Goal: Task Accomplishment & Management: Manage account settings

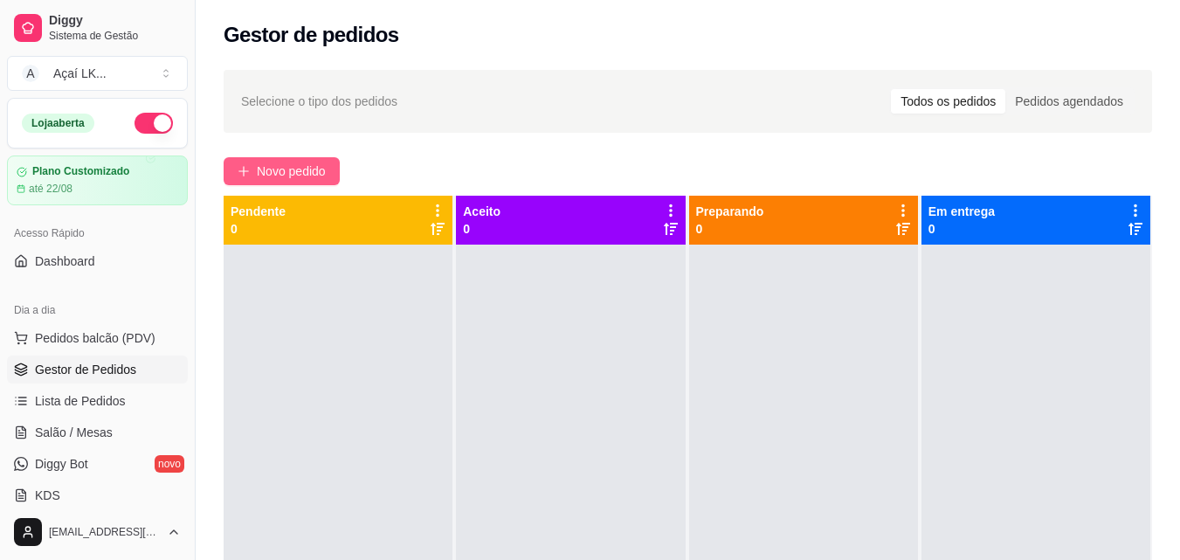
click at [298, 173] on span "Novo pedido" at bounding box center [291, 171] width 69 height 19
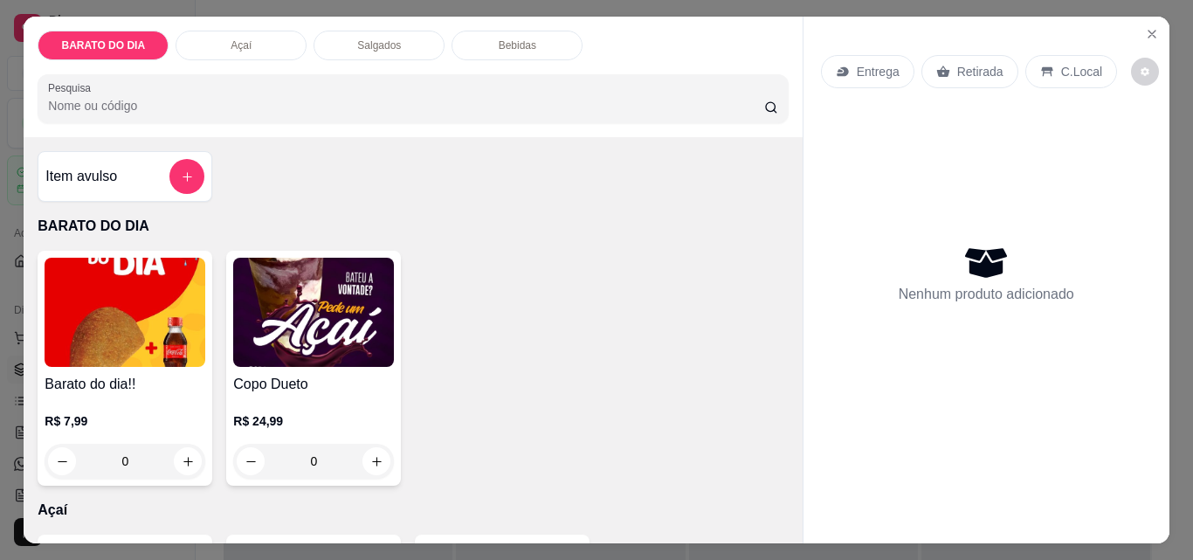
click at [372, 454] on div "0" at bounding box center [313, 461] width 161 height 35
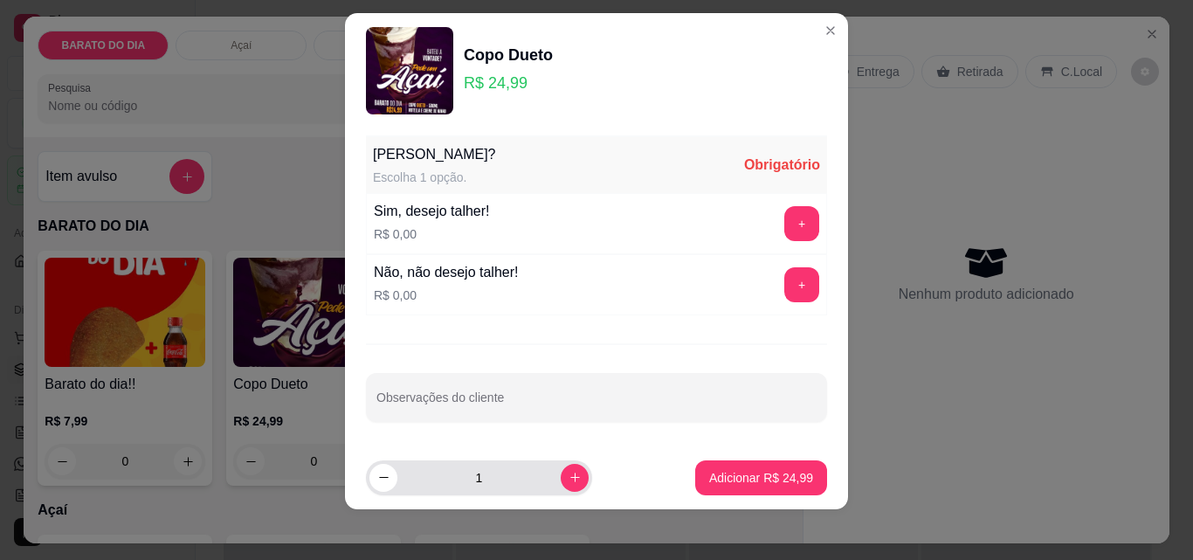
scroll to position [24, 0]
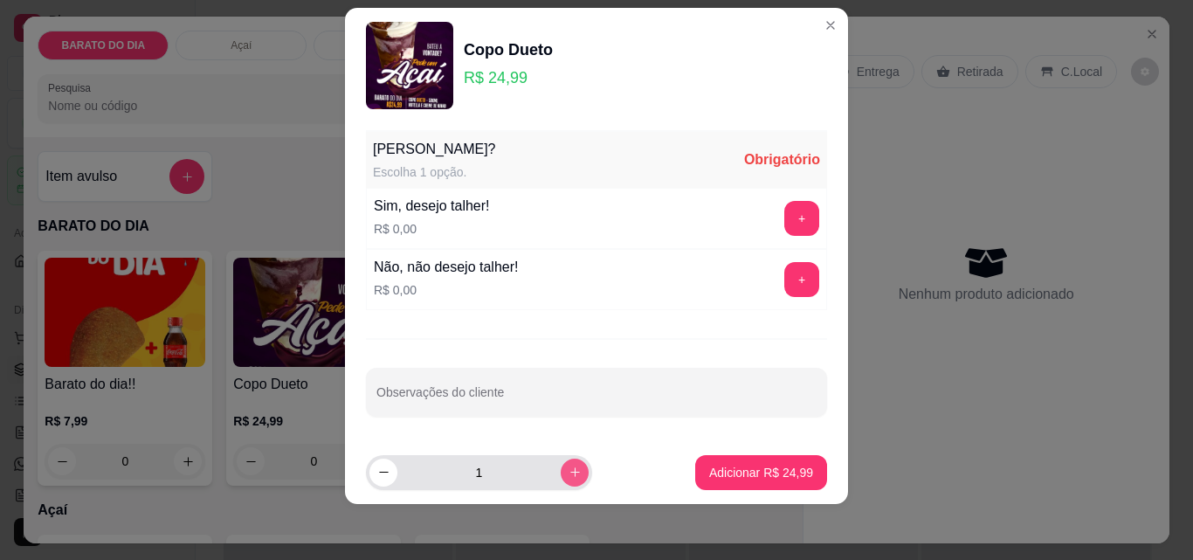
click at [569, 476] on icon "increase-product-quantity" at bounding box center [575, 471] width 13 height 13
type input "2"
click at [788, 220] on button "+" at bounding box center [802, 218] width 34 height 34
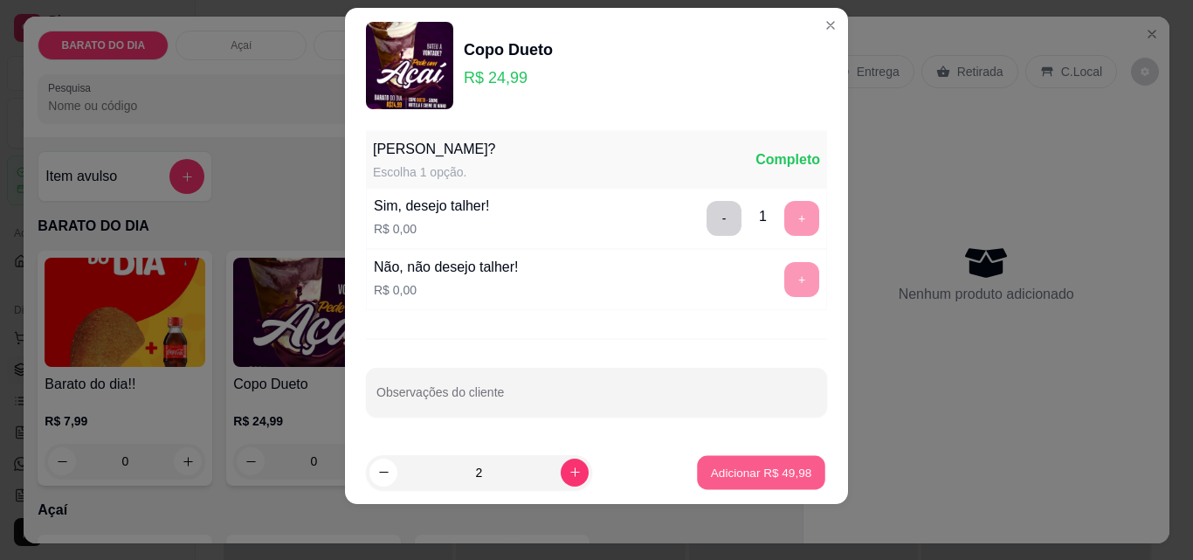
click at [762, 468] on p "Adicionar R$ 49,98" at bounding box center [761, 472] width 101 height 17
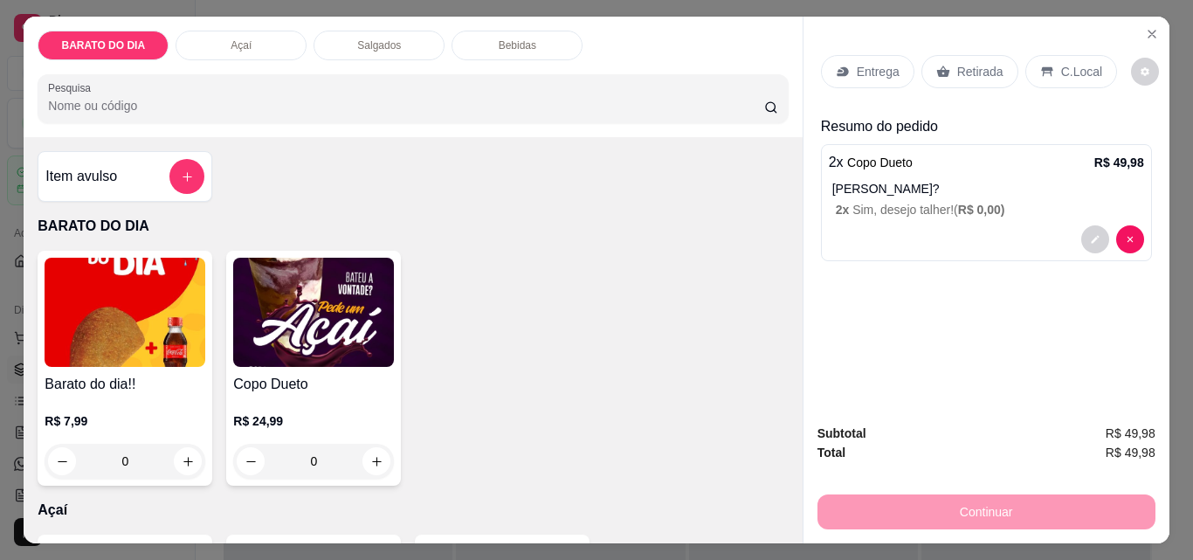
click at [827, 66] on div "Entrega" at bounding box center [867, 71] width 93 height 33
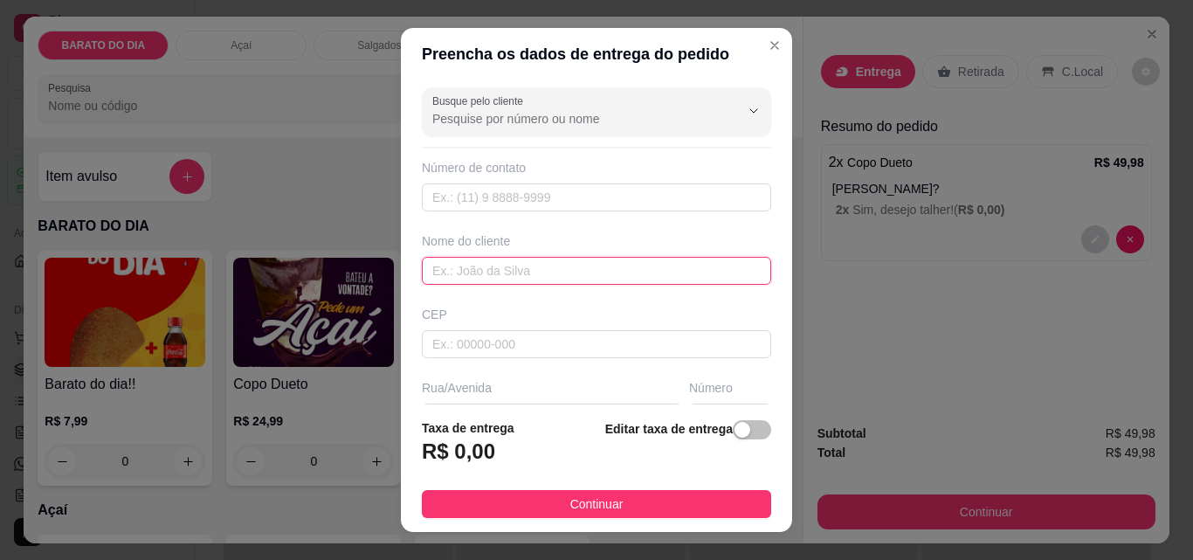
click at [512, 265] on input "text" at bounding box center [596, 271] width 349 height 28
type input "C"
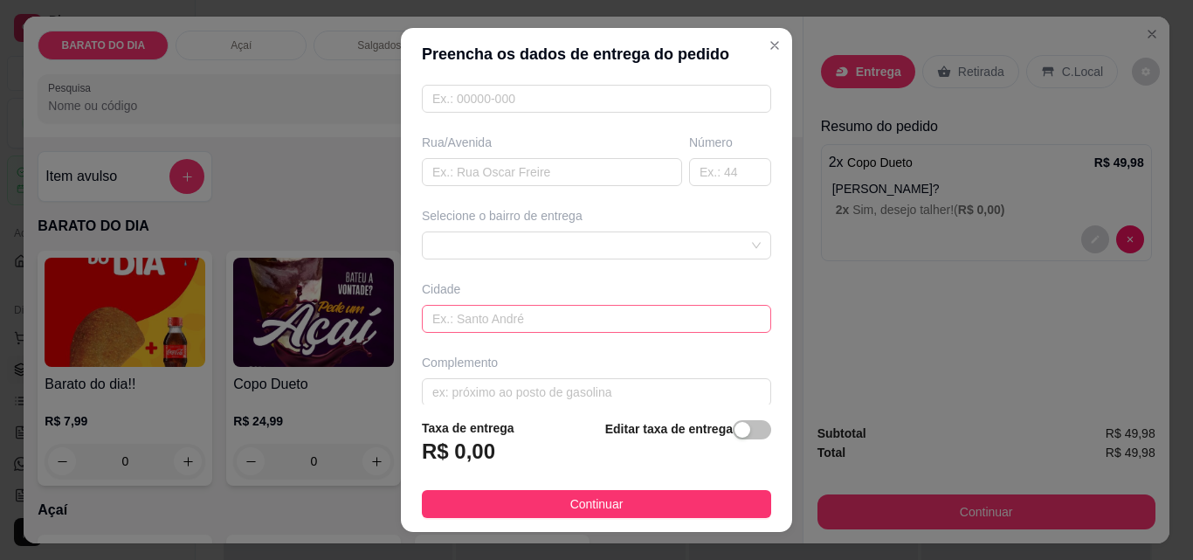
scroll to position [262, 0]
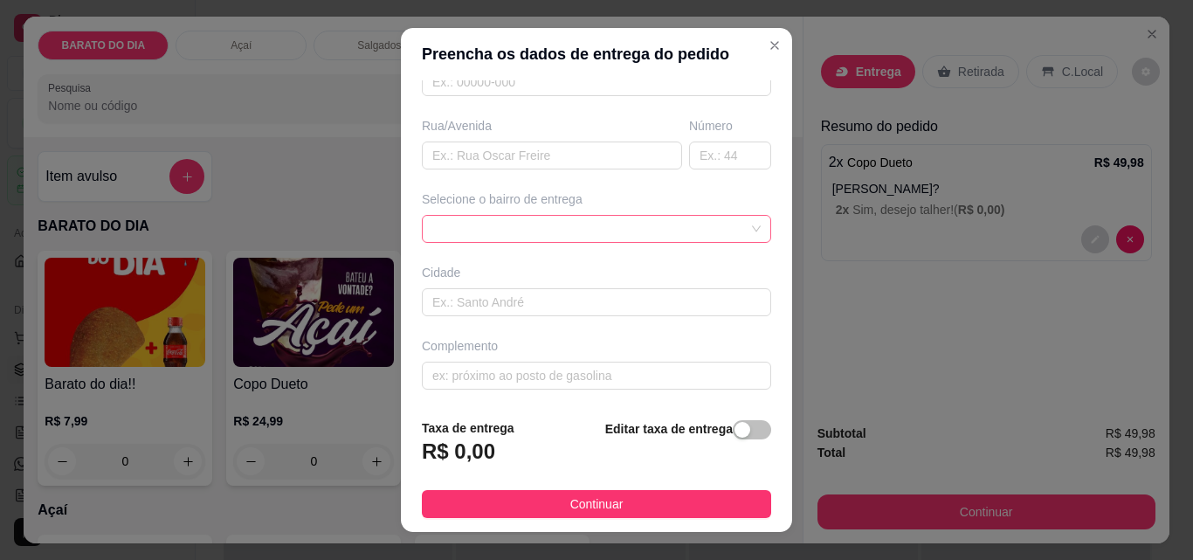
click at [613, 217] on div at bounding box center [596, 229] width 349 height 28
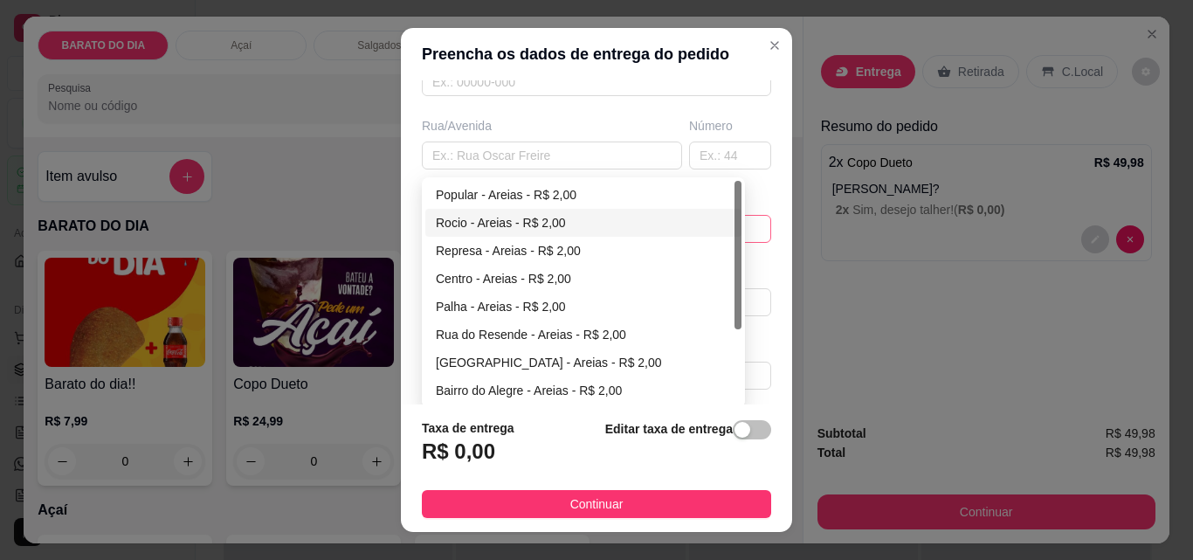
type input "LAIS"
click at [500, 224] on div "Rocio - Areias - R$ 2,00" at bounding box center [583, 222] width 295 height 19
type input "Areias"
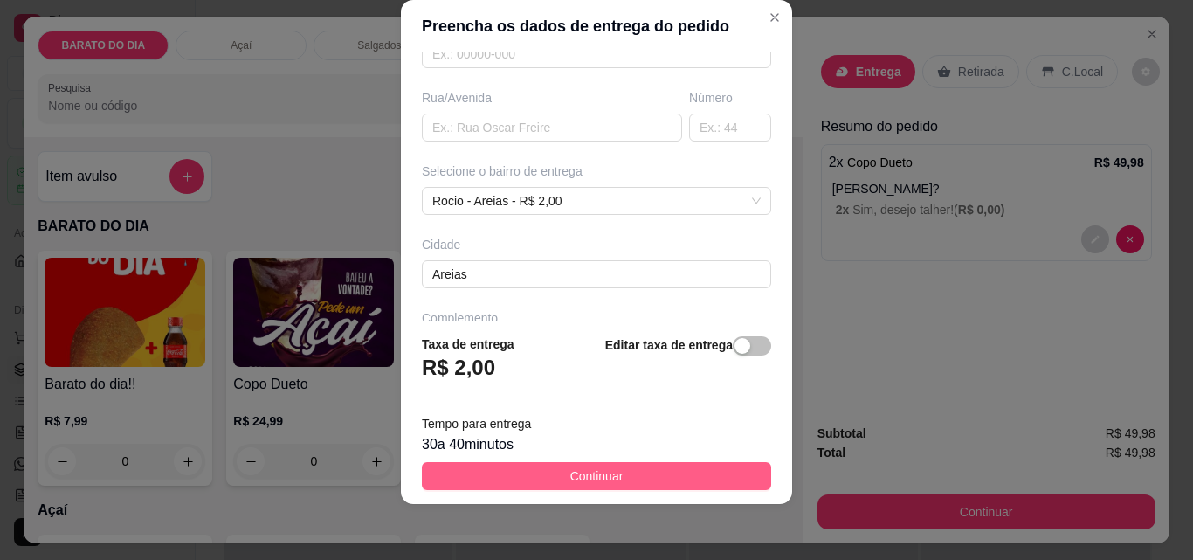
click at [648, 470] on button "Continuar" at bounding box center [596, 476] width 349 height 28
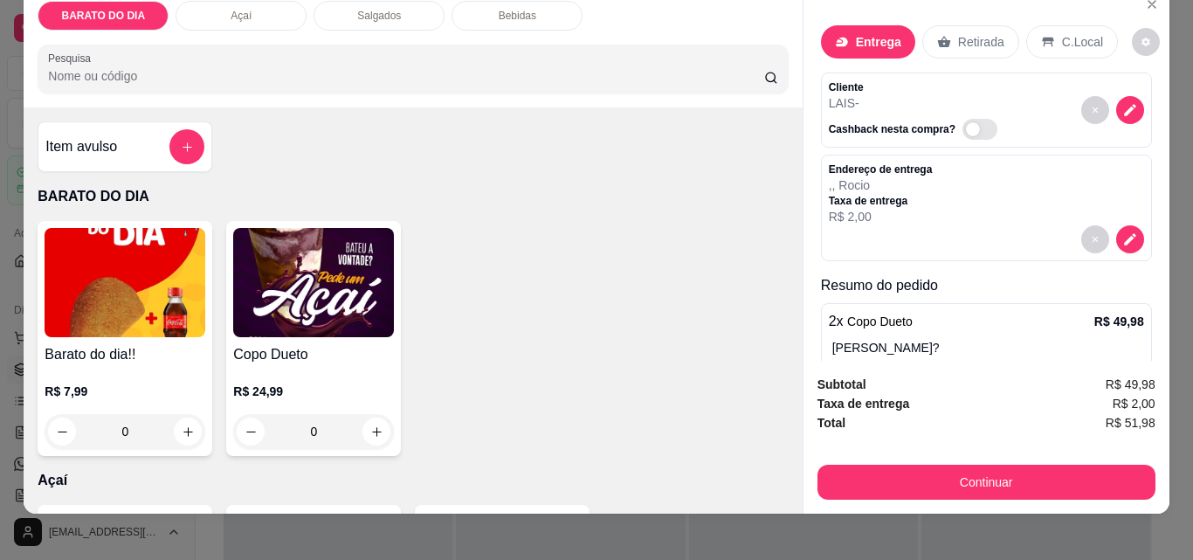
scroll to position [45, 0]
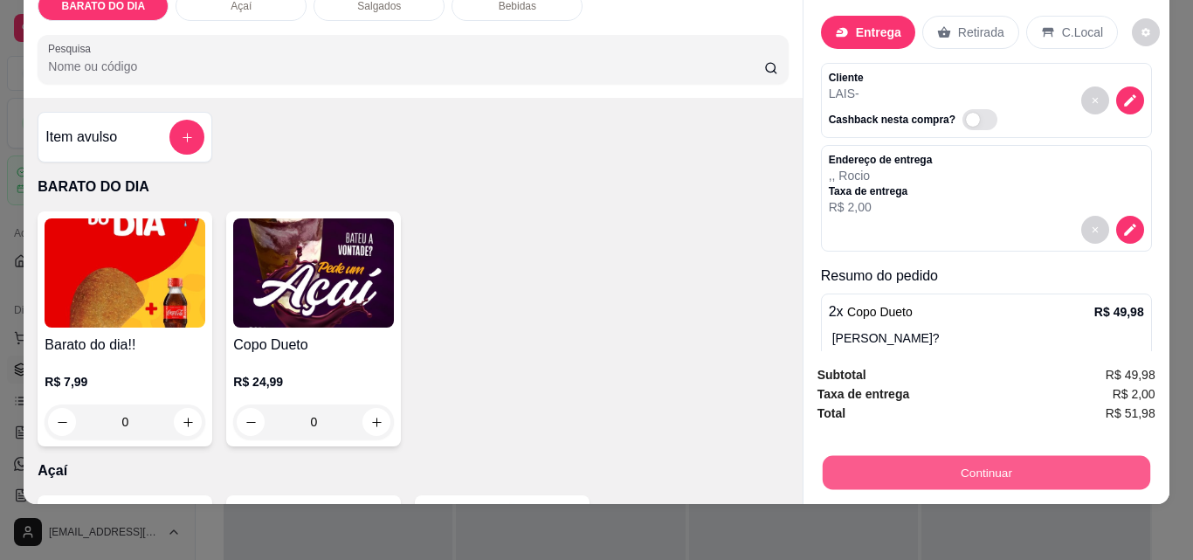
click at [934, 461] on button "Continuar" at bounding box center [985, 472] width 327 height 34
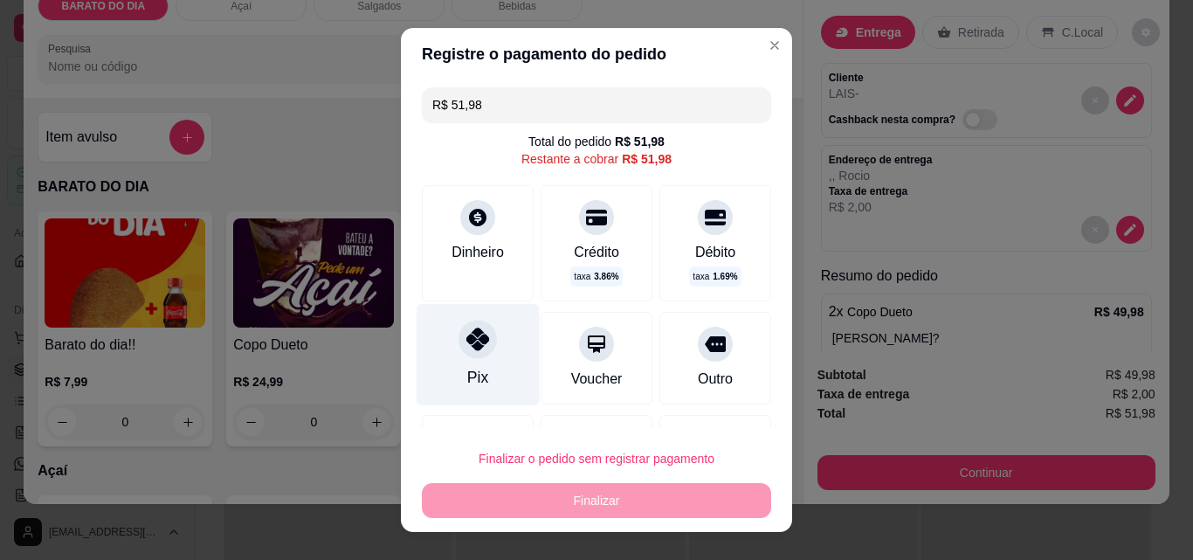
click at [466, 346] on icon at bounding box center [477, 338] width 23 height 23
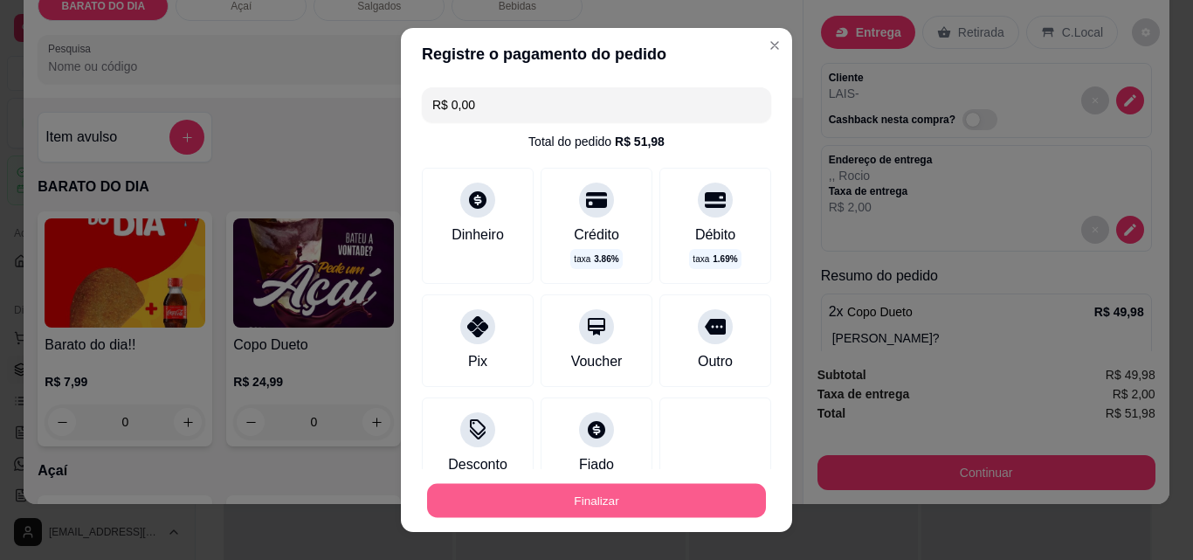
click at [549, 503] on button "Finalizar" at bounding box center [596, 501] width 339 height 34
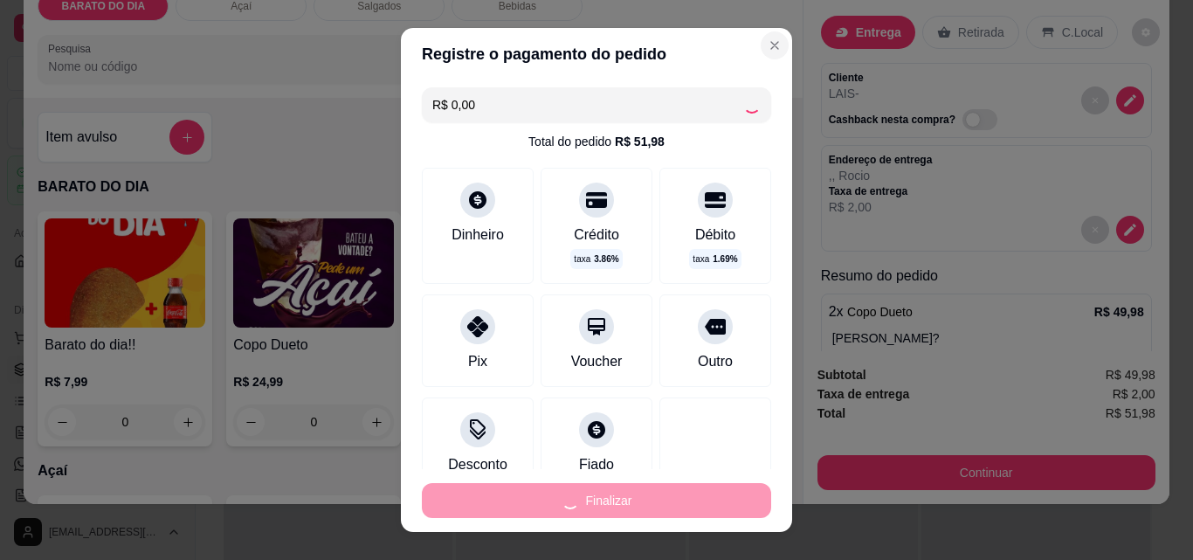
type input "-R$ 51,98"
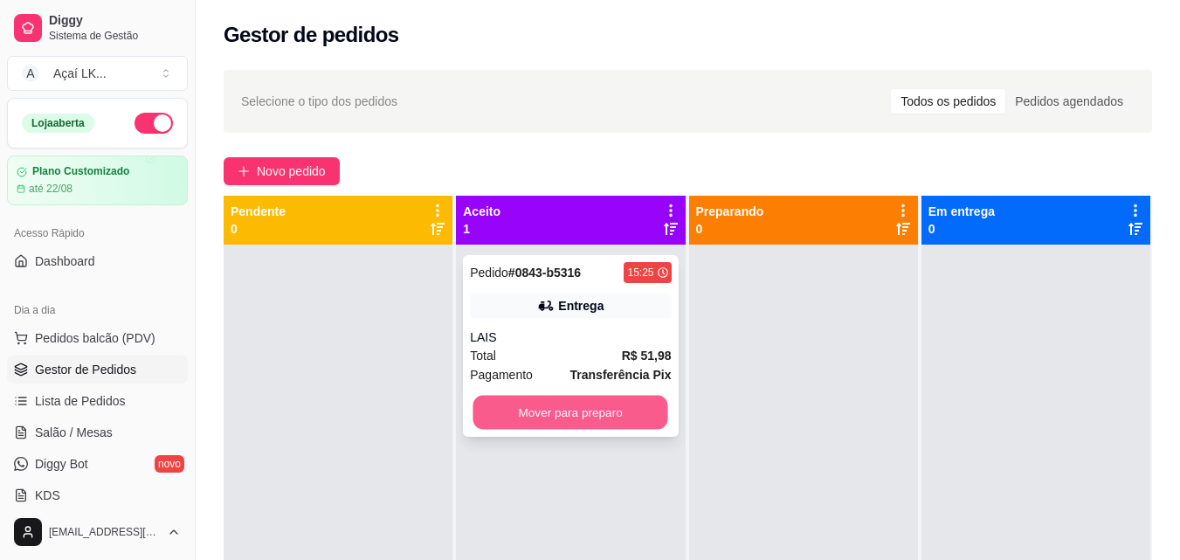
click at [600, 423] on button "Mover para preparo" at bounding box center [570, 413] width 195 height 34
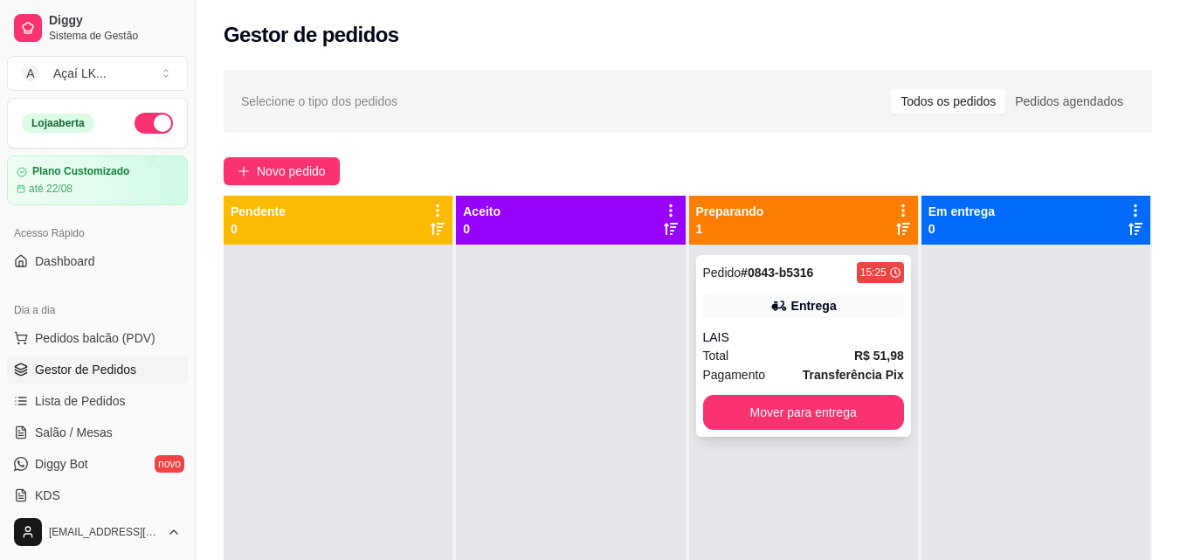
click at [727, 372] on span "Pagamento" at bounding box center [734, 374] width 63 height 19
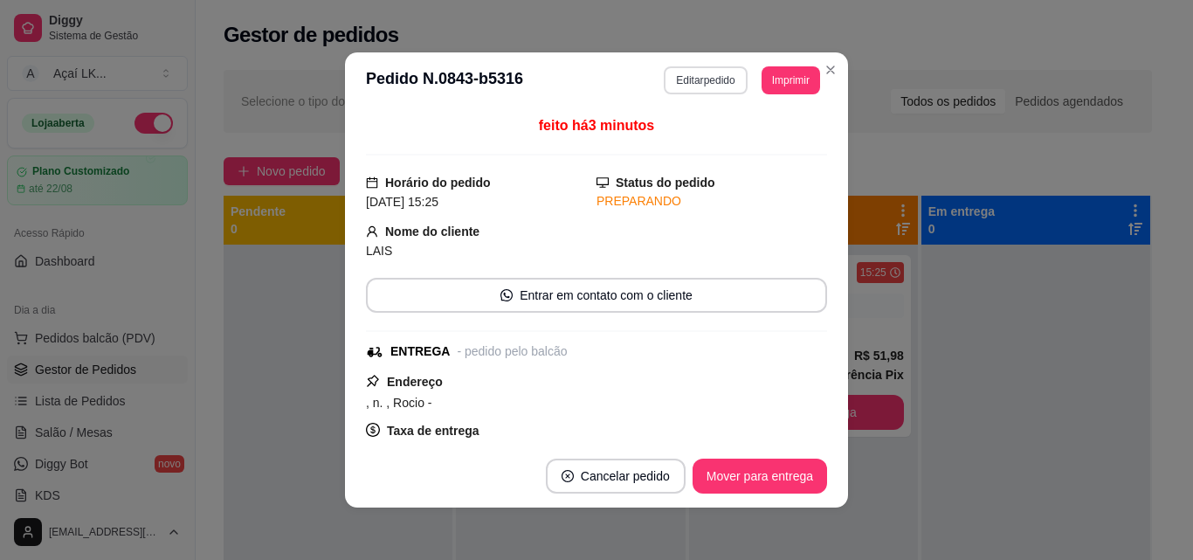
click at [700, 79] on button "Editar pedido" at bounding box center [705, 80] width 83 height 28
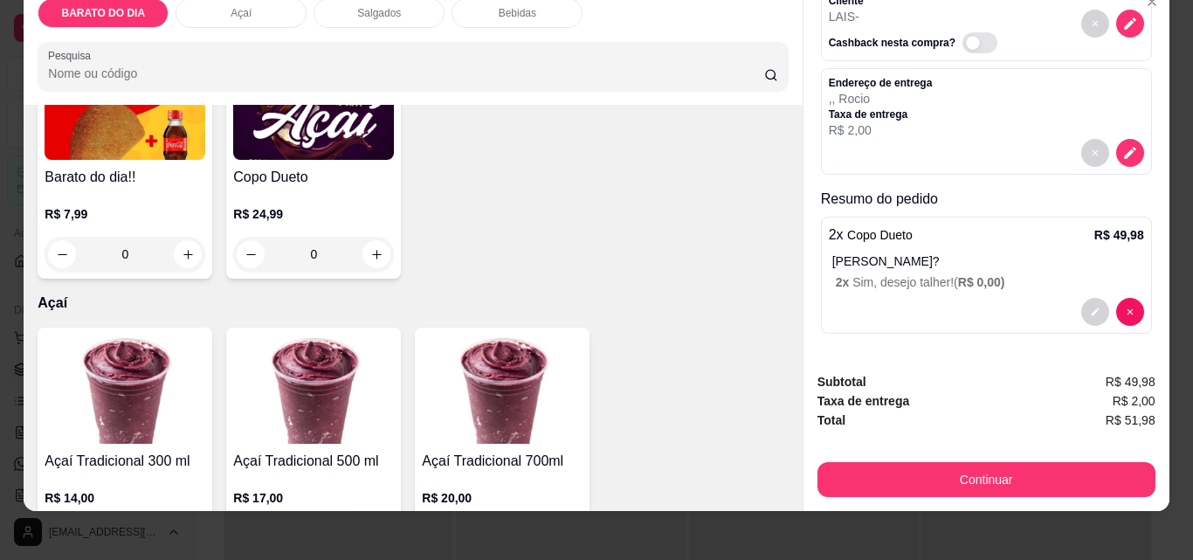
scroll to position [45, 0]
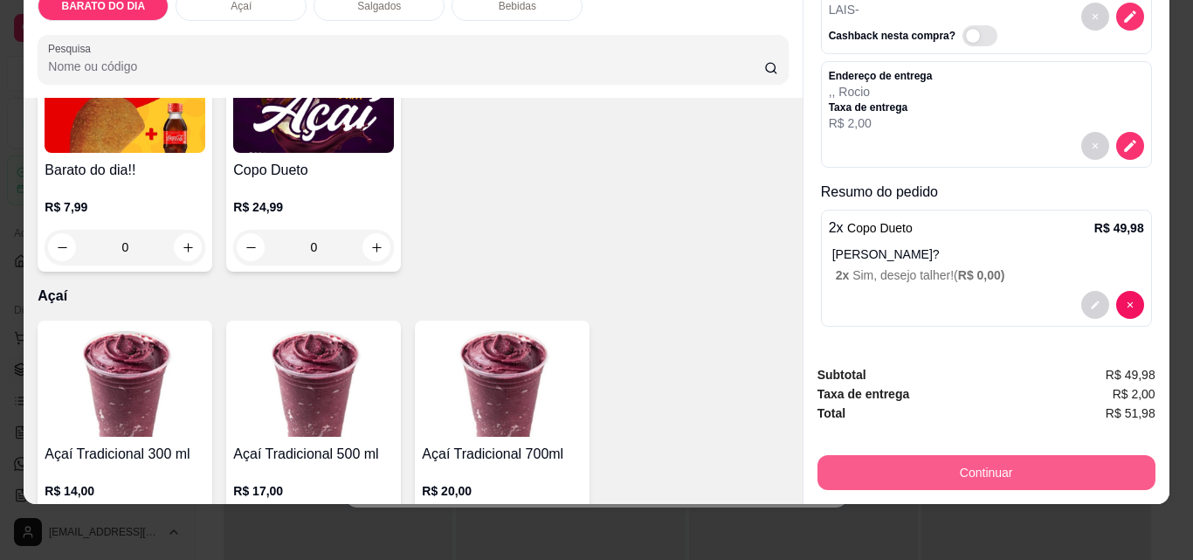
click at [935, 455] on button "Continuar" at bounding box center [986, 472] width 338 height 35
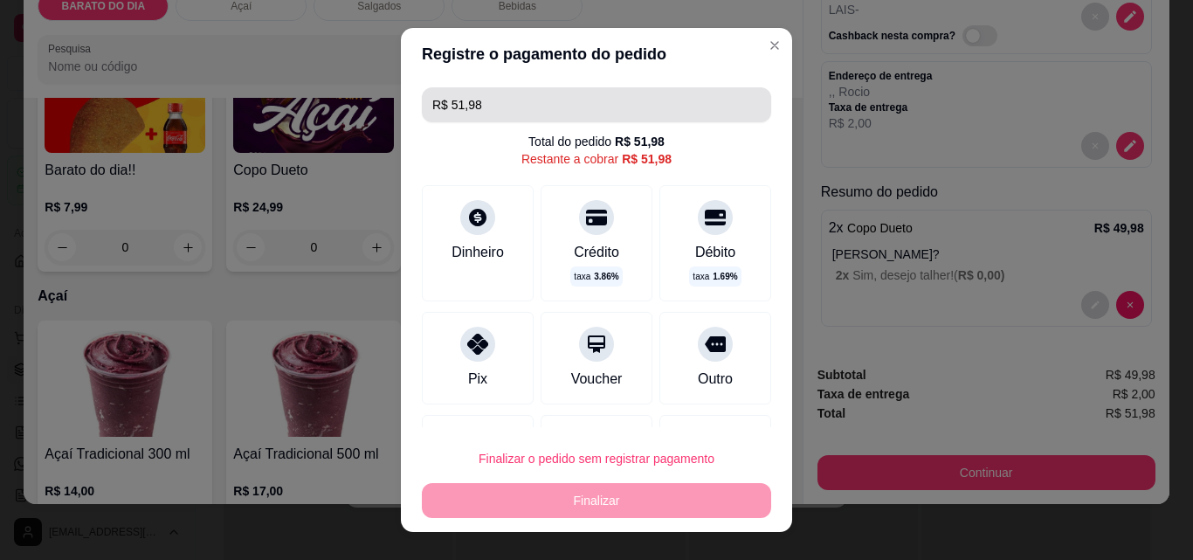
click at [552, 118] on input "R$ 51,98" at bounding box center [596, 104] width 328 height 35
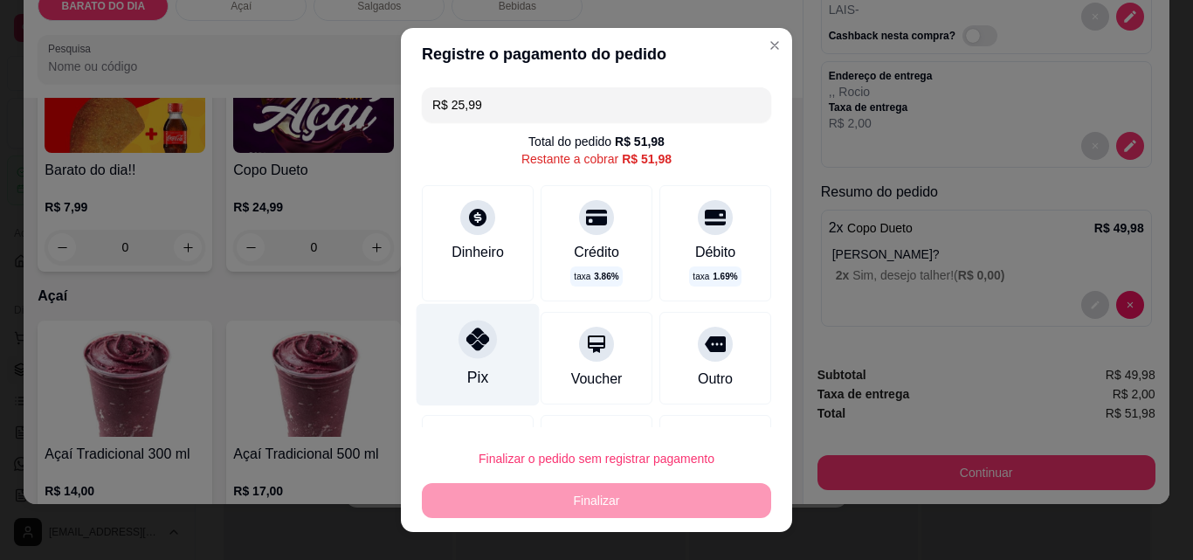
click at [470, 356] on div at bounding box center [477, 339] width 38 height 38
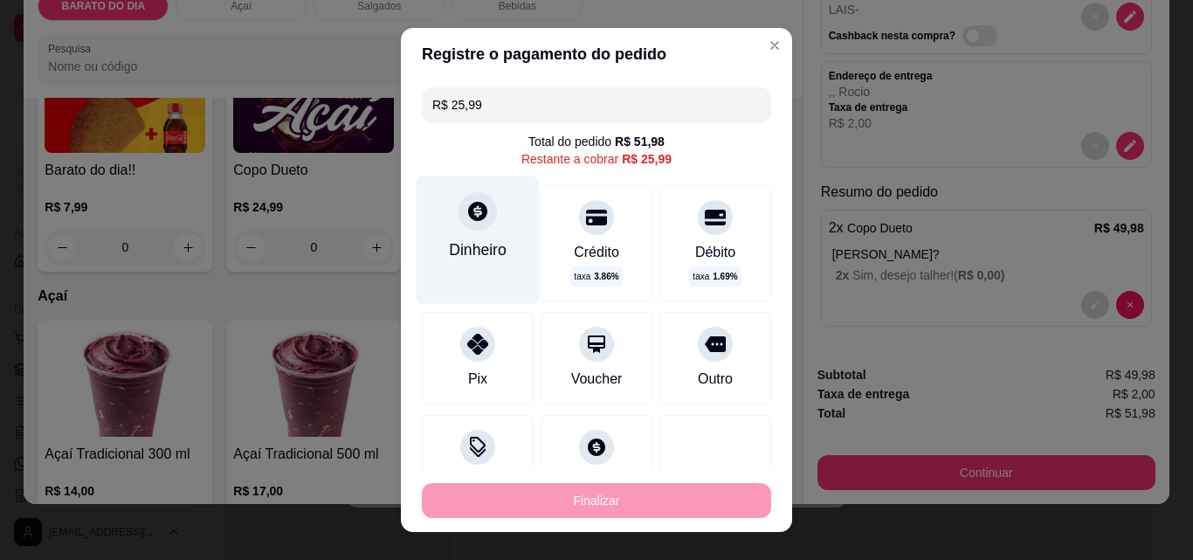
click at [479, 260] on div "Dinheiro" at bounding box center [478, 249] width 58 height 23
click at [475, 264] on div "Dinheiro" at bounding box center [478, 240] width 123 height 128
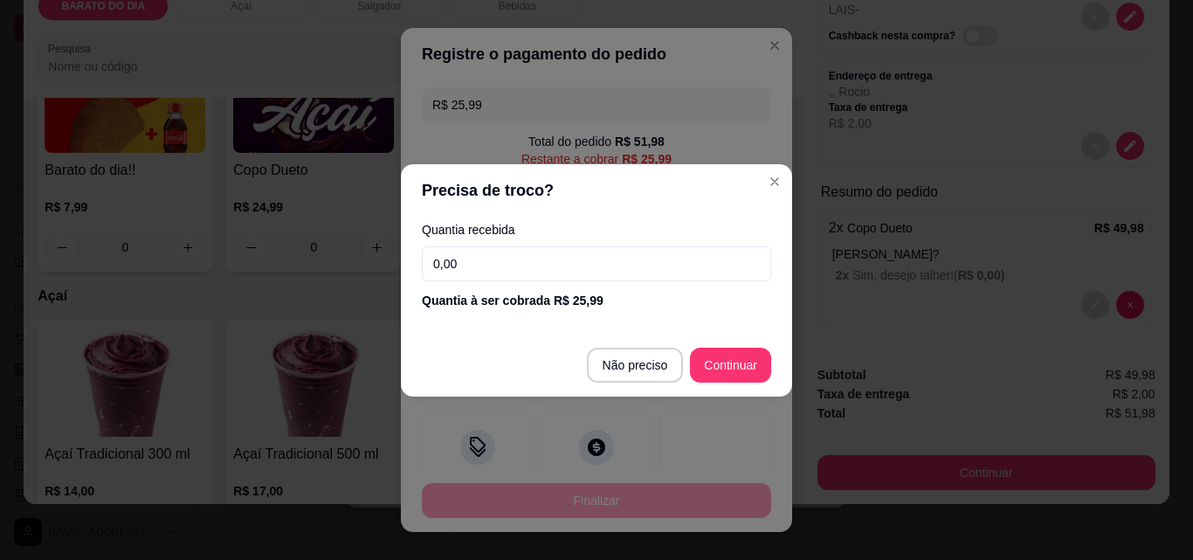
click at [596, 265] on input "0,00" at bounding box center [596, 263] width 349 height 35
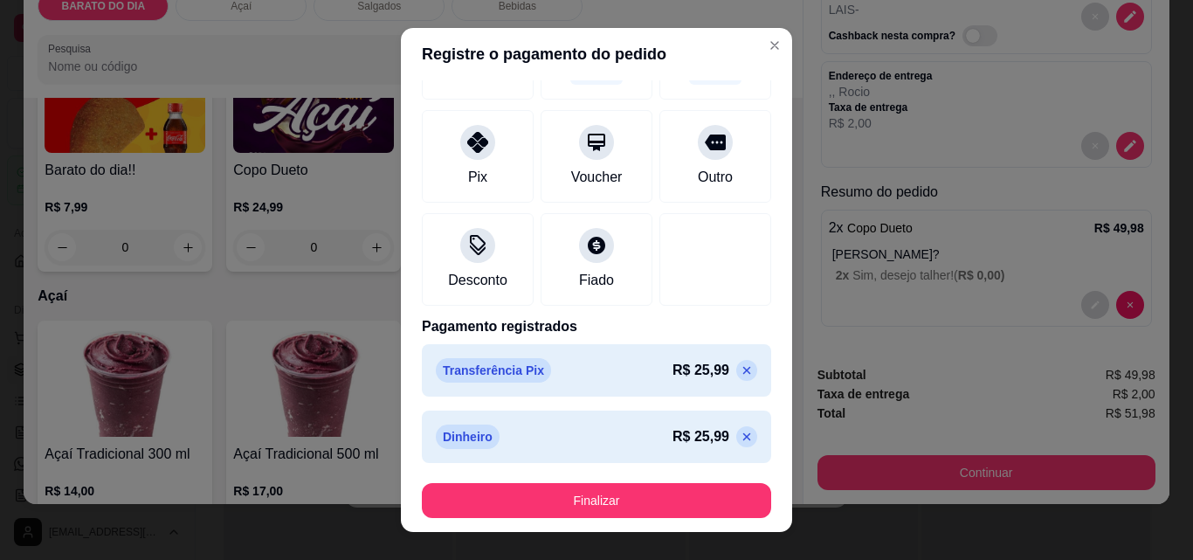
scroll to position [185, 0]
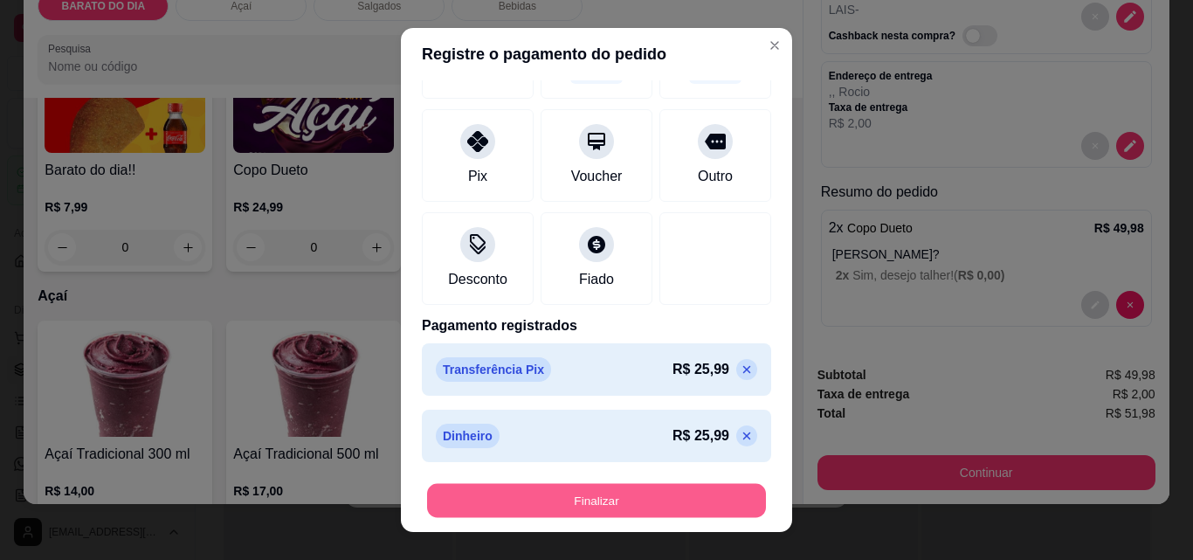
click at [672, 484] on button "Finalizar" at bounding box center [596, 501] width 339 height 34
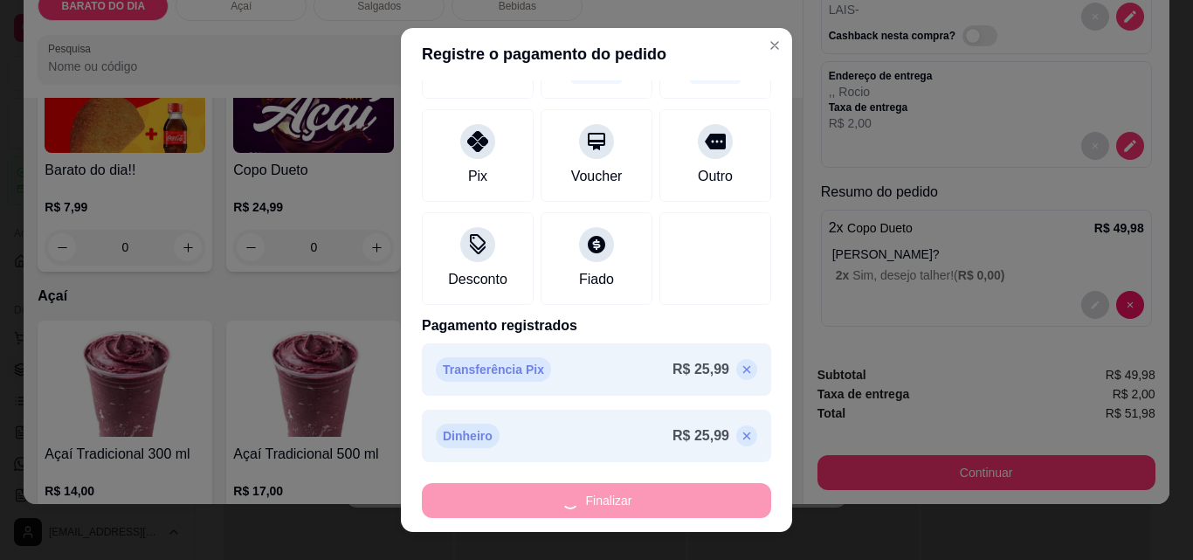
type input "-R$ 51,98"
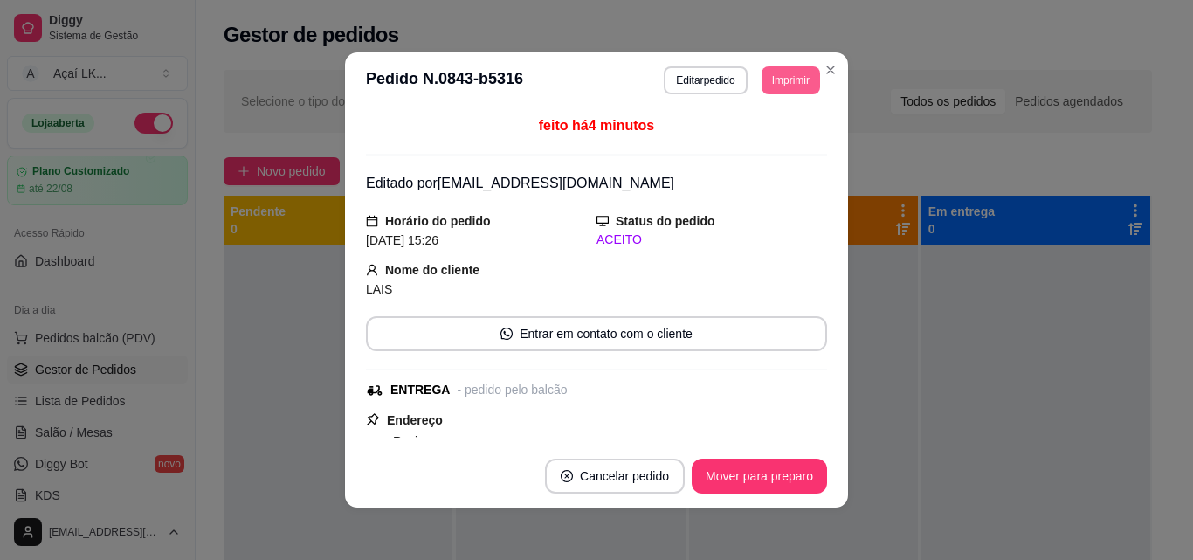
click at [781, 70] on button "Imprimir" at bounding box center [791, 80] width 59 height 28
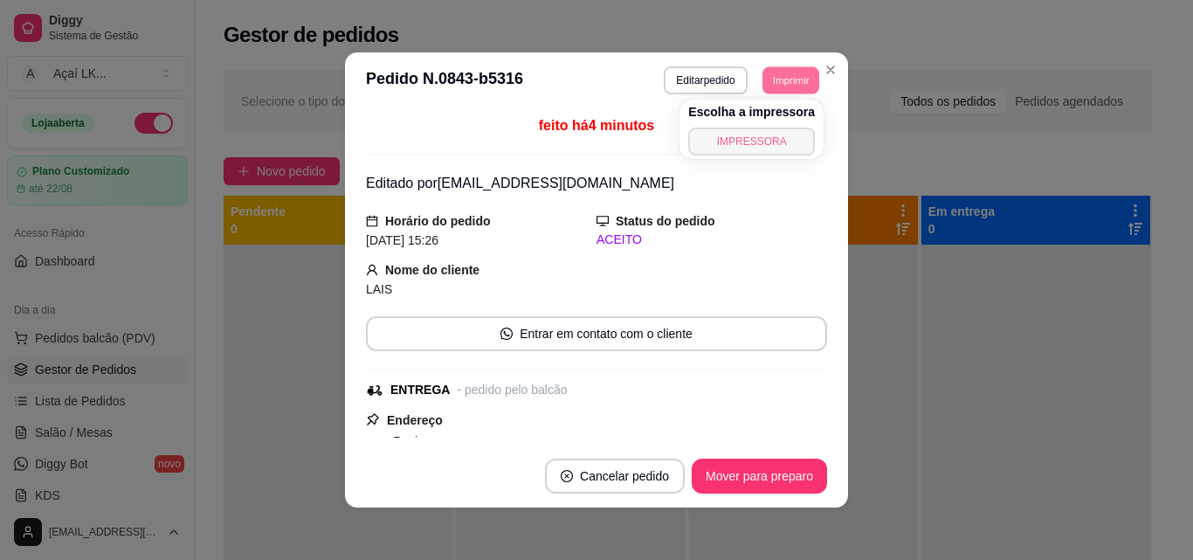
click at [716, 154] on button "IMPRESSORA" at bounding box center [751, 142] width 127 height 28
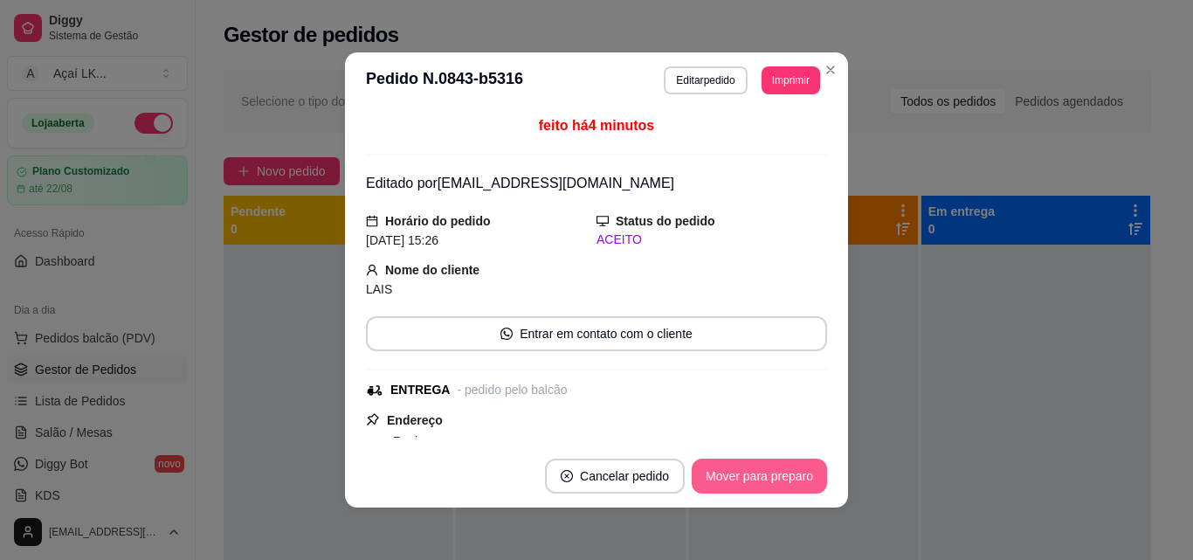
click at [741, 483] on button "Mover para preparo" at bounding box center [759, 475] width 135 height 35
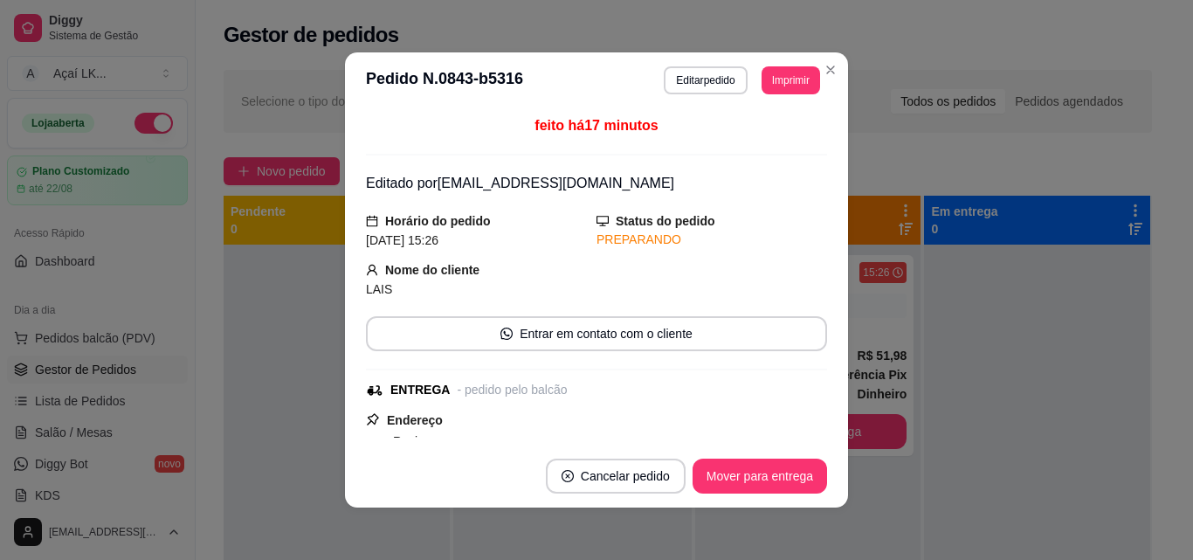
scroll to position [3, 0]
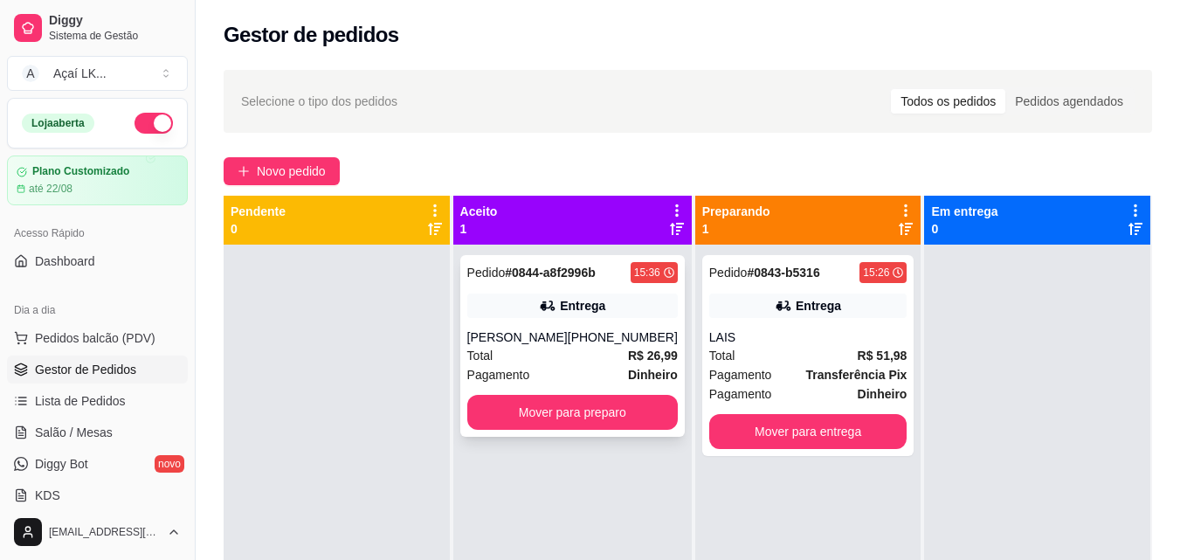
click at [589, 341] on div "[PHONE_NUMBER]" at bounding box center [623, 336] width 110 height 17
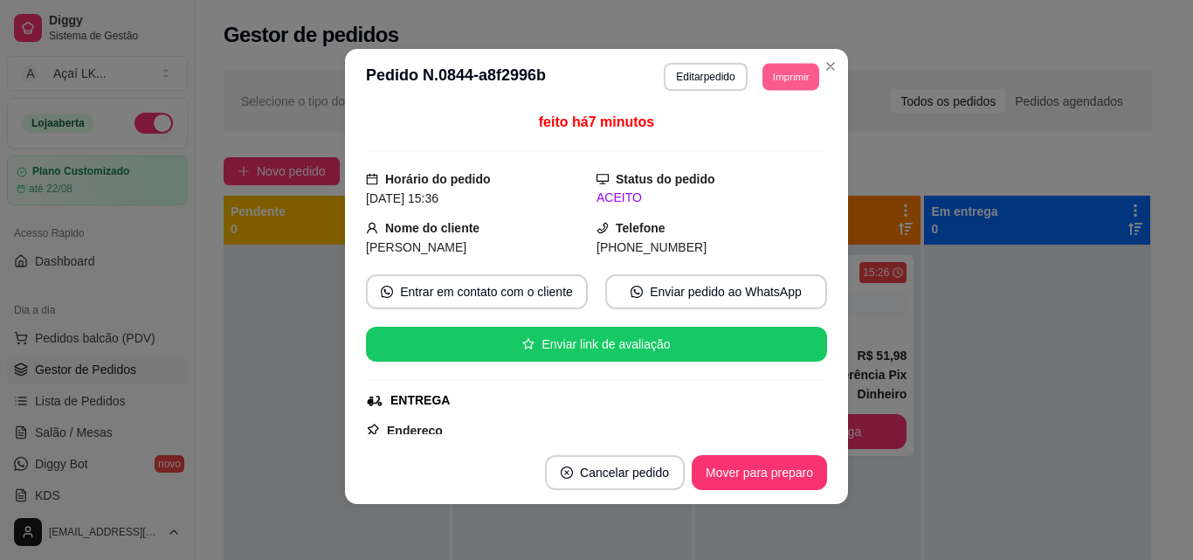
click at [765, 72] on button "Imprimir" at bounding box center [790, 76] width 57 height 27
click at [746, 133] on button "IMPRESSORA" at bounding box center [752, 137] width 122 height 27
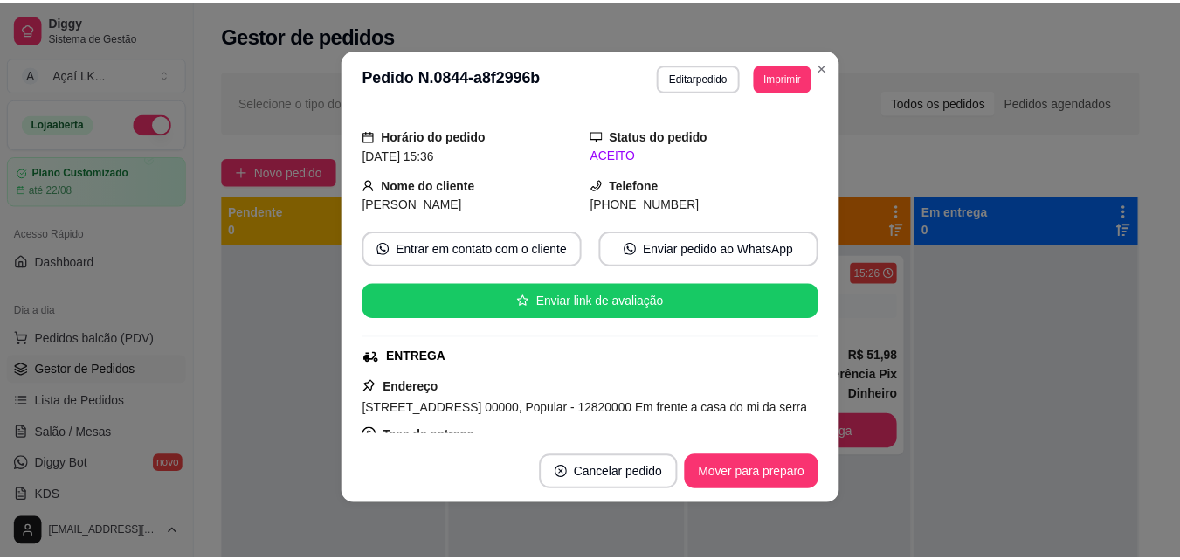
scroll to position [87, 0]
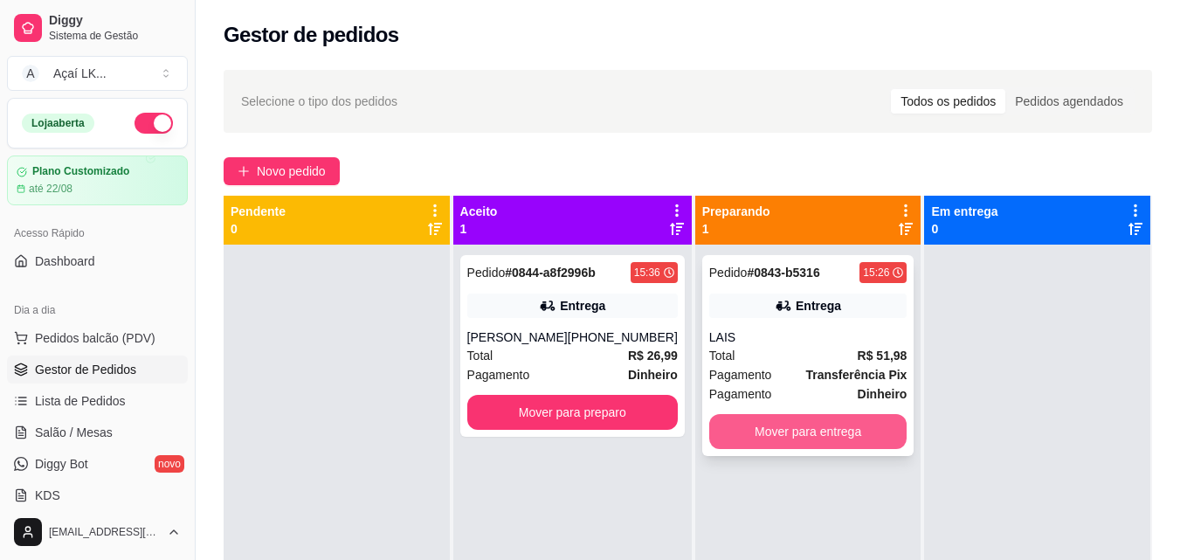
click at [734, 435] on button "Mover para entrega" at bounding box center [808, 431] width 198 height 35
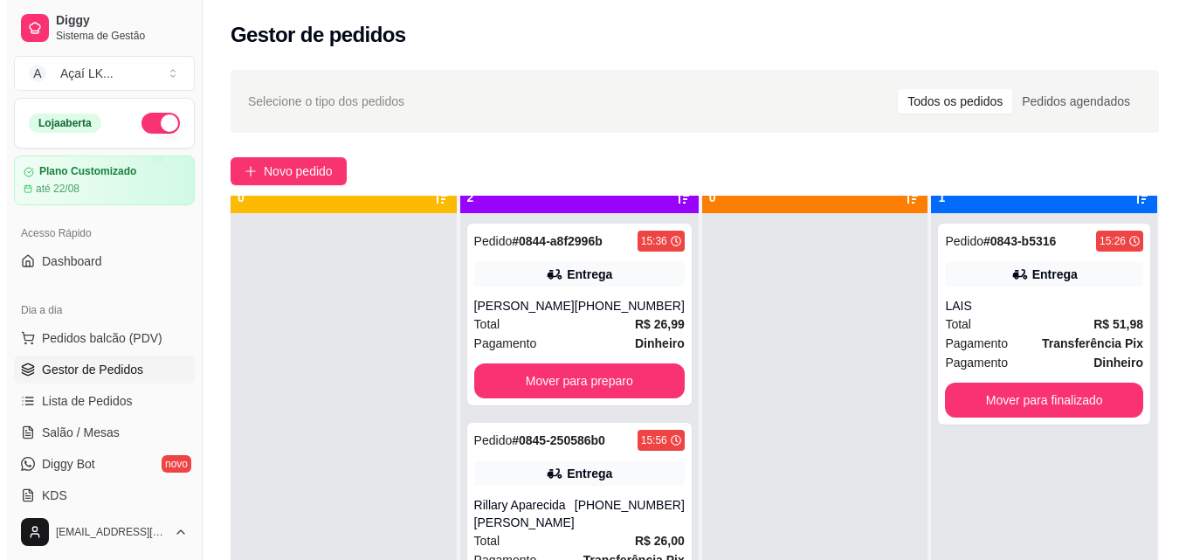
scroll to position [49, 0]
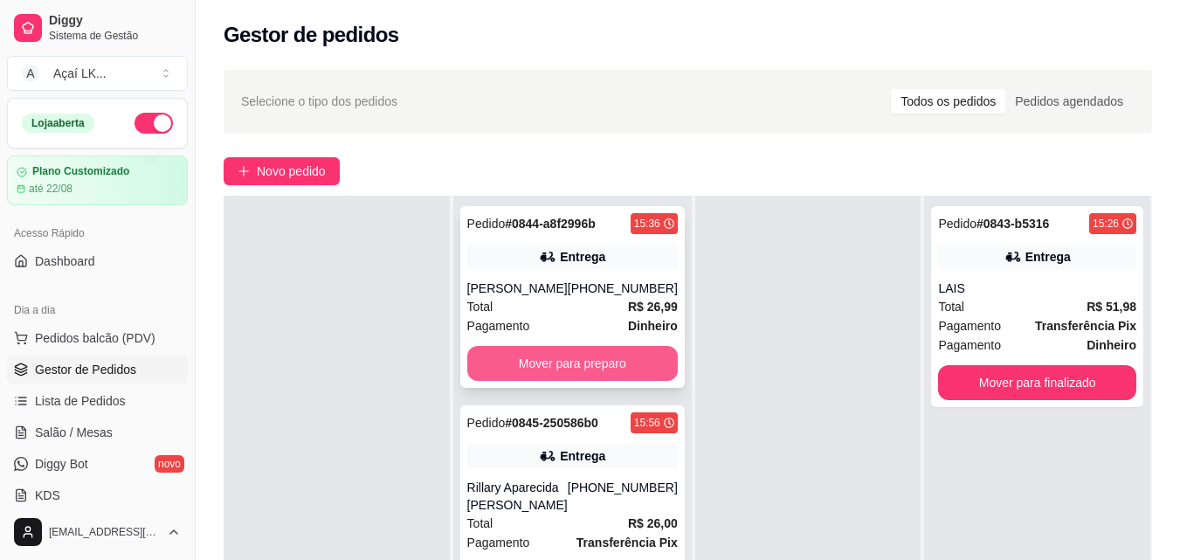
click at [624, 348] on button "Mover para preparo" at bounding box center [572, 363] width 210 height 35
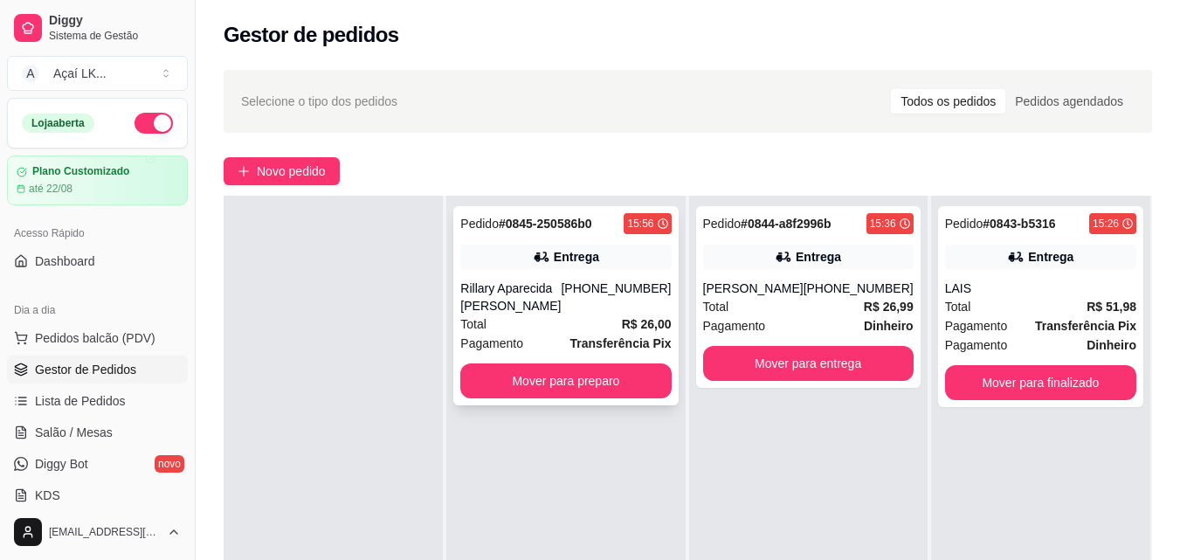
click at [585, 319] on div "Total R$ 26,00" at bounding box center [565, 323] width 210 height 19
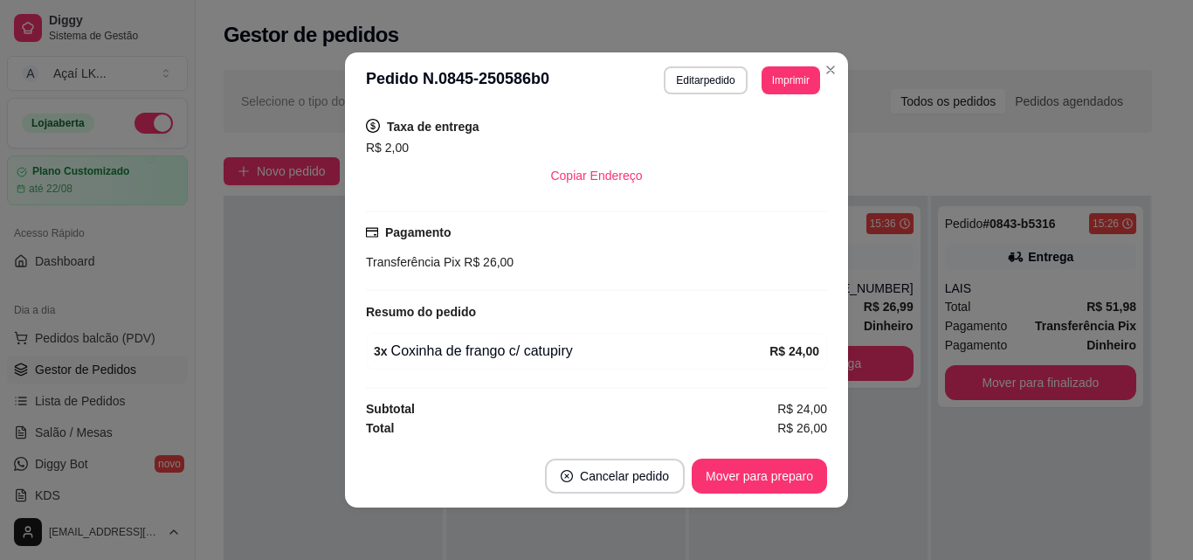
scroll to position [3, 0]
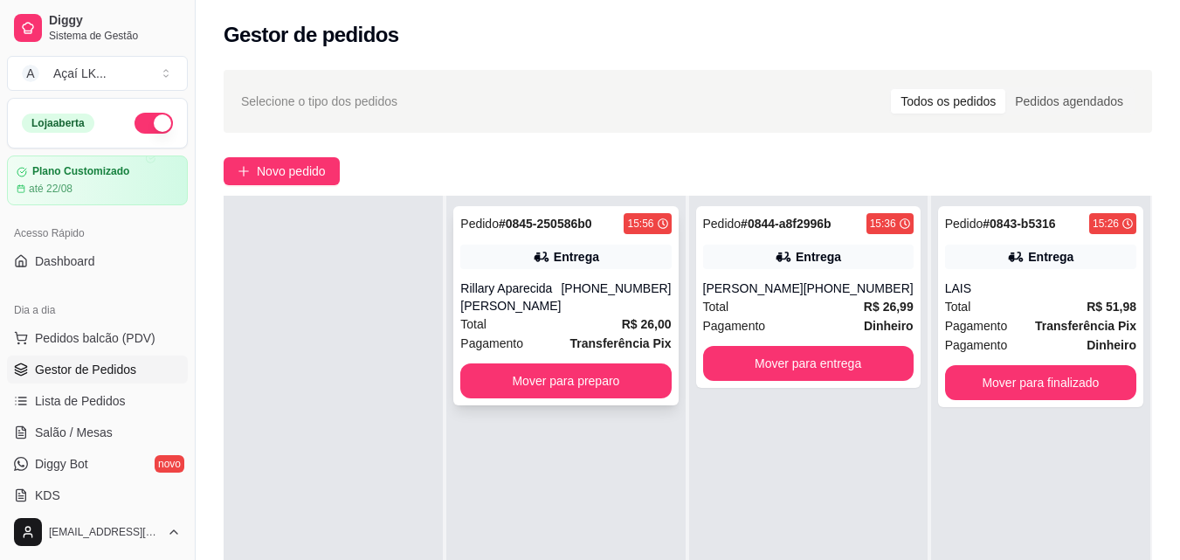
click at [534, 327] on div "Total R$ 26,00" at bounding box center [565, 323] width 210 height 19
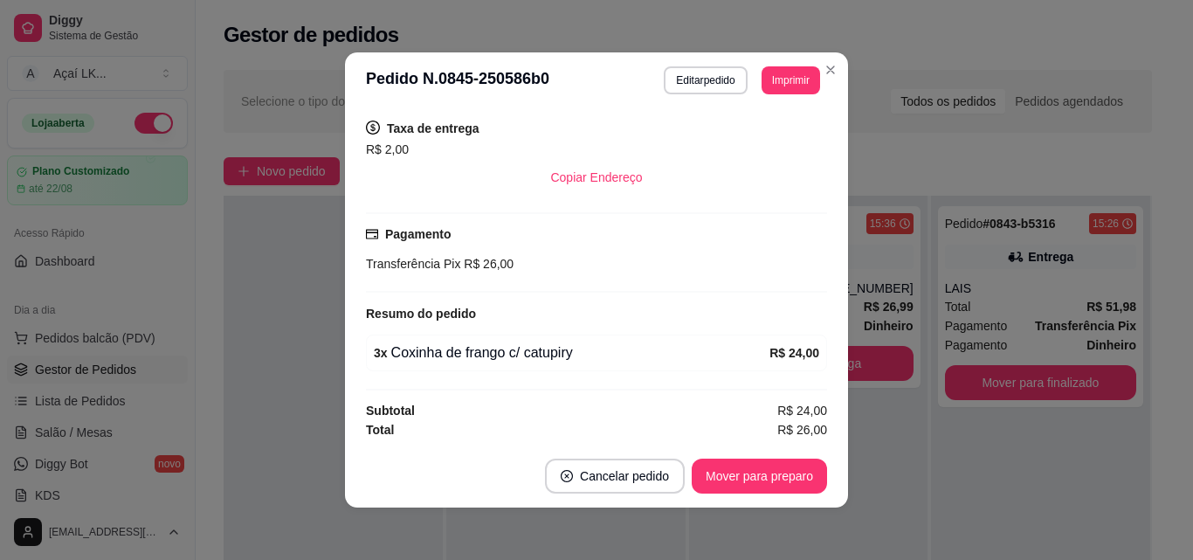
scroll to position [356, 0]
click at [705, 82] on button "Editar pedido" at bounding box center [705, 80] width 83 height 28
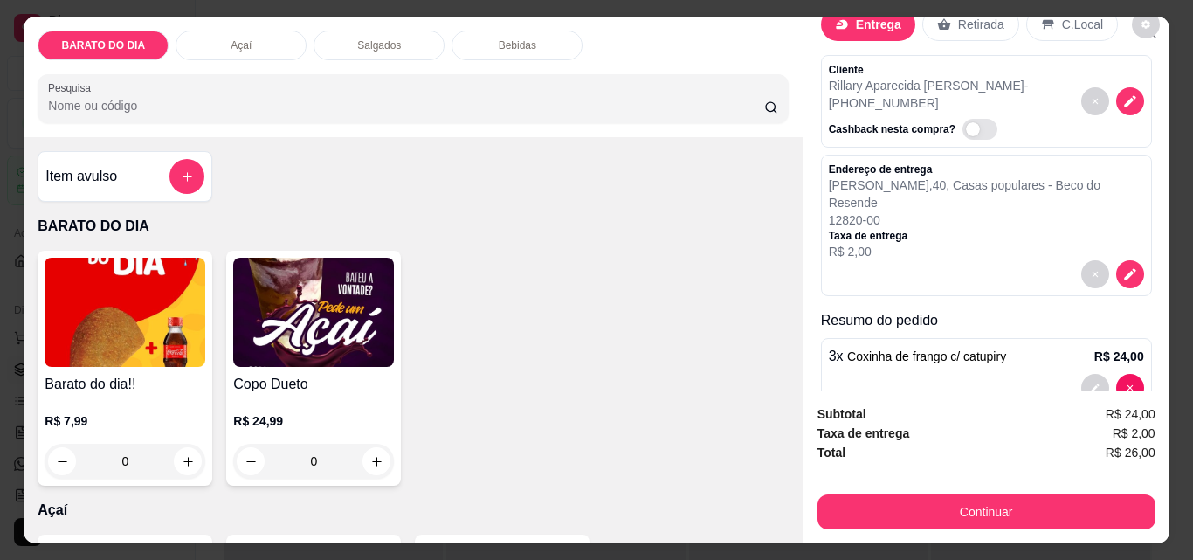
scroll to position [91, 0]
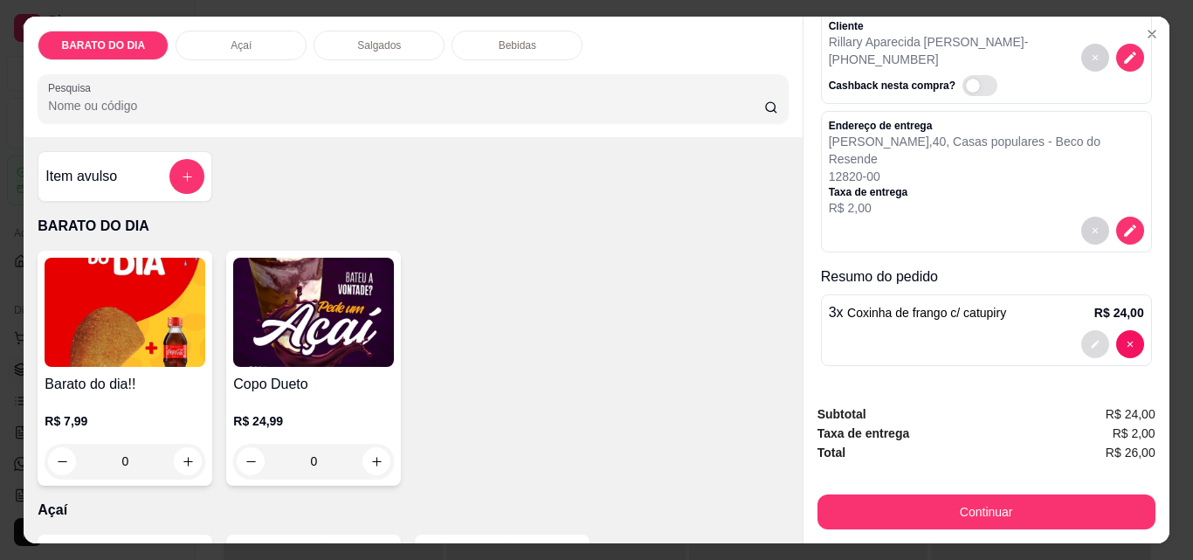
click at [1091, 341] on icon "decrease-product-quantity" at bounding box center [1095, 345] width 8 height 8
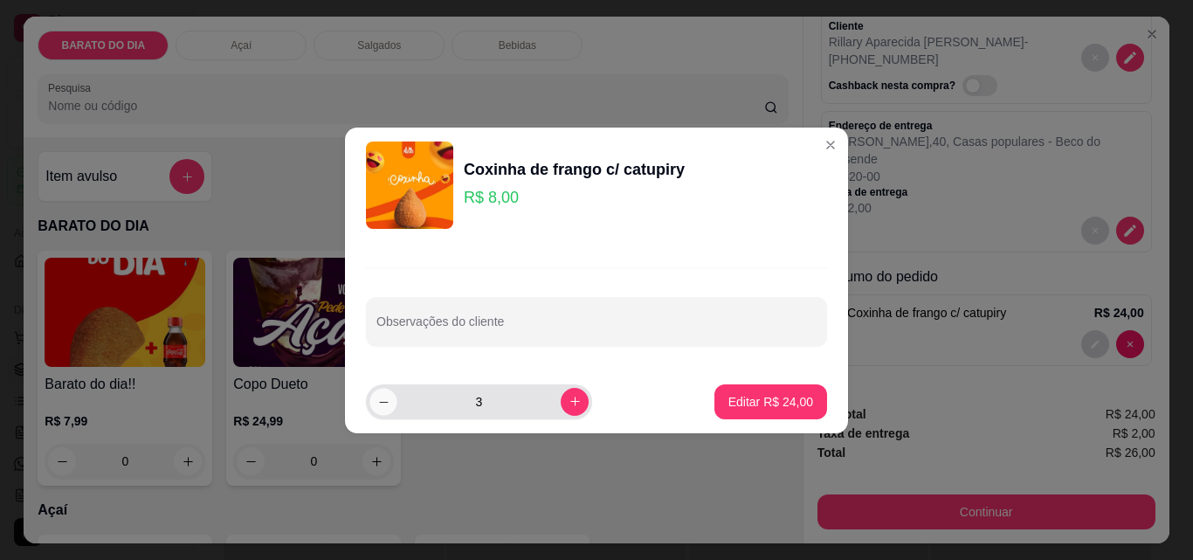
click at [383, 405] on icon "decrease-product-quantity" at bounding box center [383, 401] width 13 height 13
type input "2"
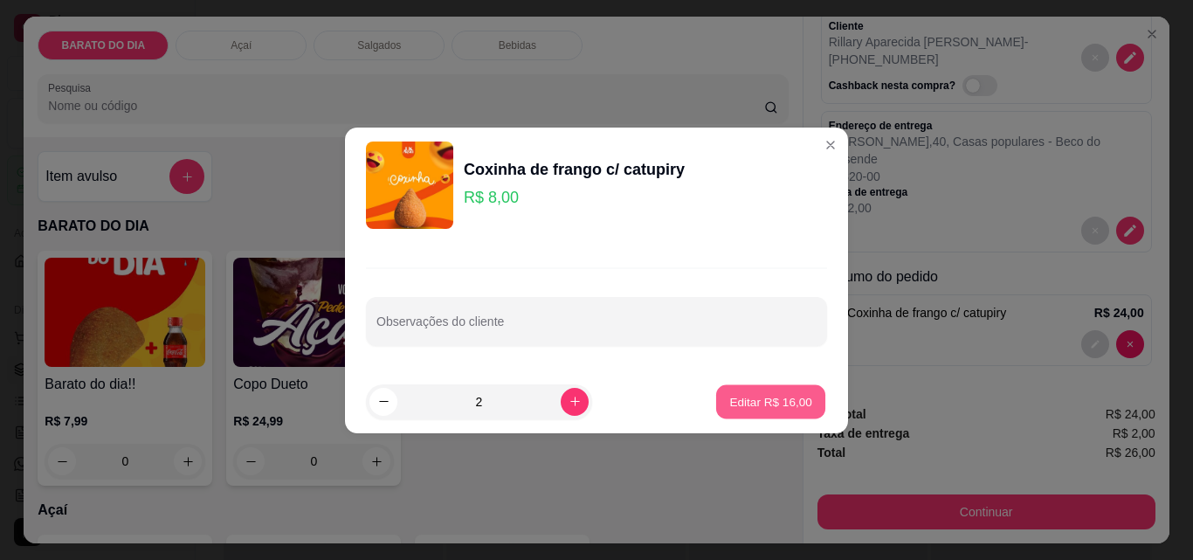
click at [803, 400] on button "Editar R$ 16,00" at bounding box center [770, 401] width 109 height 34
type input "2"
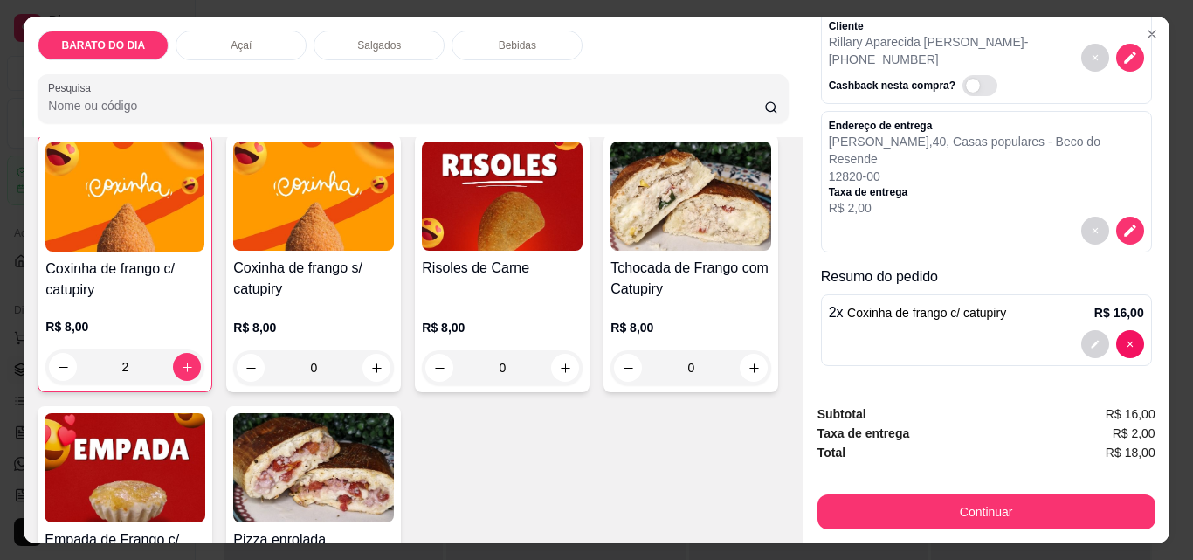
scroll to position [699, 0]
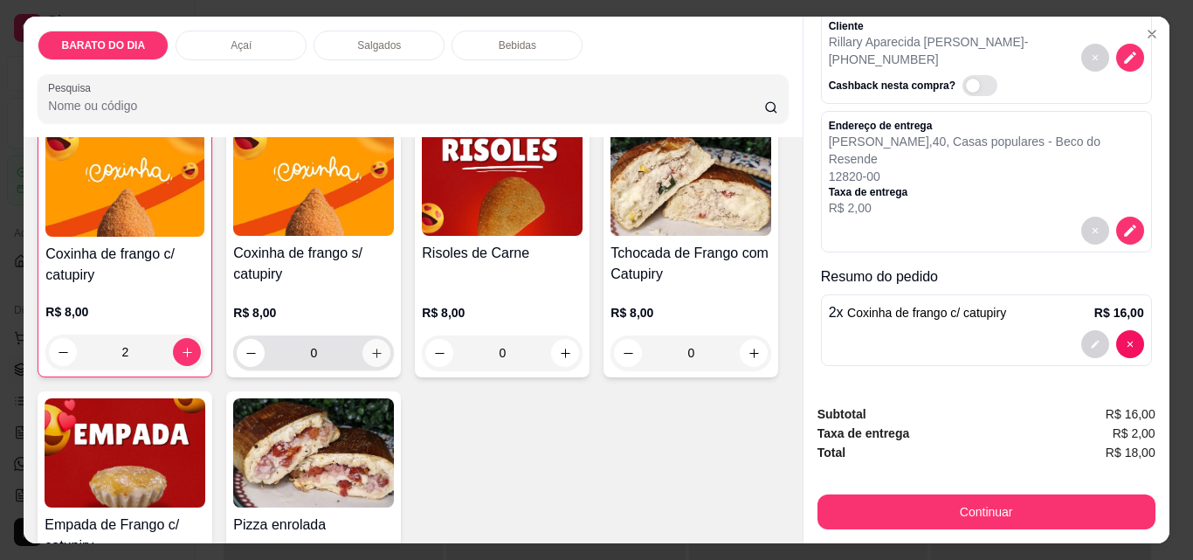
click at [379, 350] on button "increase-product-quantity" at bounding box center [376, 353] width 28 height 28
type input "1"
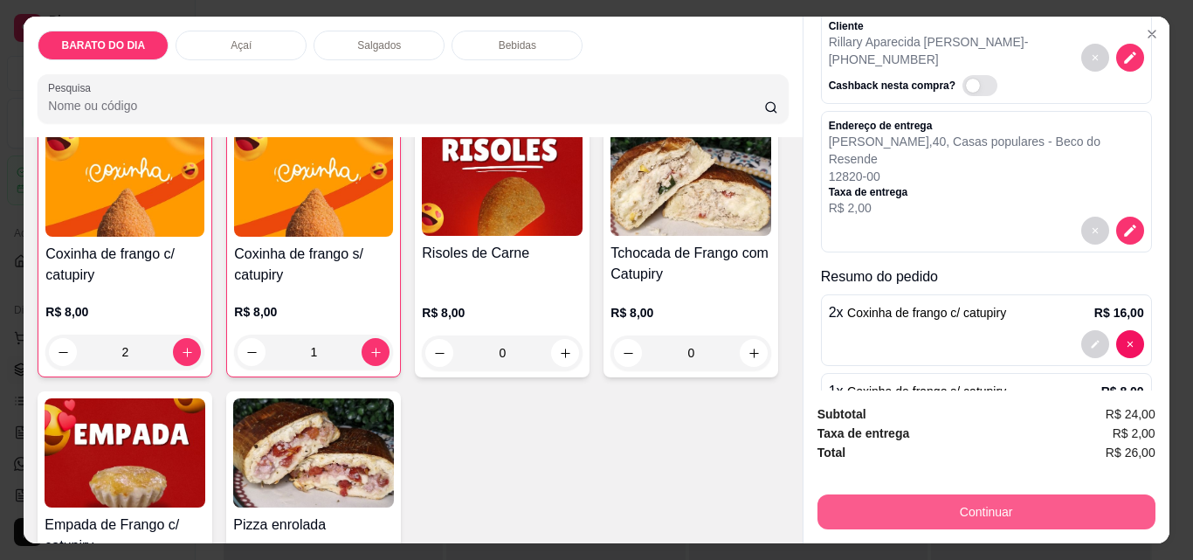
click at [886, 499] on button "Continuar" at bounding box center [986, 511] width 338 height 35
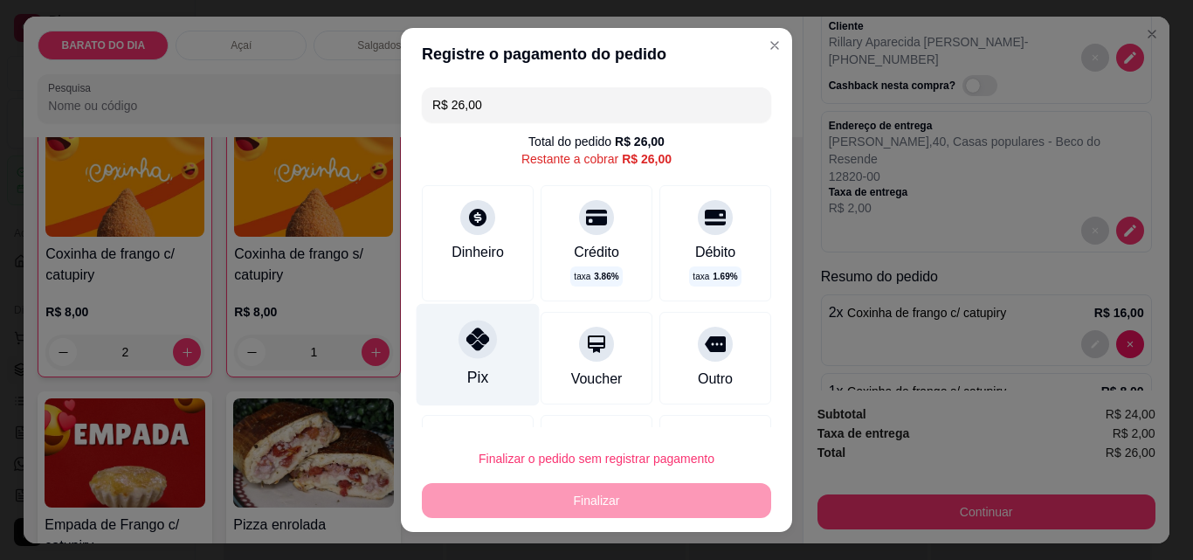
click at [486, 348] on div "Pix" at bounding box center [478, 355] width 123 height 102
type input "R$ 0,00"
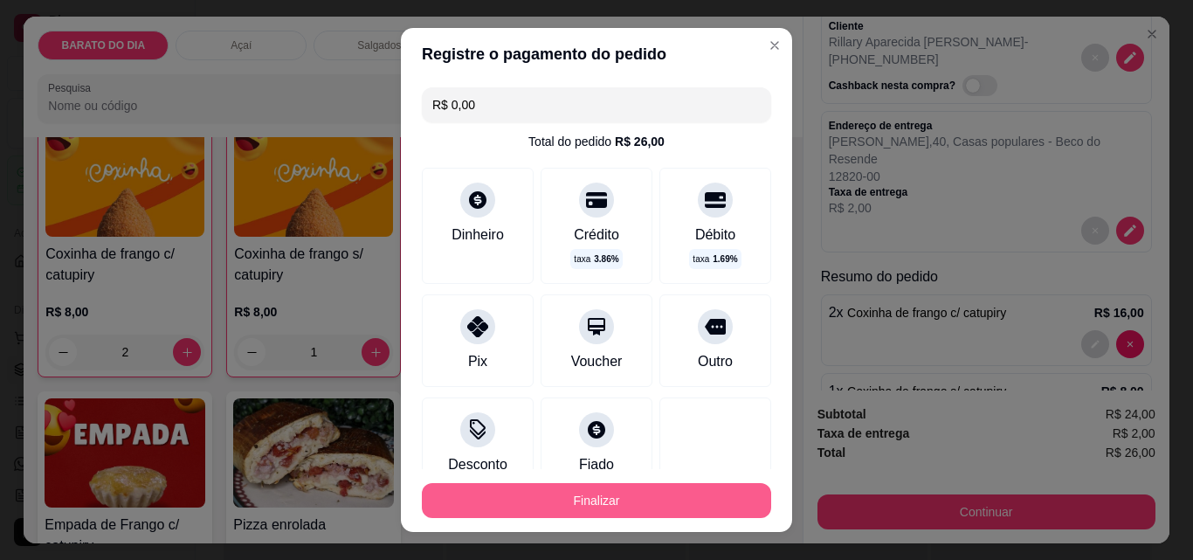
click at [561, 492] on button "Finalizar" at bounding box center [596, 500] width 349 height 35
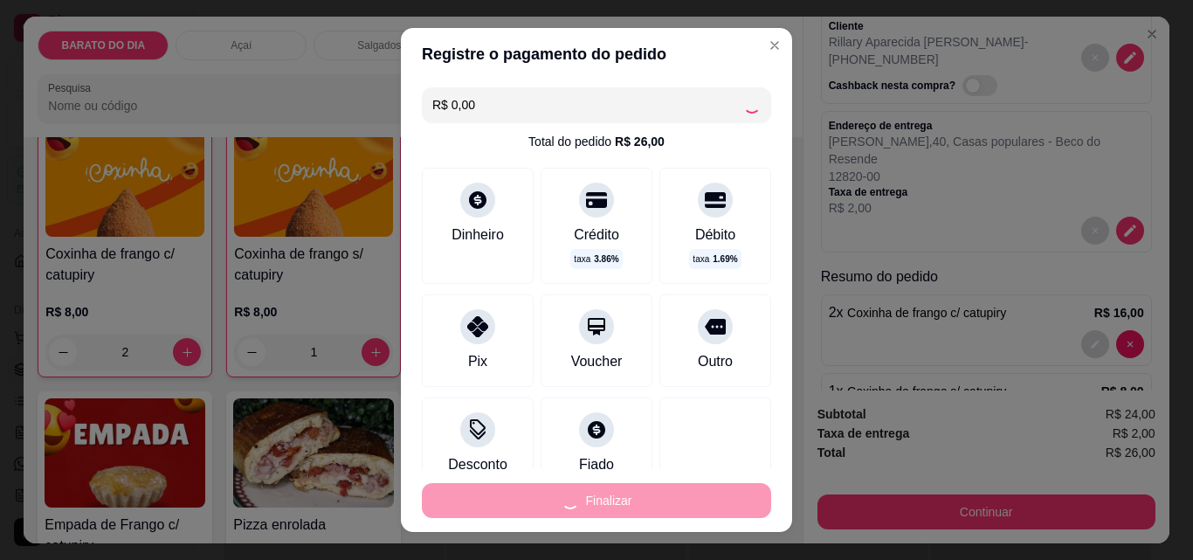
type input "0"
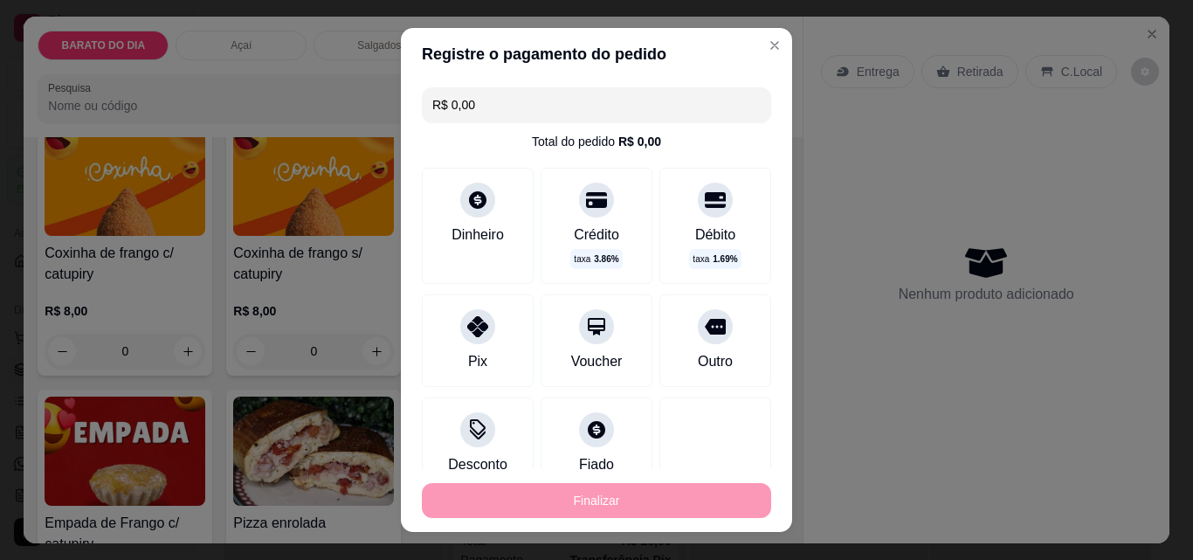
type input "-R$ 26,00"
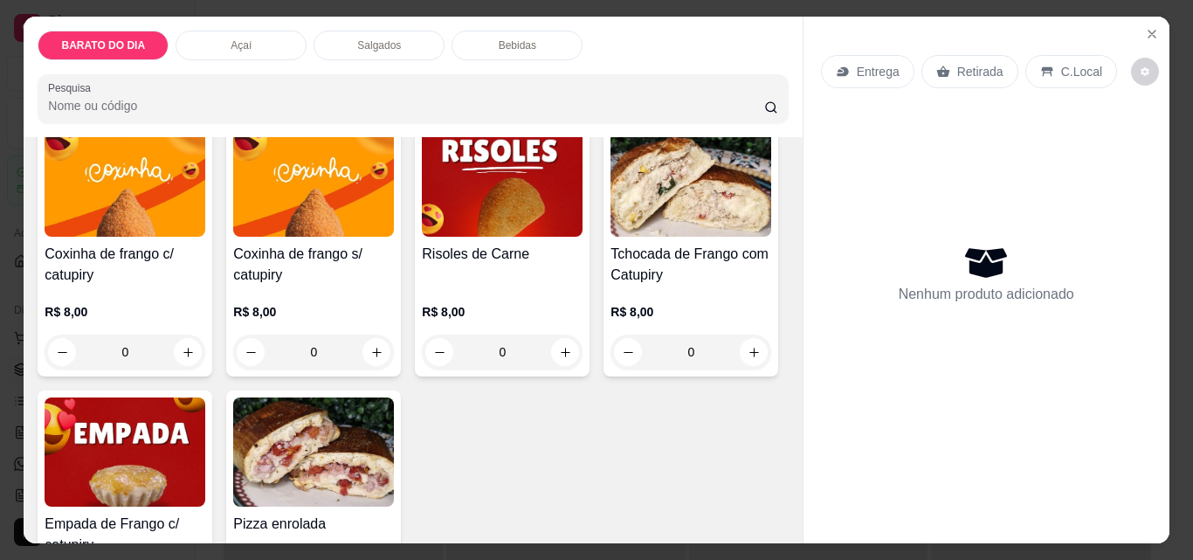
scroll to position [342, 0]
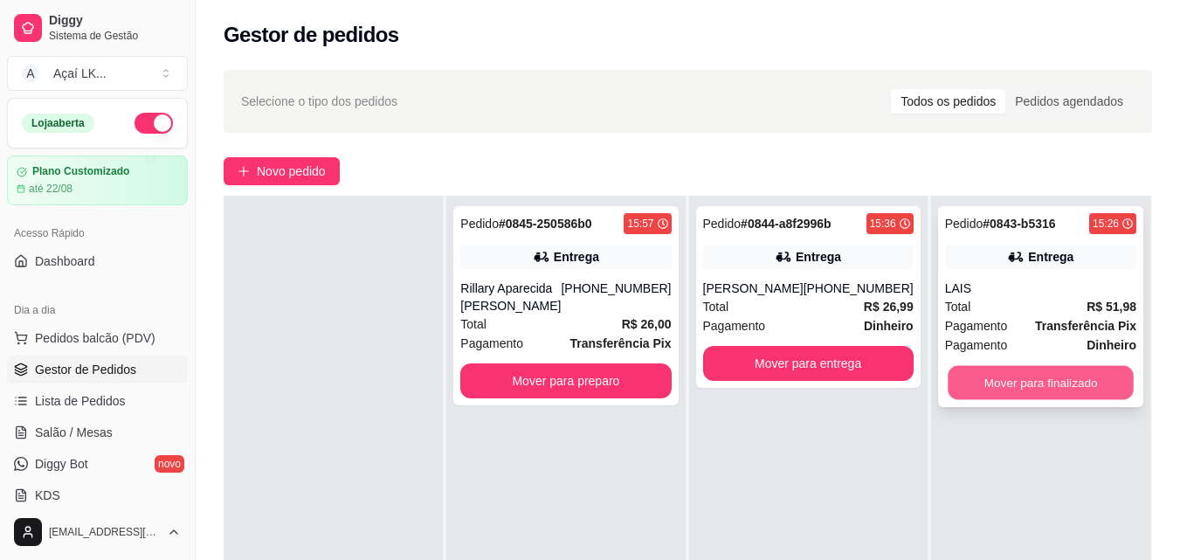
click at [1028, 380] on button "Mover para finalizado" at bounding box center [1041, 383] width 186 height 34
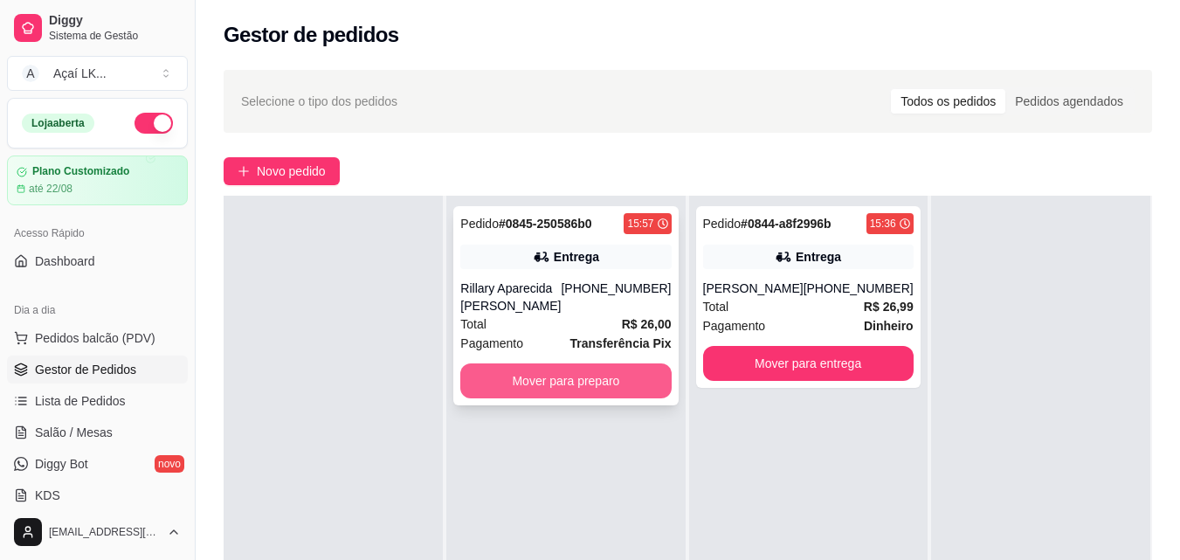
click at [575, 374] on button "Mover para preparo" at bounding box center [565, 380] width 210 height 35
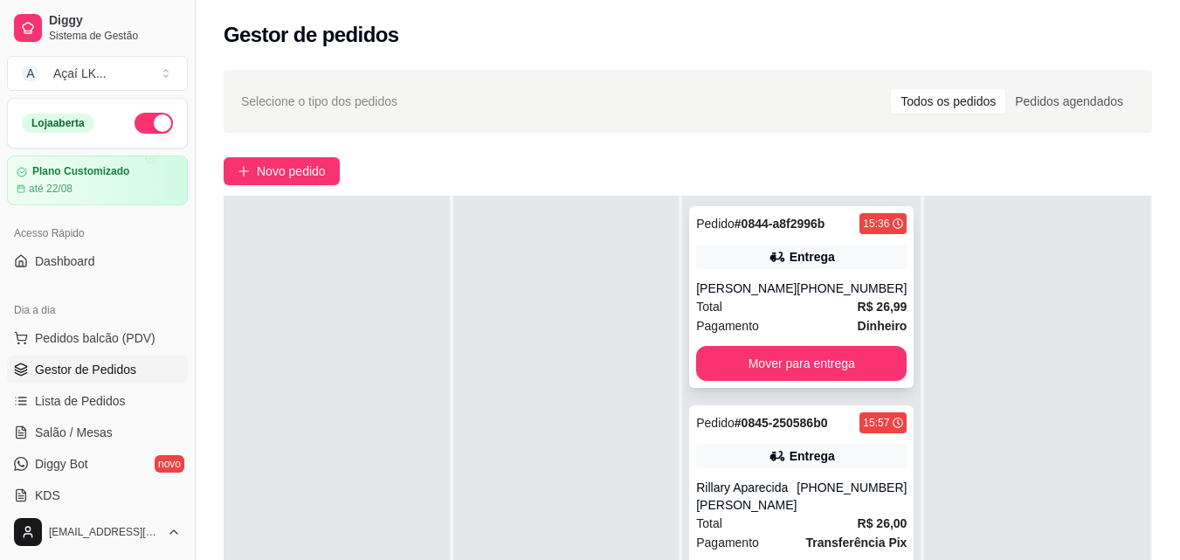
click at [849, 290] on div "[PHONE_NUMBER]" at bounding box center [851, 287] width 110 height 17
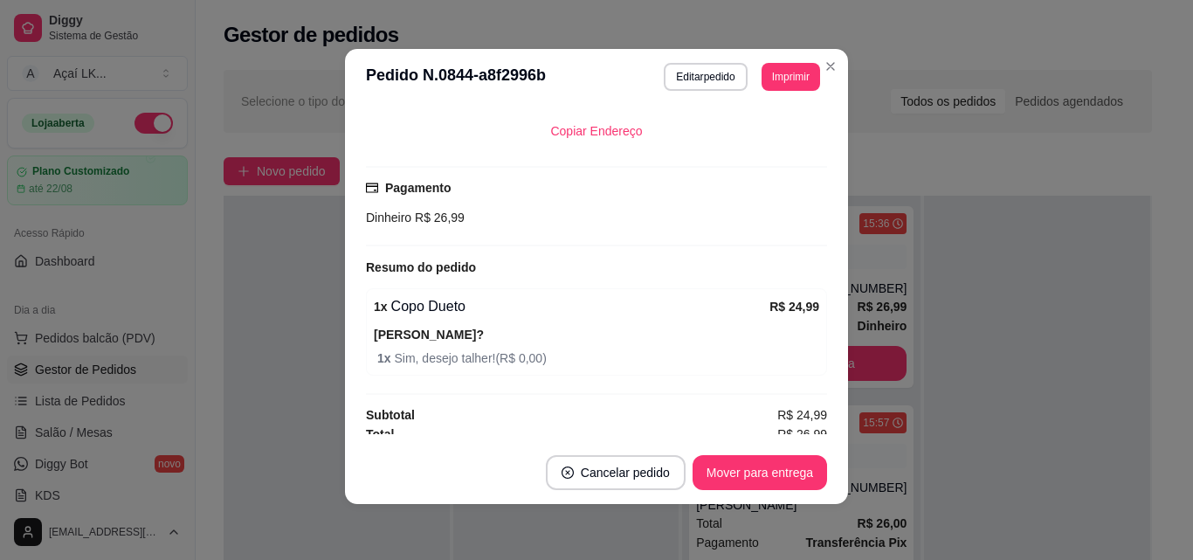
scroll to position [428, 0]
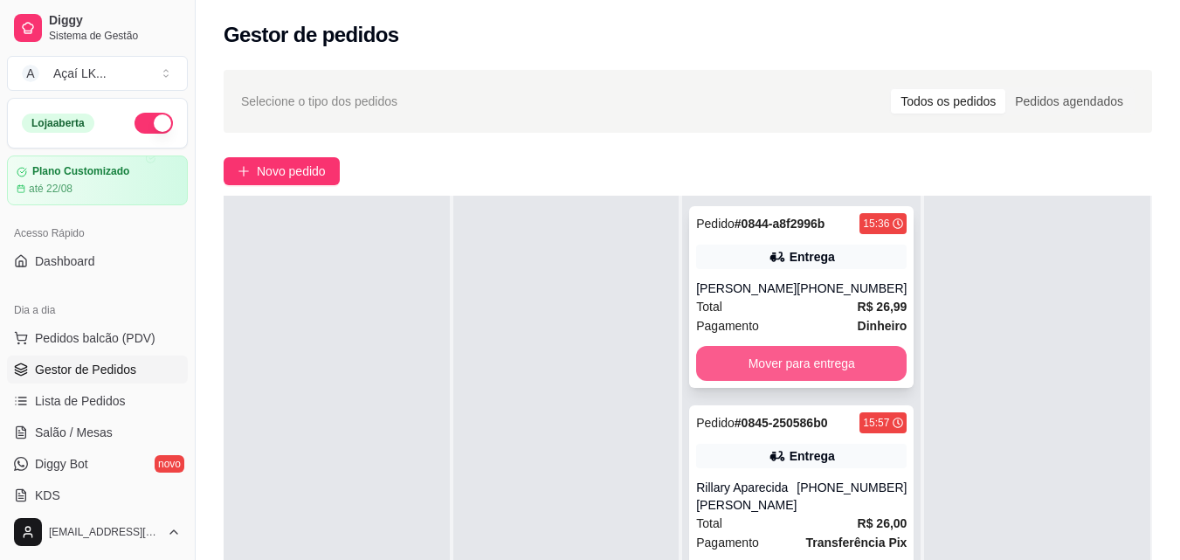
click at [840, 348] on button "Mover para entrega" at bounding box center [801, 363] width 210 height 35
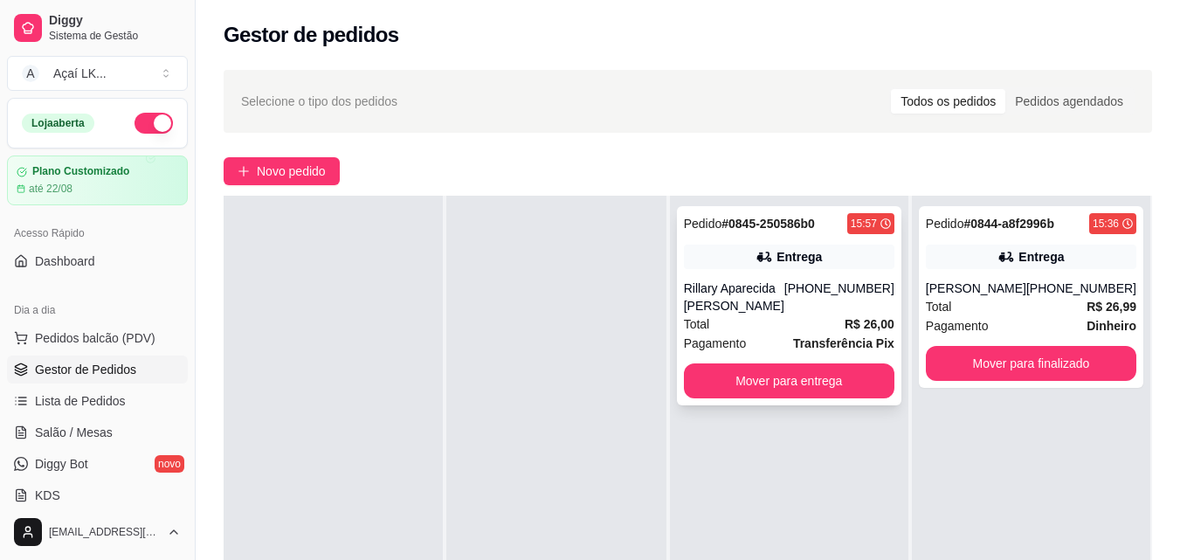
click at [792, 318] on div "Total R$ 26,00" at bounding box center [789, 323] width 210 height 19
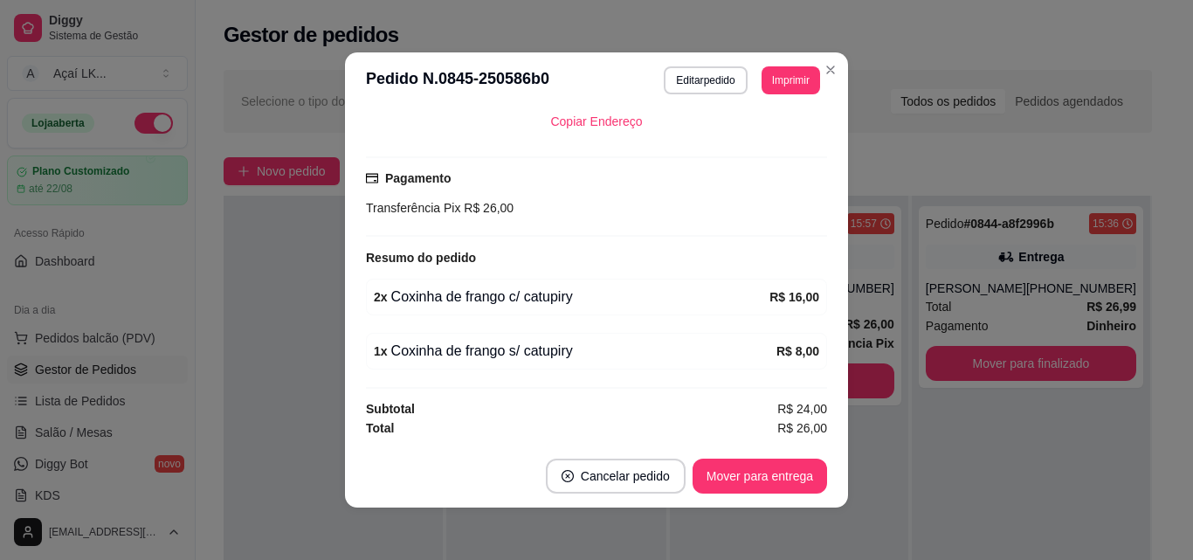
scroll to position [3, 0]
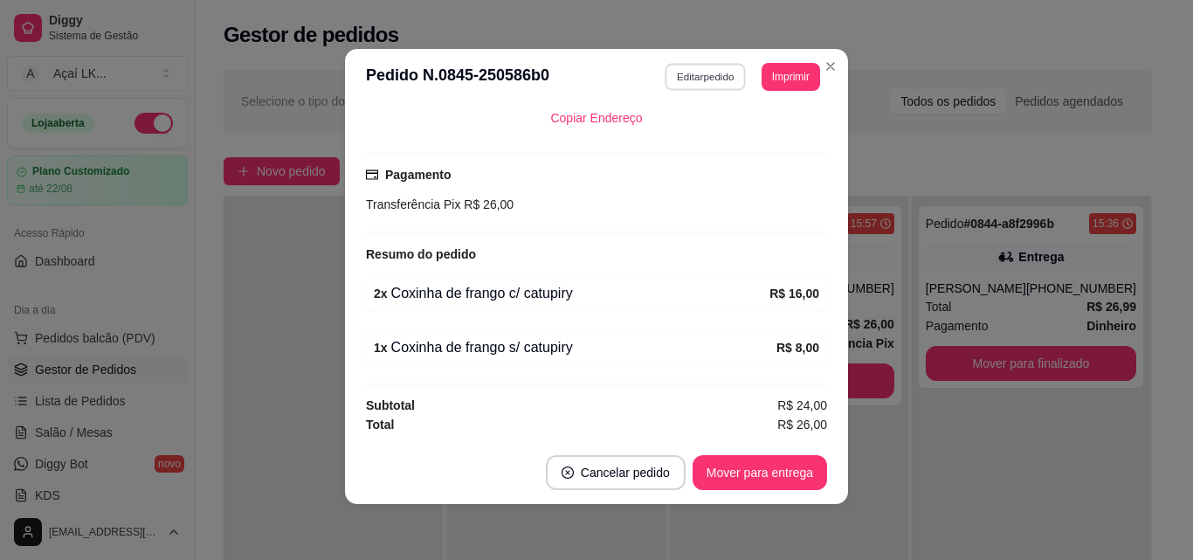
click at [705, 72] on button "Editar pedido" at bounding box center [705, 76] width 81 height 27
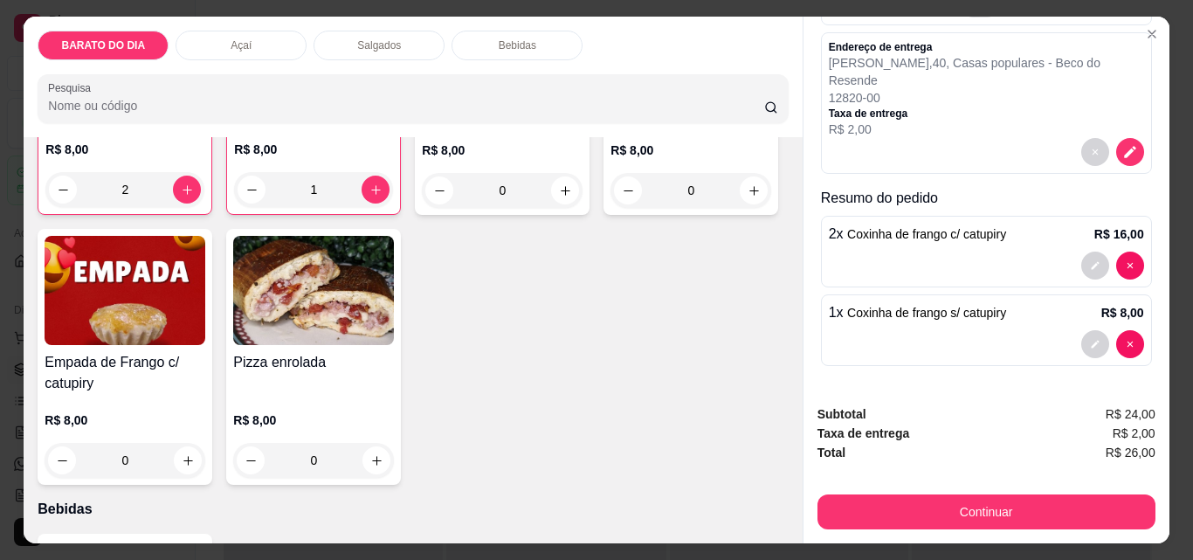
scroll to position [961, 0]
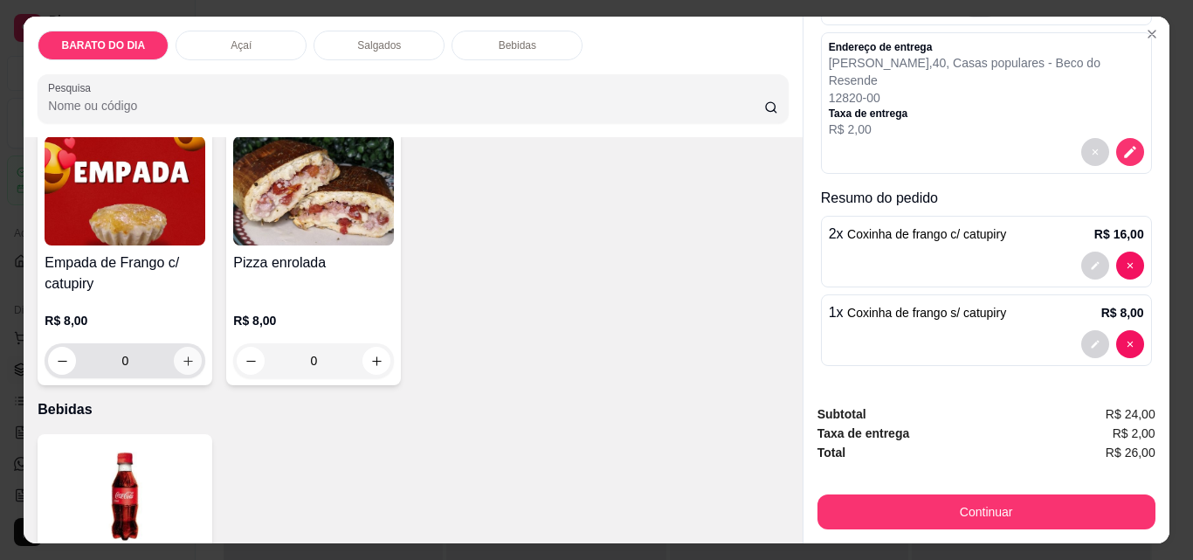
click at [195, 355] on icon "increase-product-quantity" at bounding box center [188, 361] width 13 height 13
type input "1"
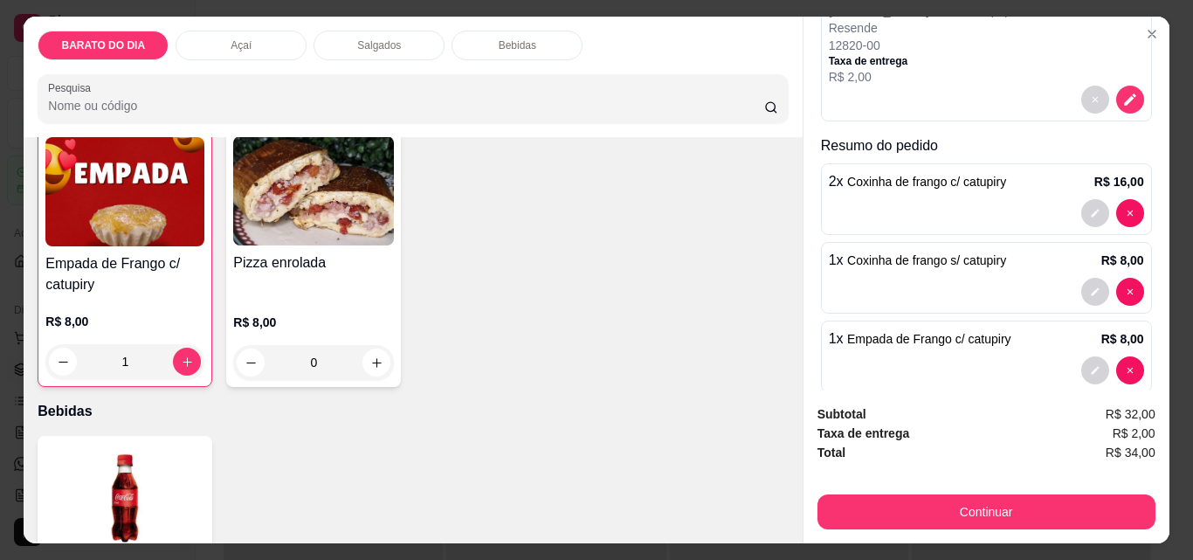
scroll to position [248, 0]
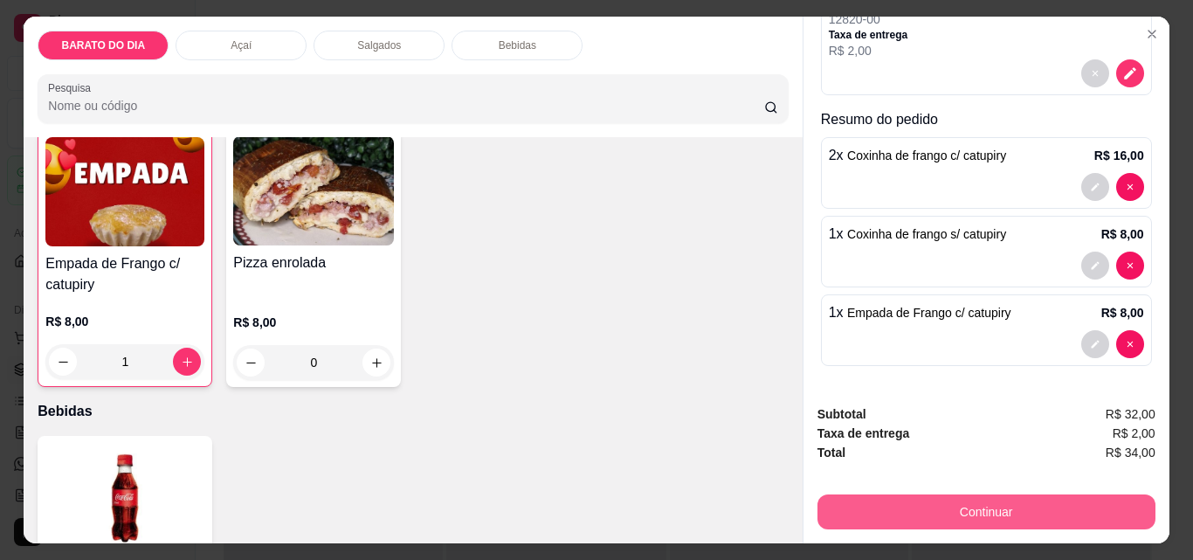
click at [989, 505] on button "Continuar" at bounding box center [986, 511] width 338 height 35
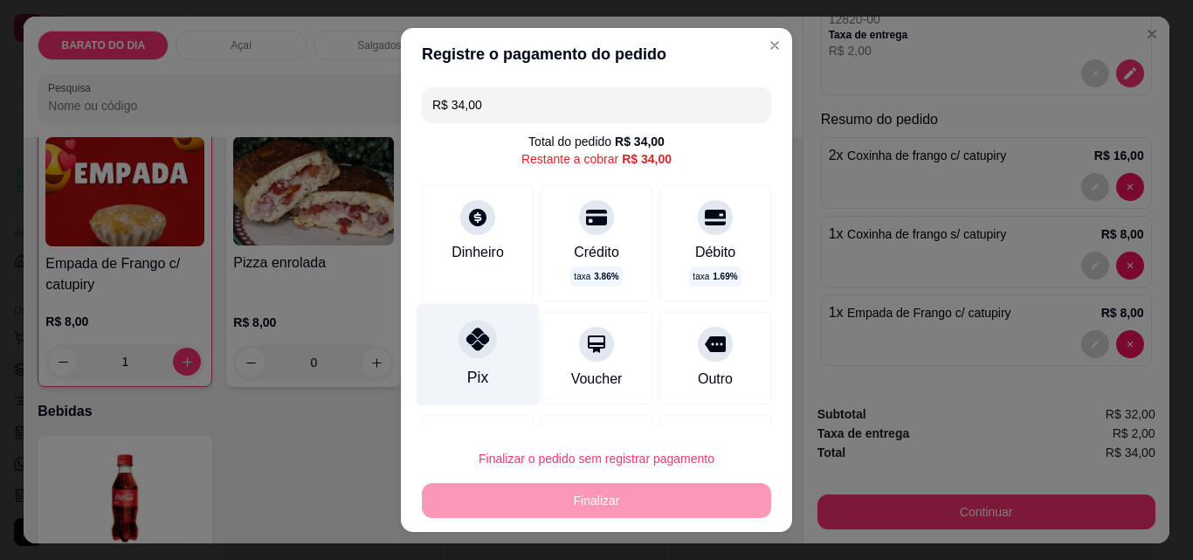
click at [443, 334] on div "Pix" at bounding box center [478, 355] width 123 height 102
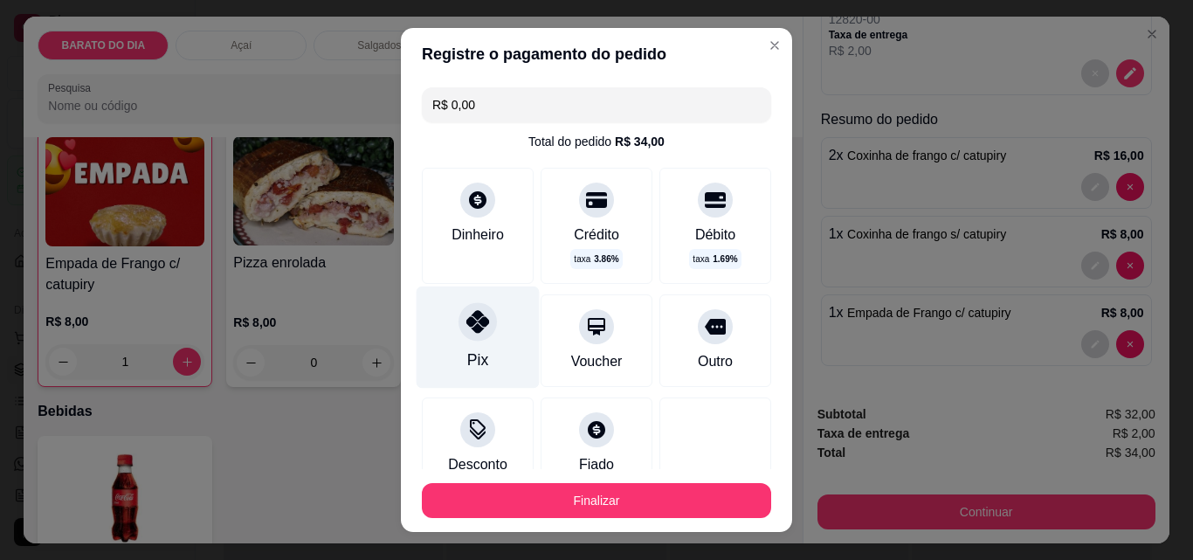
type input "R$ 0,00"
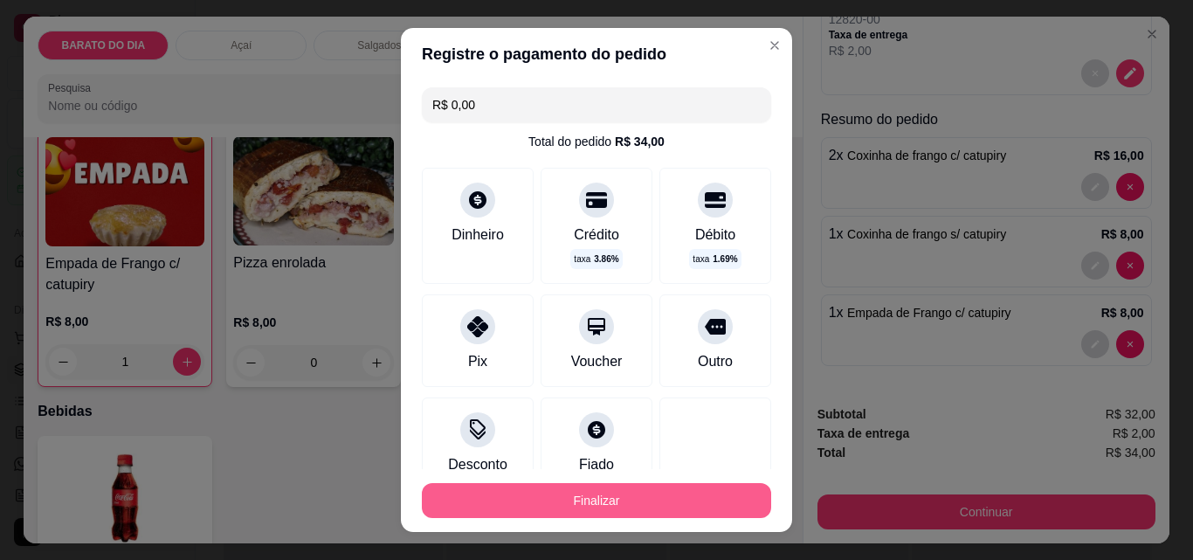
click at [609, 499] on button "Finalizar" at bounding box center [596, 500] width 349 height 35
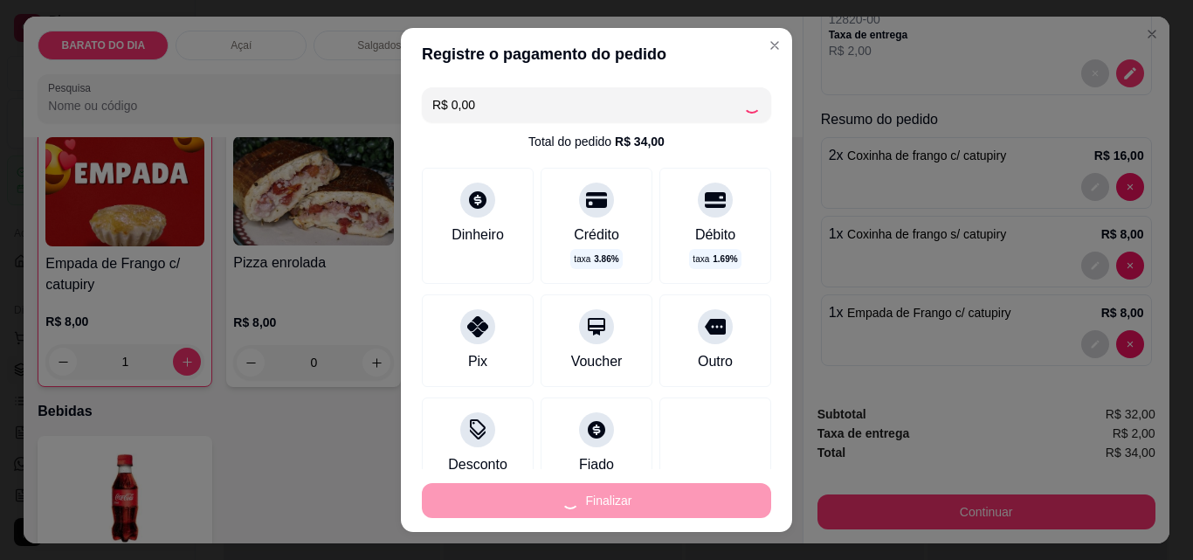
type input "0"
type input "-R$ 34,00"
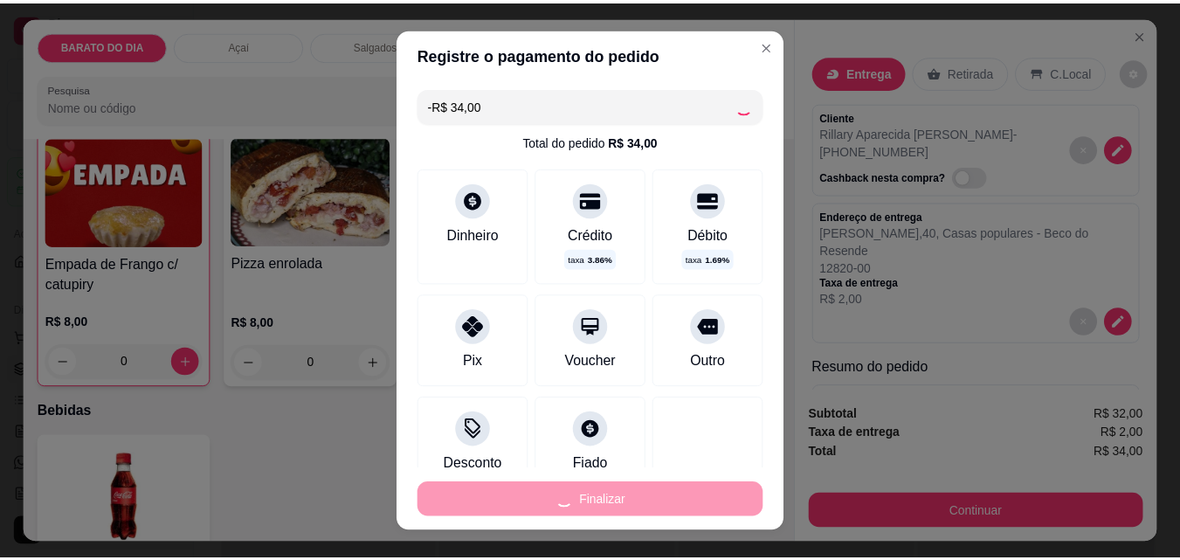
scroll to position [959, 0]
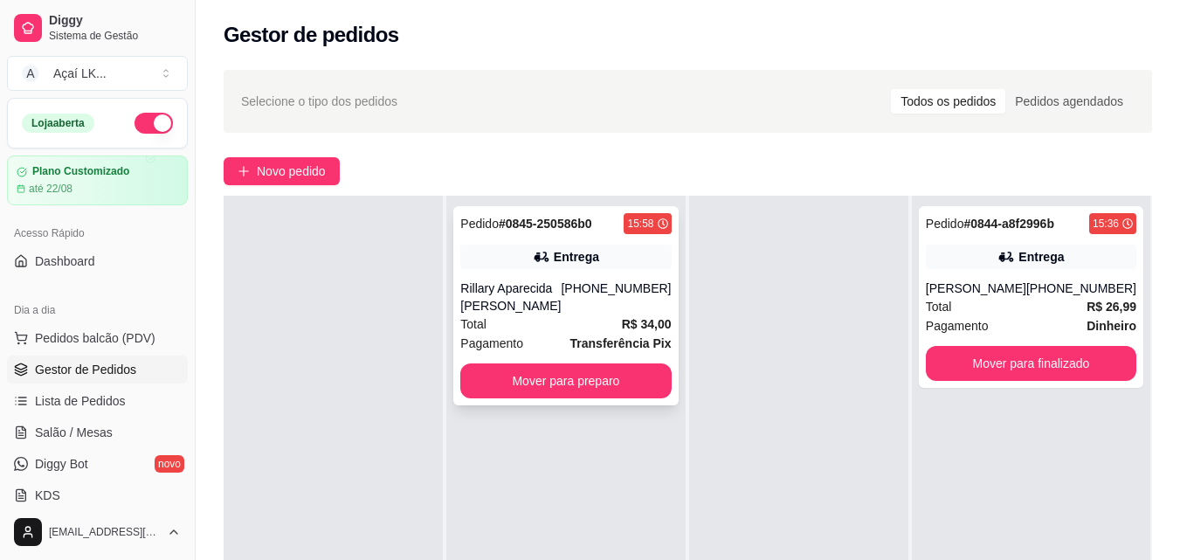
click at [625, 361] on div "Pedido # 0845-250586b0 15:58 Entrega Rillary Aparecida camargo costa [PHONE_NUM…" at bounding box center [565, 305] width 224 height 199
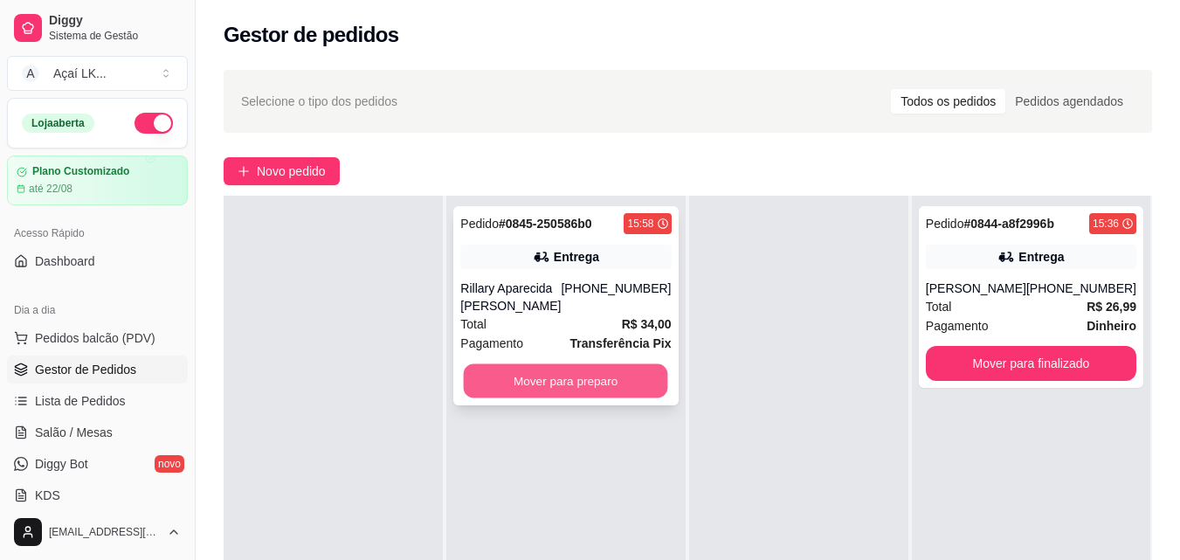
click at [583, 381] on button "Mover para preparo" at bounding box center [566, 381] width 204 height 34
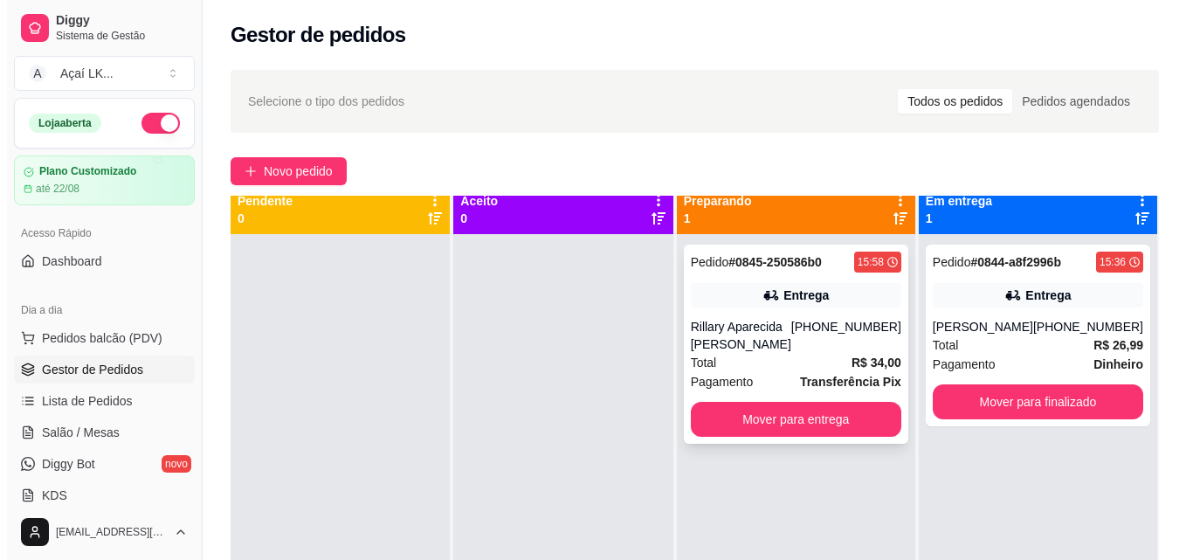
scroll to position [0, 0]
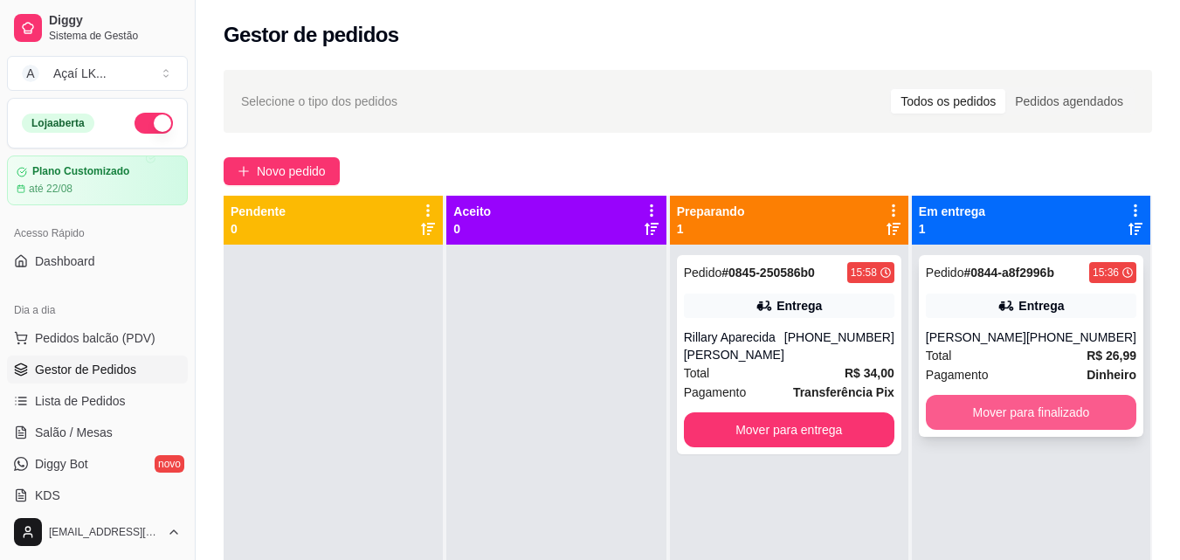
click at [1099, 411] on button "Mover para finalizado" at bounding box center [1031, 412] width 210 height 35
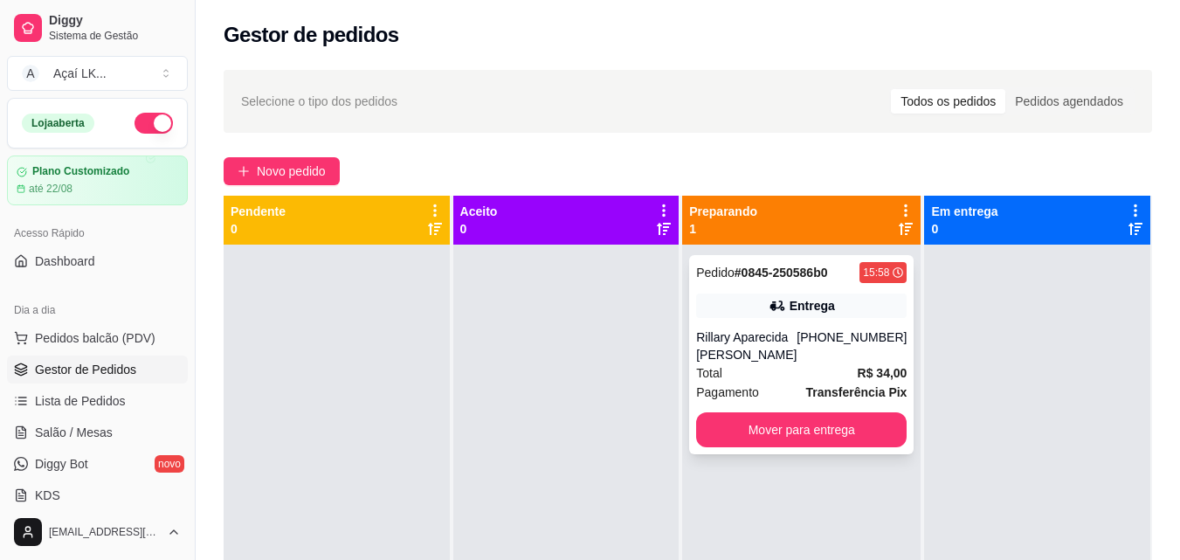
click at [785, 363] on div "Total R$ 34,00" at bounding box center [801, 372] width 210 height 19
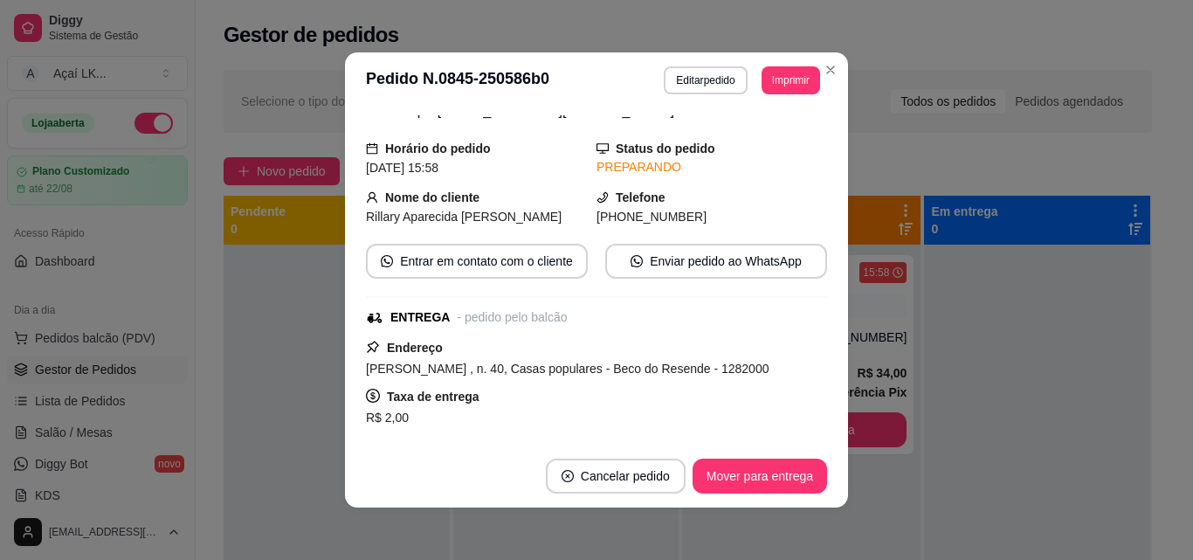
scroll to position [87, 0]
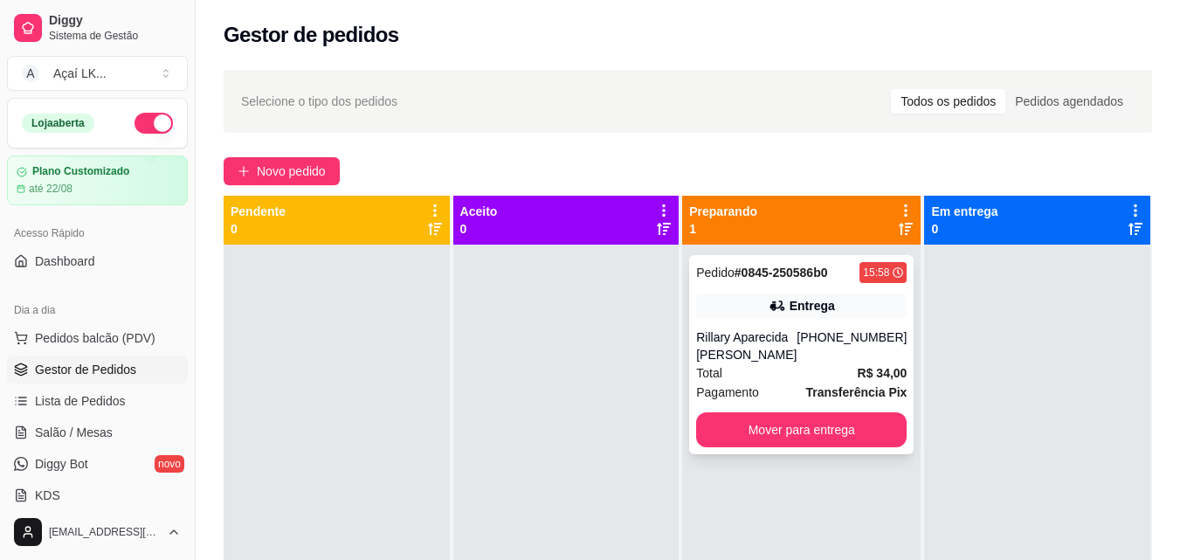
click at [828, 347] on div "[PHONE_NUMBER]" at bounding box center [851, 345] width 110 height 35
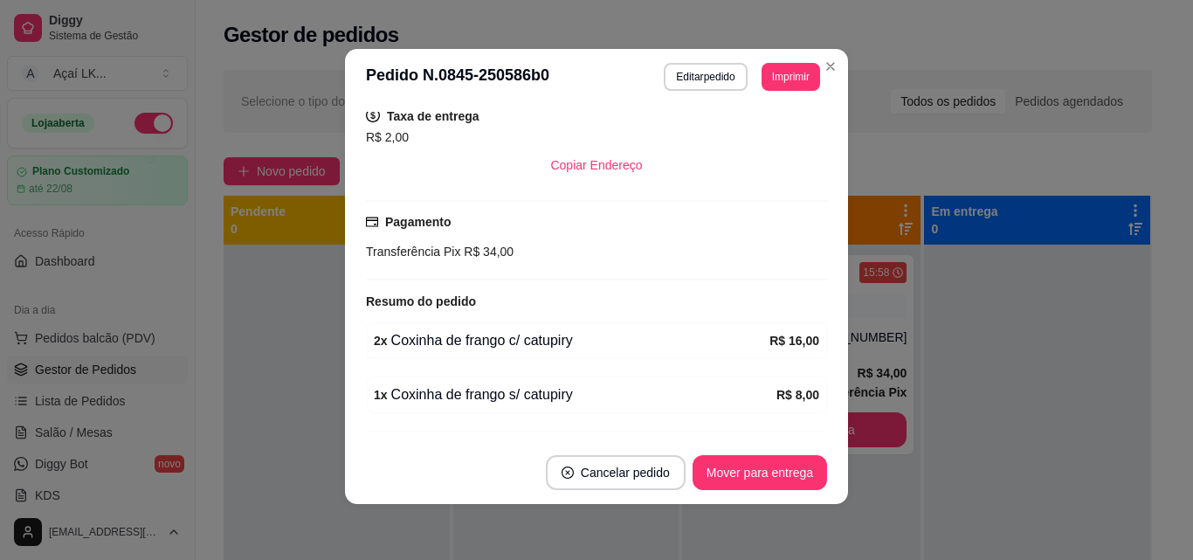
scroll to position [437, 0]
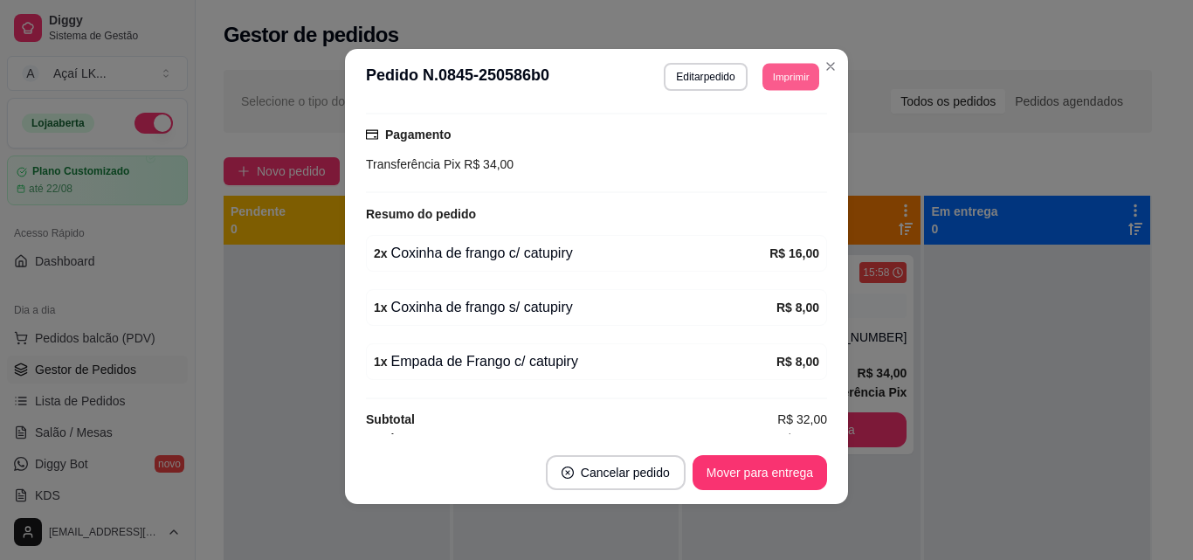
click at [762, 76] on button "Imprimir" at bounding box center [790, 76] width 57 height 27
click at [730, 134] on button "IMPRESSORA" at bounding box center [751, 138] width 127 height 28
click at [741, 458] on button "Mover para entrega" at bounding box center [760, 472] width 134 height 35
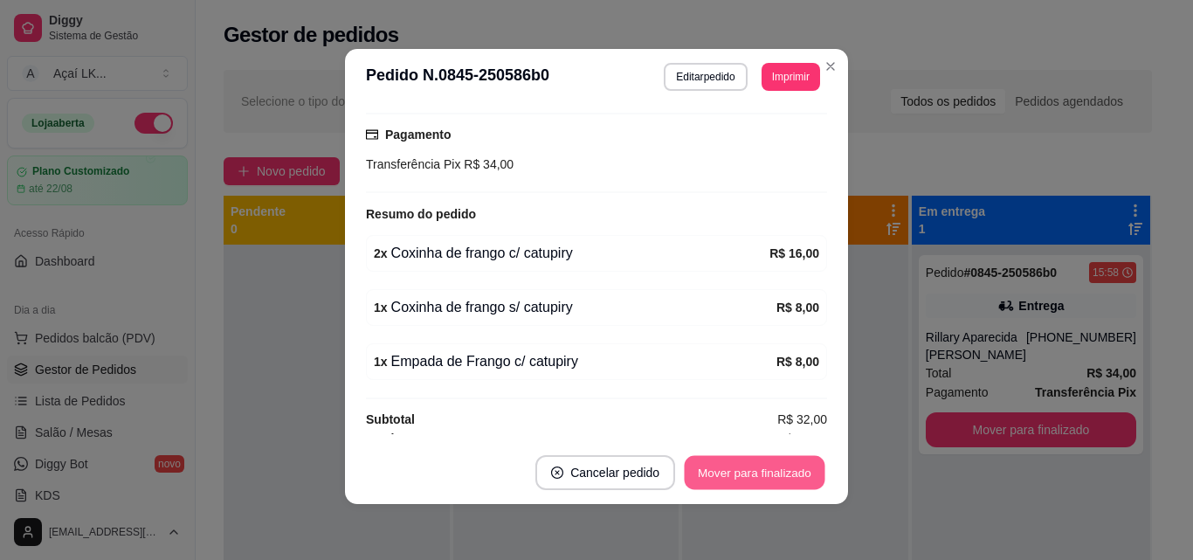
click at [737, 479] on button "Mover para finalizado" at bounding box center [755, 473] width 141 height 34
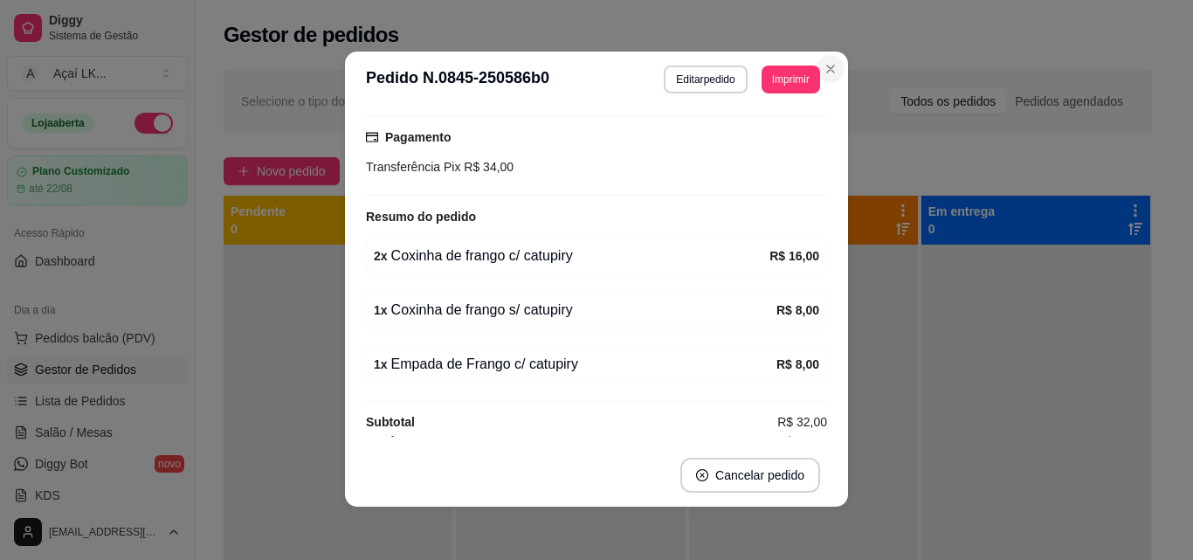
scroll to position [0, 0]
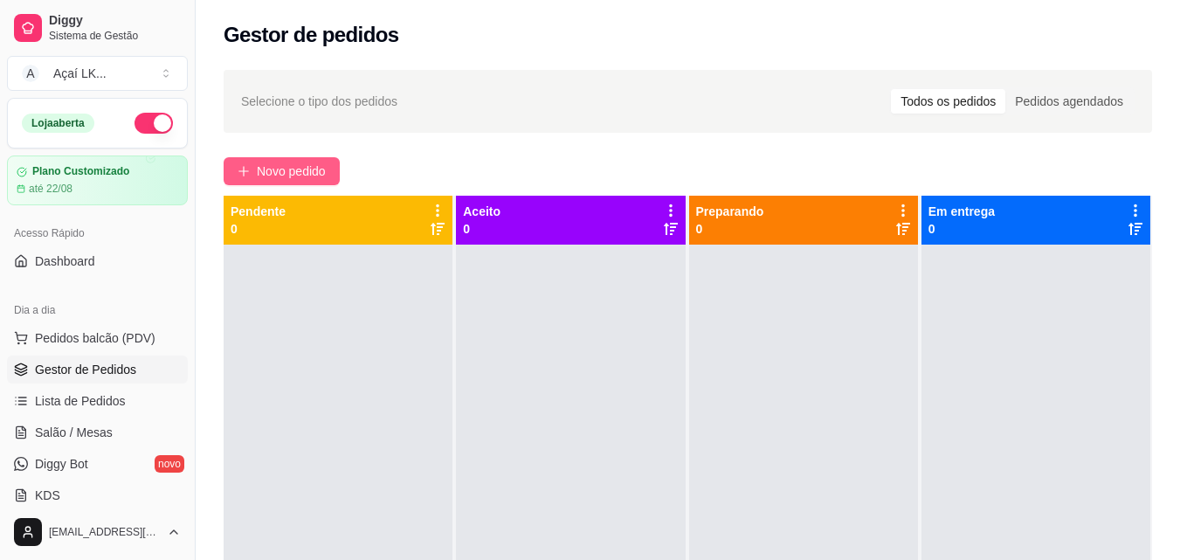
click at [296, 165] on span "Novo pedido" at bounding box center [291, 171] width 69 height 19
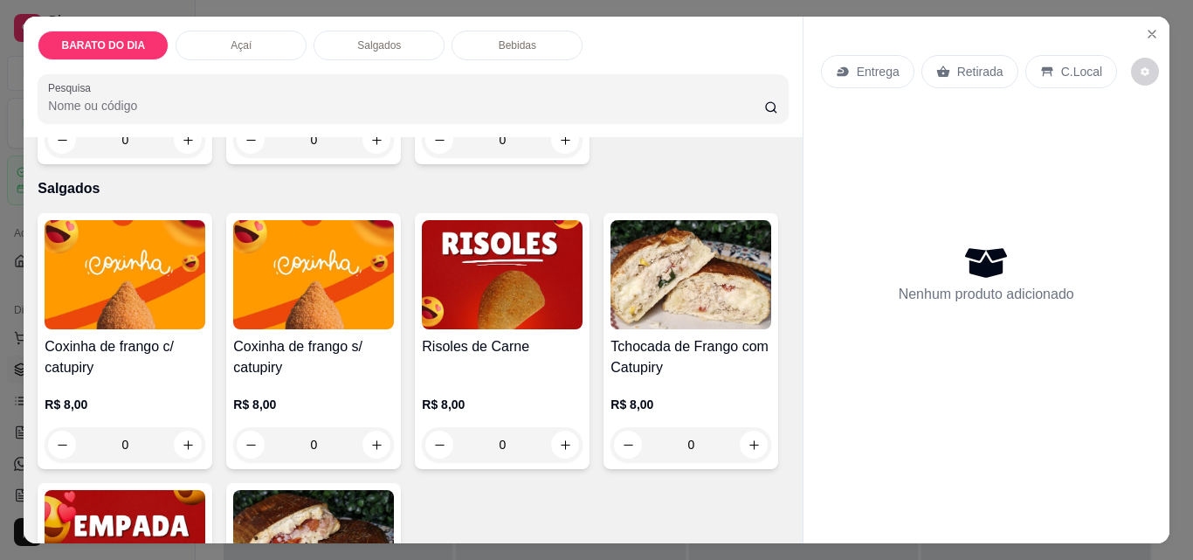
scroll to position [611, 0]
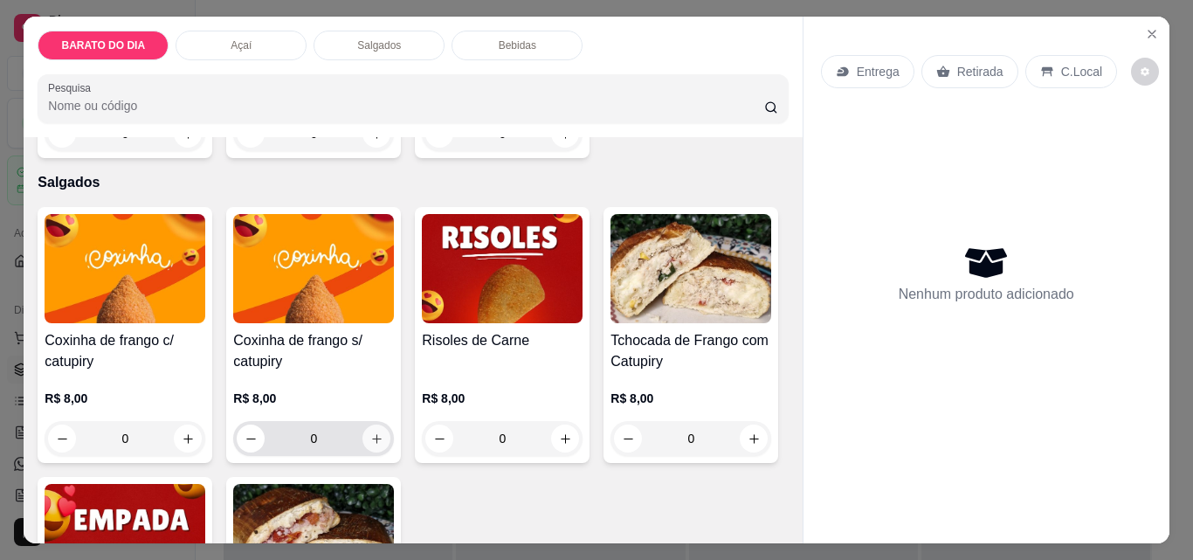
click at [375, 438] on icon "increase-product-quantity" at bounding box center [376, 438] width 13 height 13
type input "1"
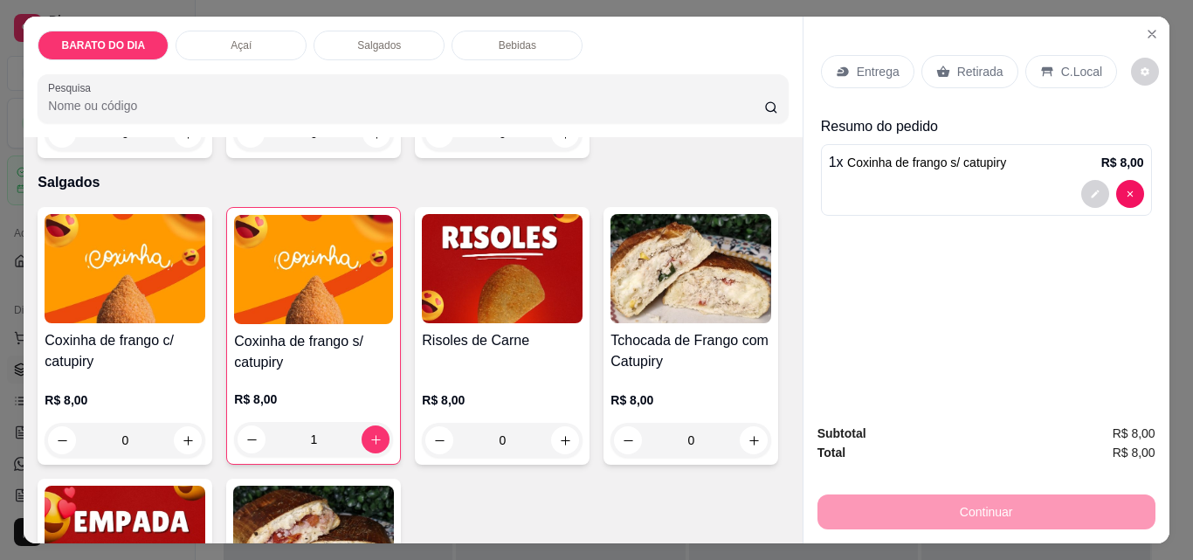
click at [1062, 67] on p "C.Local" at bounding box center [1081, 71] width 41 height 17
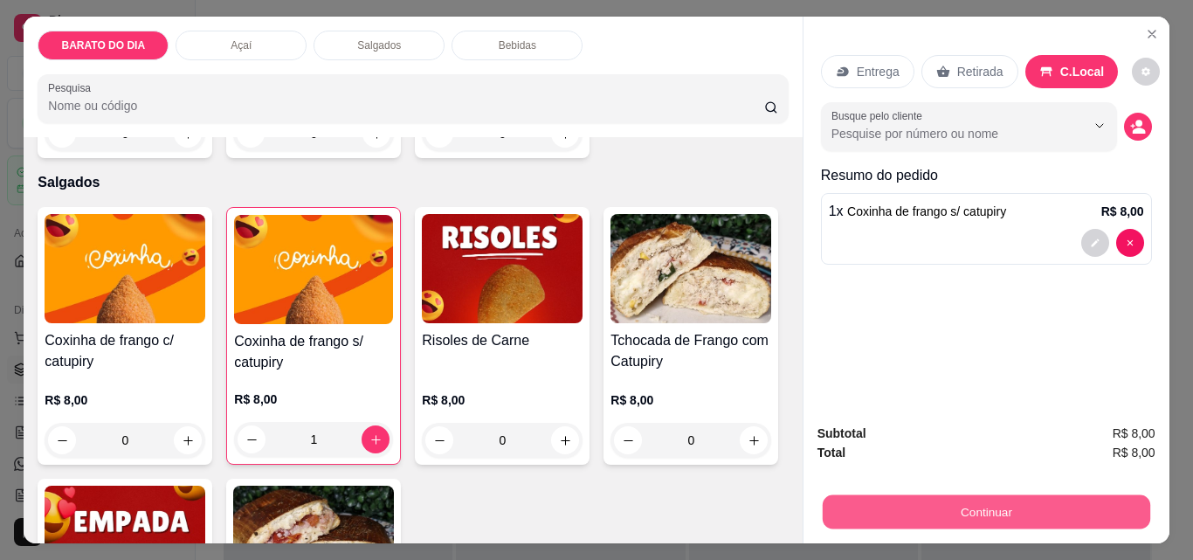
click at [1031, 505] on button "Continuar" at bounding box center [985, 511] width 327 height 34
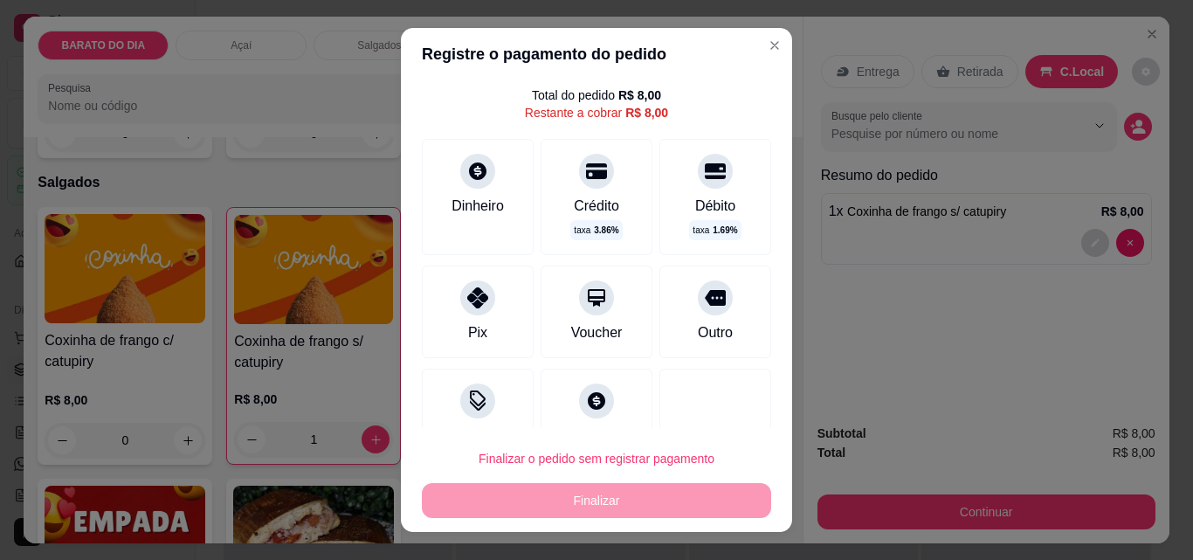
scroll to position [87, 0]
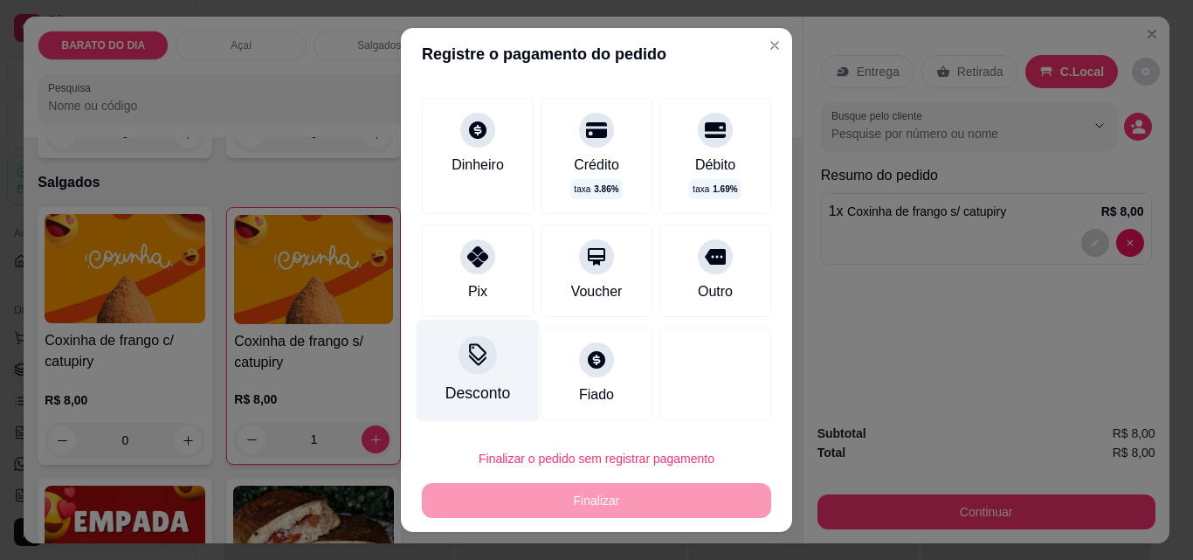
click at [470, 385] on div "Desconto" at bounding box center [477, 393] width 65 height 23
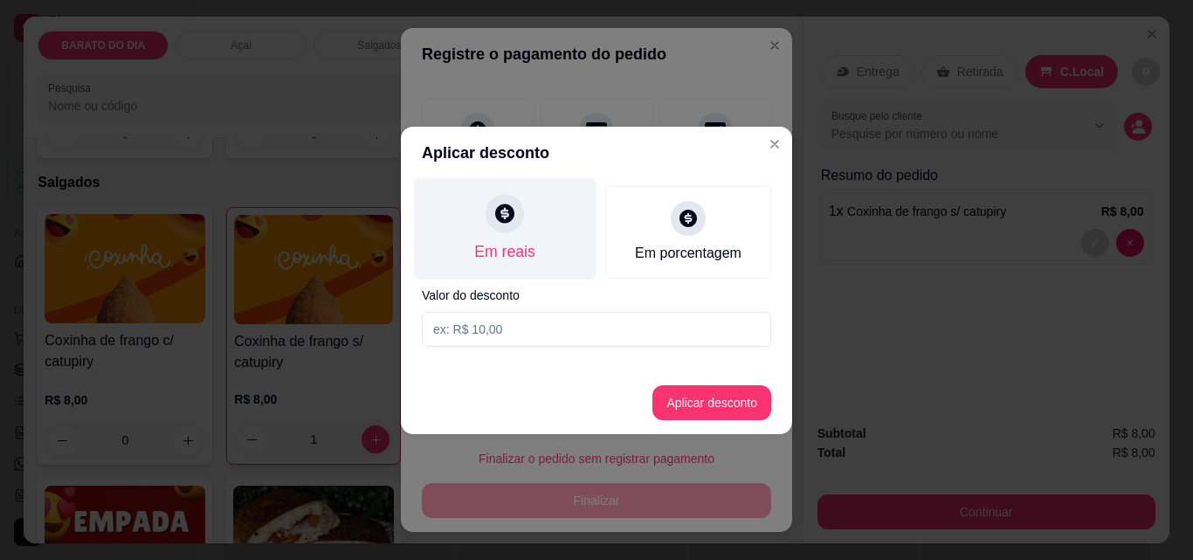
click at [526, 225] on div "Em reais" at bounding box center [505, 228] width 183 height 102
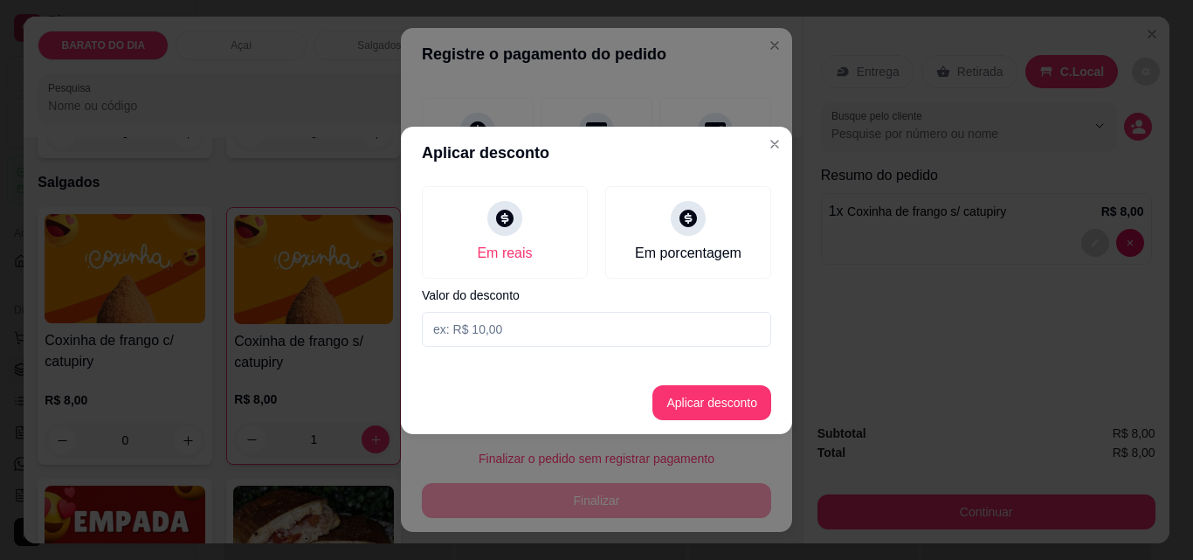
click at [538, 332] on input at bounding box center [596, 329] width 349 height 35
type input "2,00"
click at [686, 393] on button "Aplicar desconto" at bounding box center [711, 402] width 119 height 35
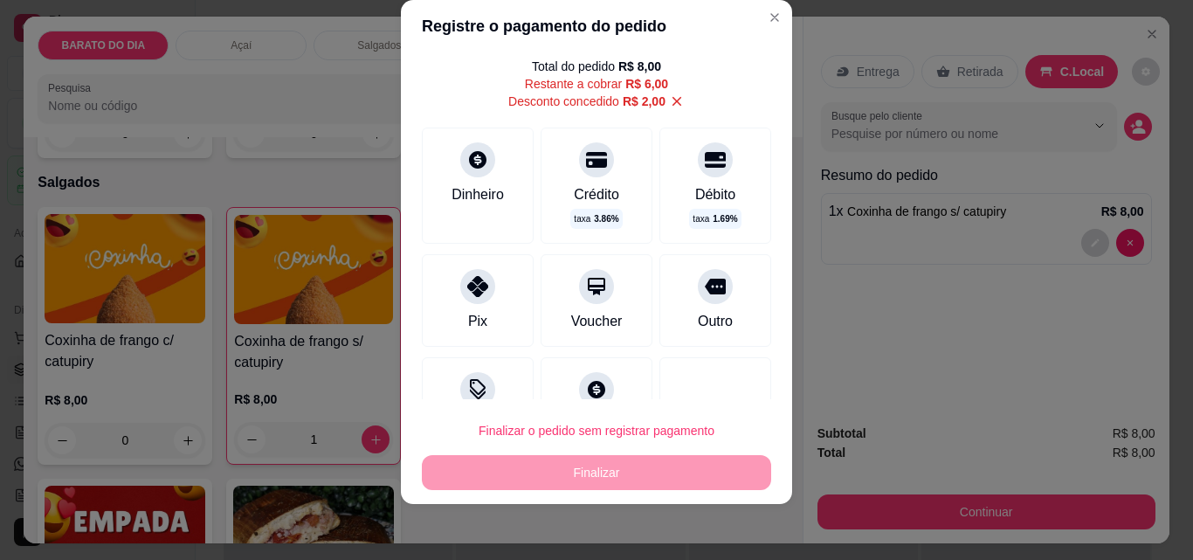
scroll to position [0, 0]
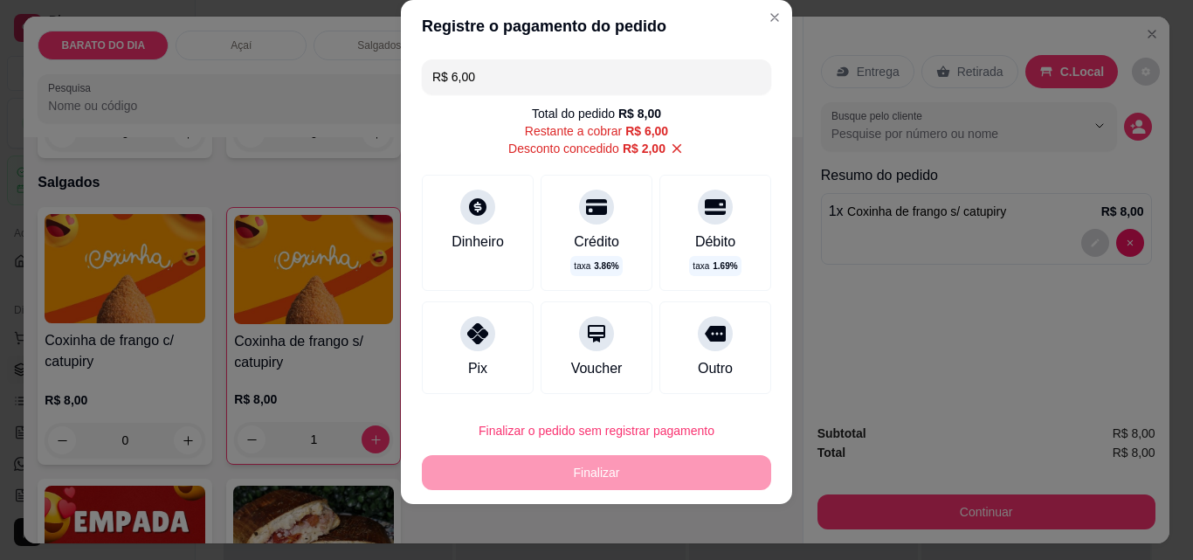
click at [686, 468] on div "Finalizar o pedido sem registrar pagamento Finalizar" at bounding box center [596, 451] width 349 height 77
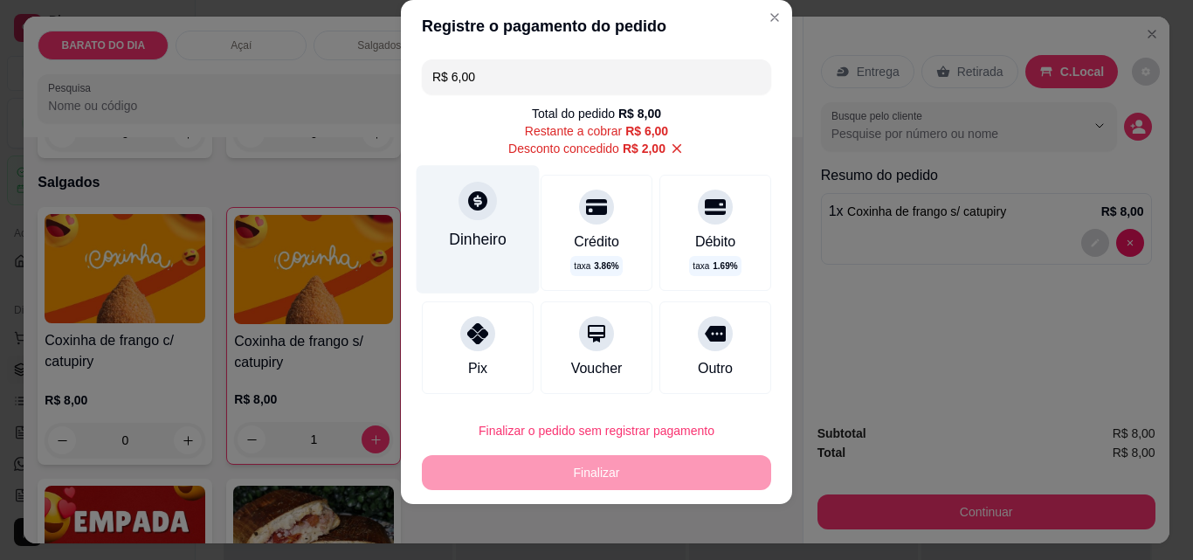
click at [499, 204] on div "Dinheiro" at bounding box center [478, 229] width 123 height 128
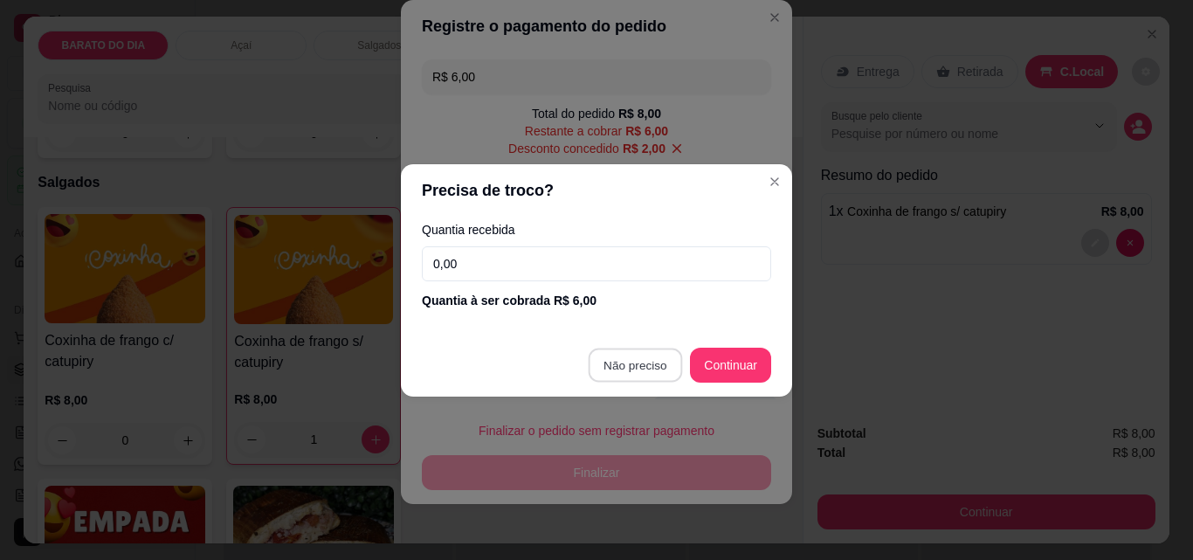
type input "R$ 0,00"
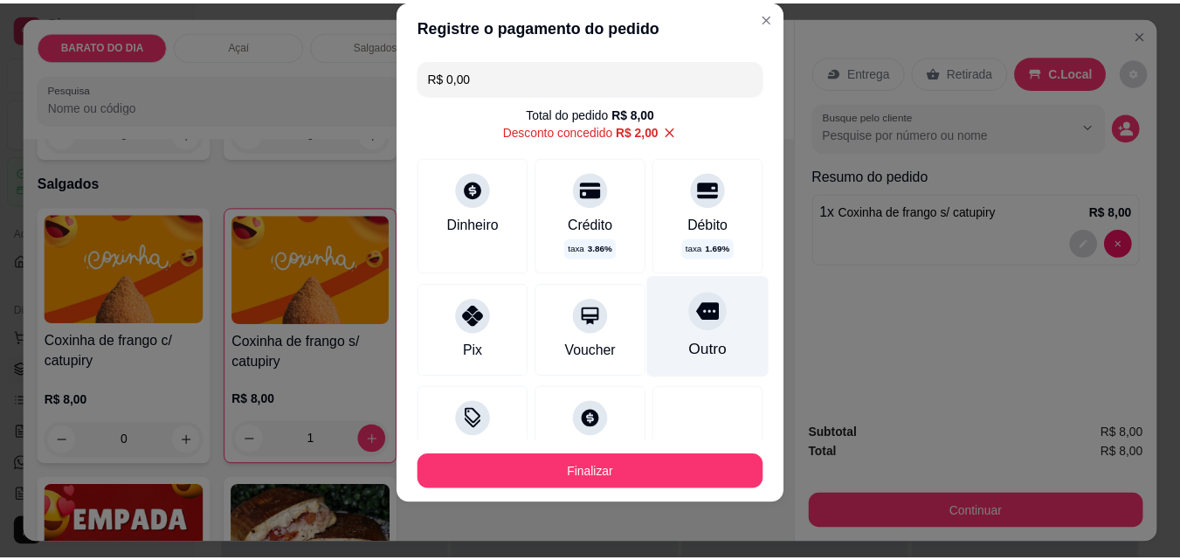
scroll to position [136, 0]
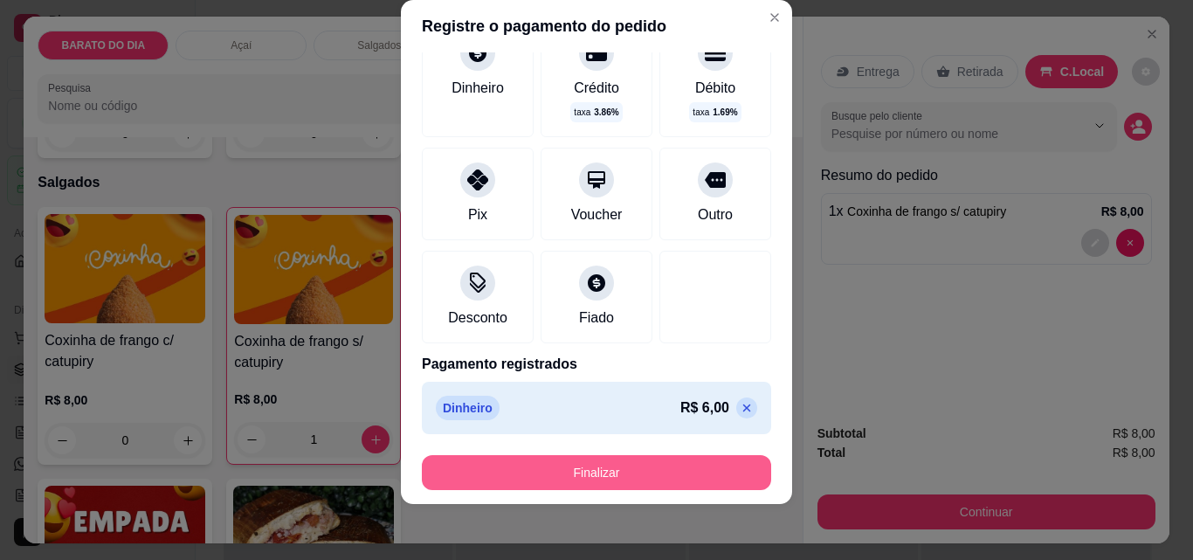
click at [589, 468] on button "Finalizar" at bounding box center [596, 472] width 349 height 35
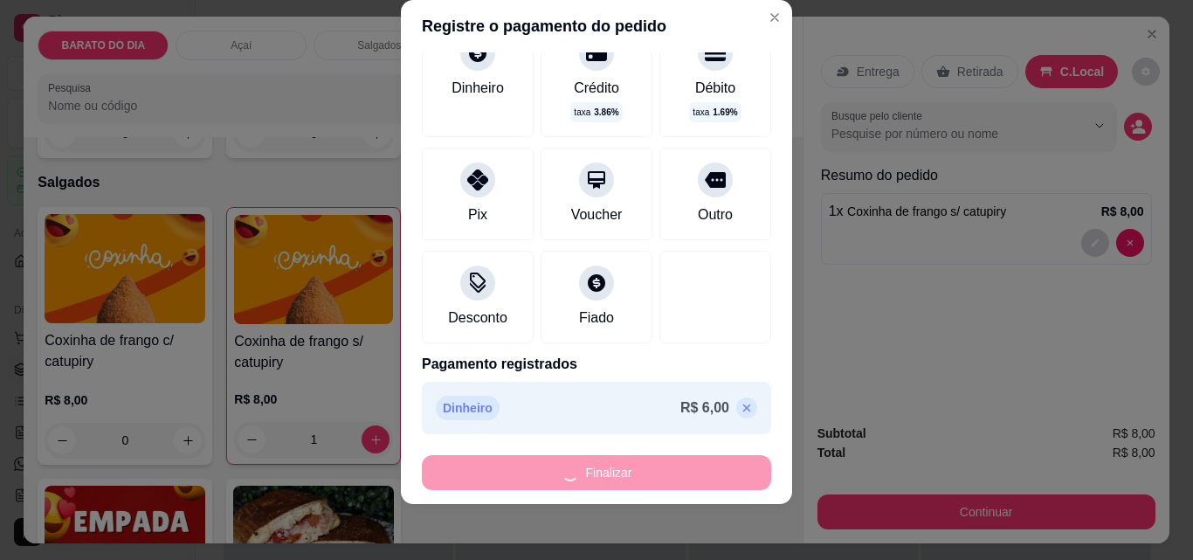
type input "0"
type input "-R$ 8,00"
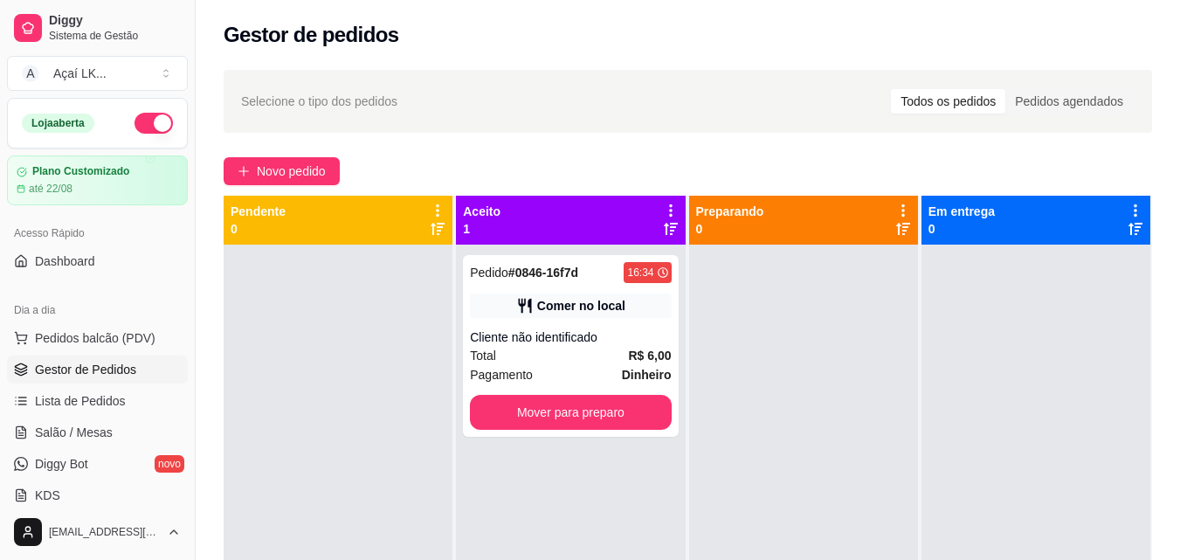
click at [748, 25] on div "Gestor de pedidos" at bounding box center [688, 35] width 928 height 28
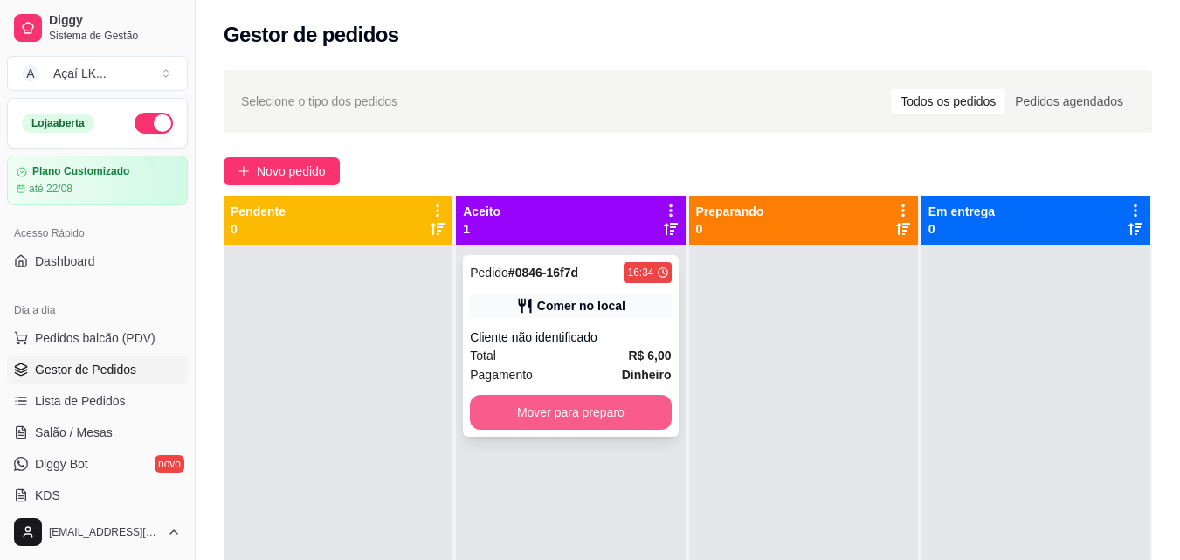
click at [616, 400] on button "Mover para preparo" at bounding box center [570, 412] width 201 height 35
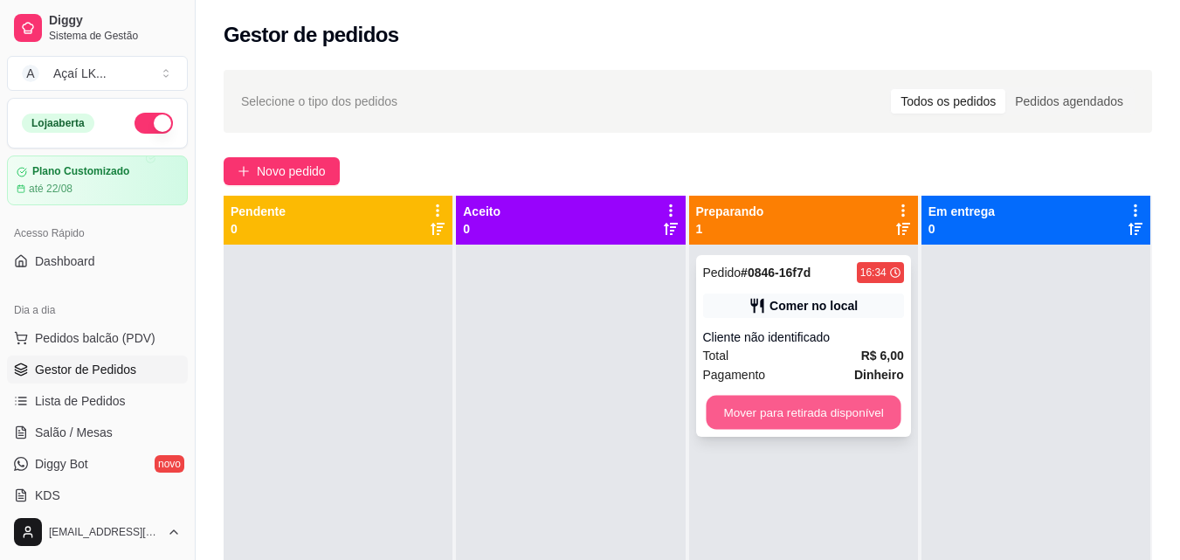
click at [792, 403] on button "Mover para retirada disponível" at bounding box center [803, 413] width 195 height 34
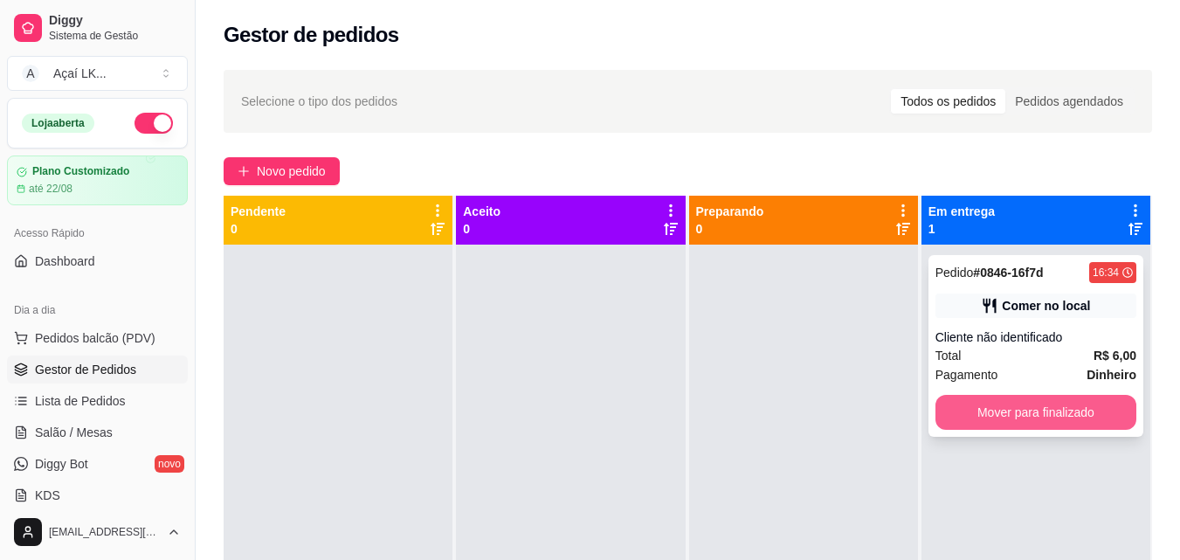
click at [1001, 418] on button "Mover para finalizado" at bounding box center [1035, 412] width 201 height 35
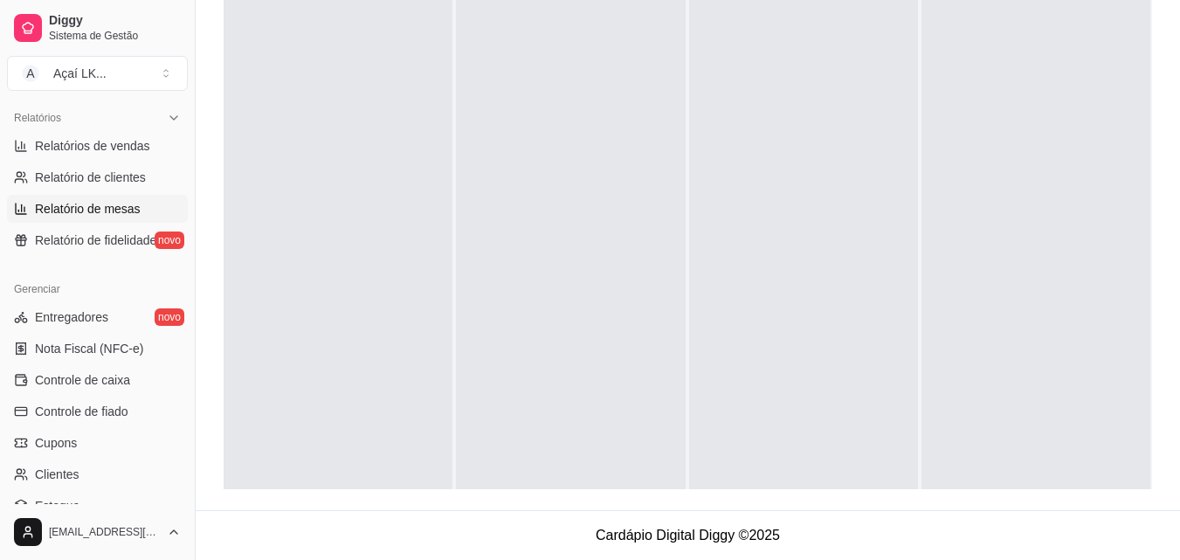
scroll to position [611, 0]
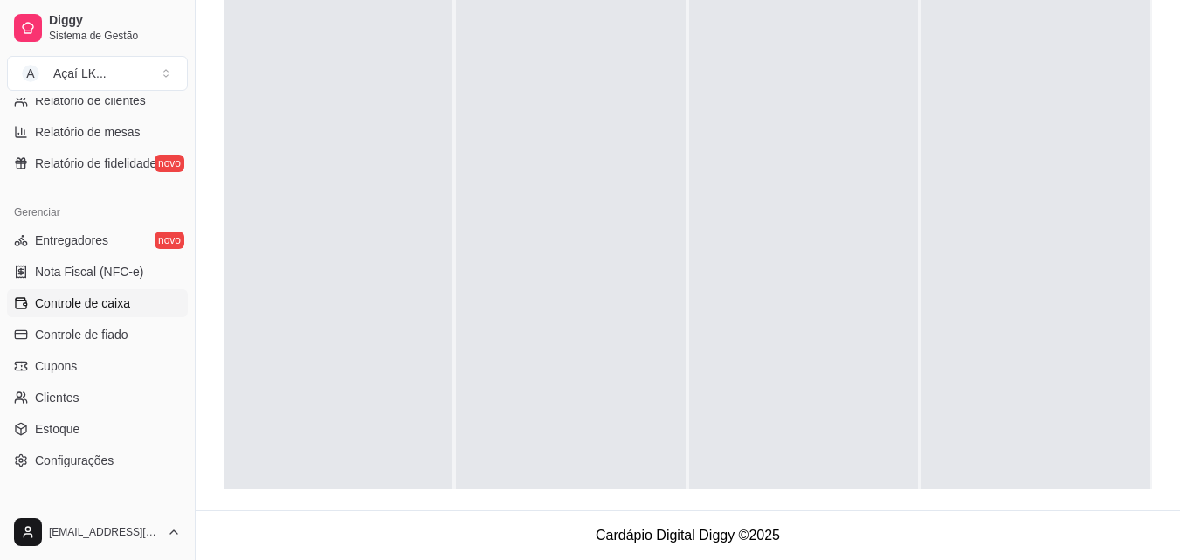
click at [117, 309] on span "Controle de caixa" at bounding box center [82, 302] width 95 height 17
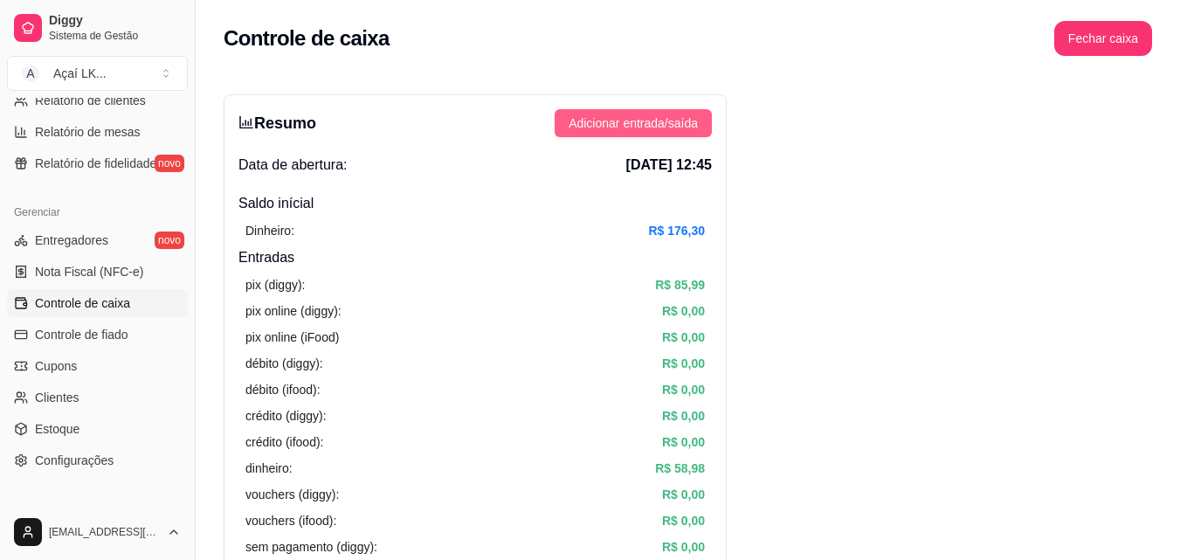
click at [677, 110] on button "Adicionar entrada/saída" at bounding box center [633, 123] width 157 height 28
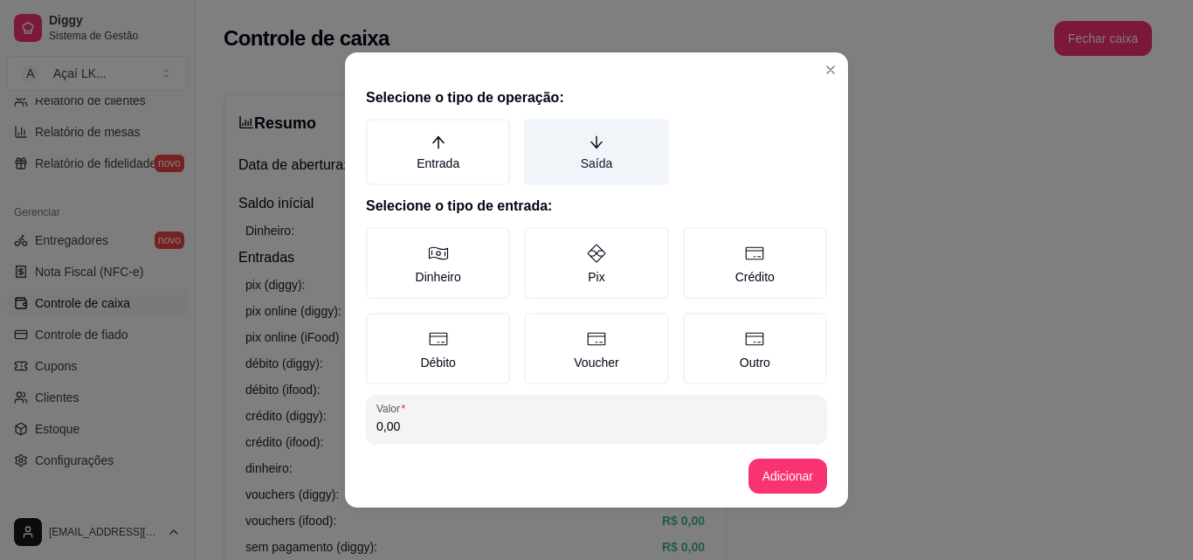
click at [589, 140] on icon "arrow-down" at bounding box center [597, 142] width 16 height 16
click at [537, 132] on button "Saída" at bounding box center [530, 125] width 14 height 14
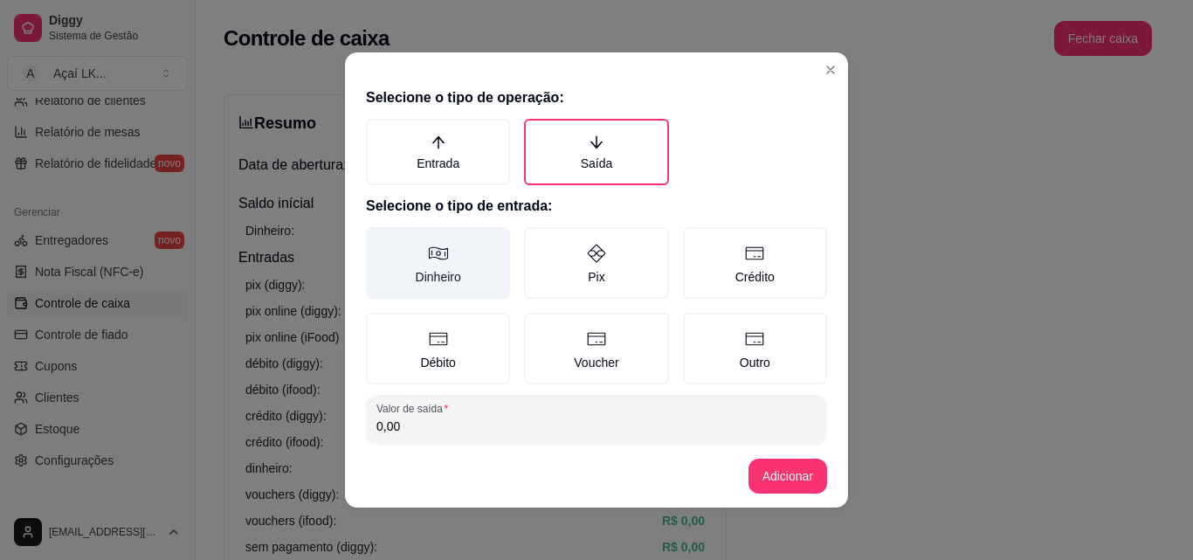
click at [467, 246] on label "Dinheiro" at bounding box center [438, 263] width 144 height 72
click at [379, 240] on button "Dinheiro" at bounding box center [372, 233] width 14 height 14
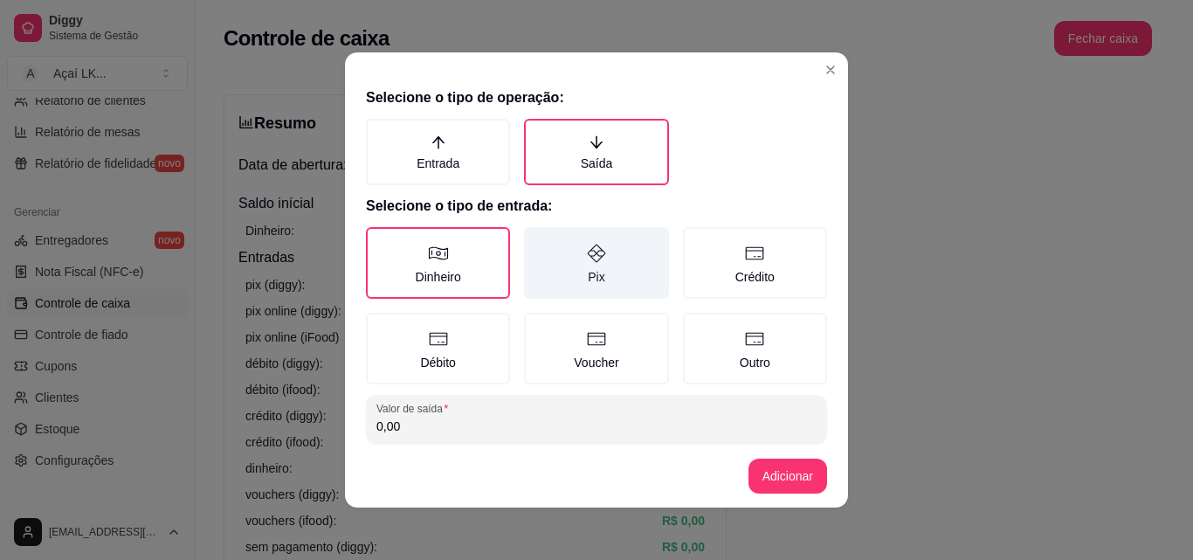
scroll to position [87, 0]
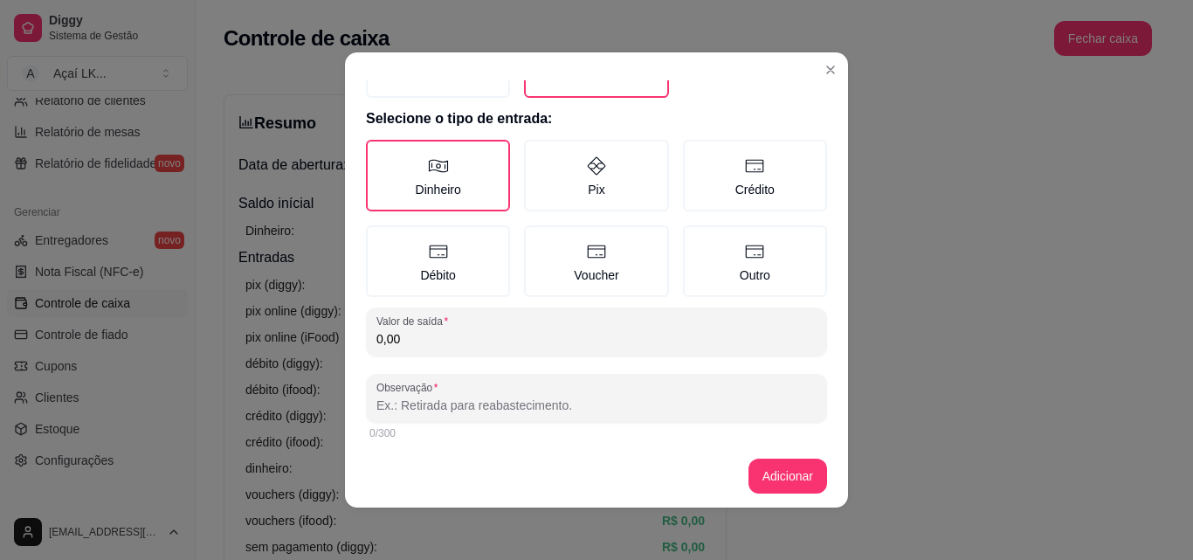
click at [500, 347] on input "0,00" at bounding box center [596, 338] width 440 height 17
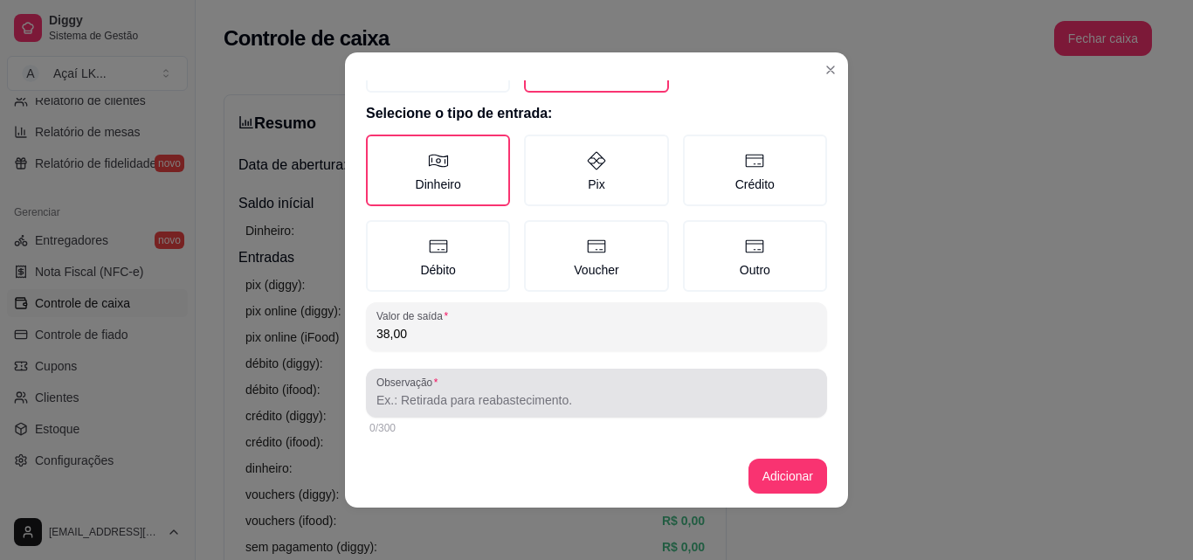
type input "38,00"
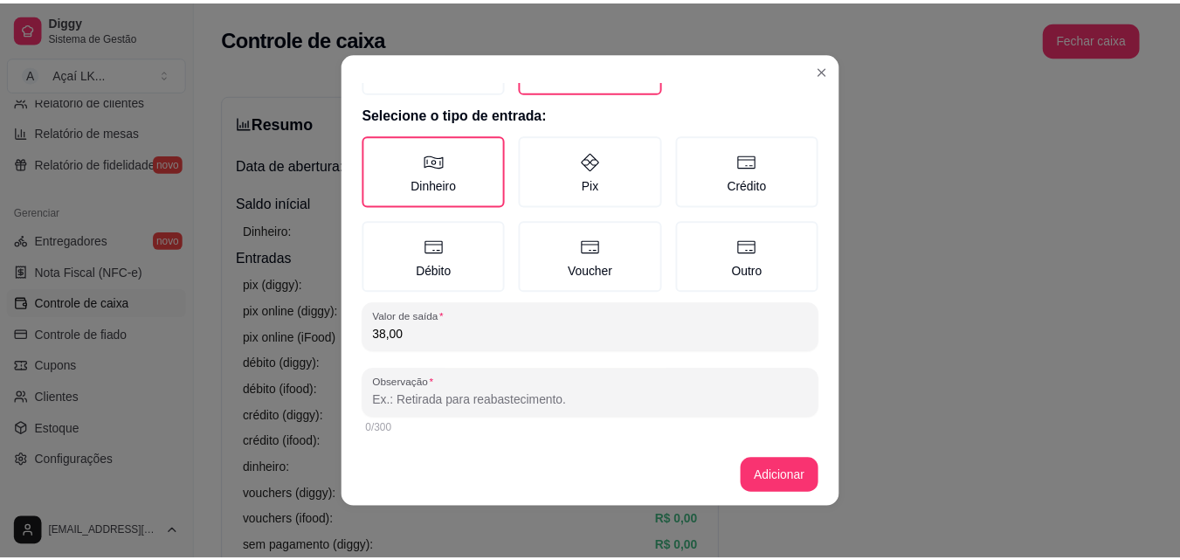
scroll to position [93, 0]
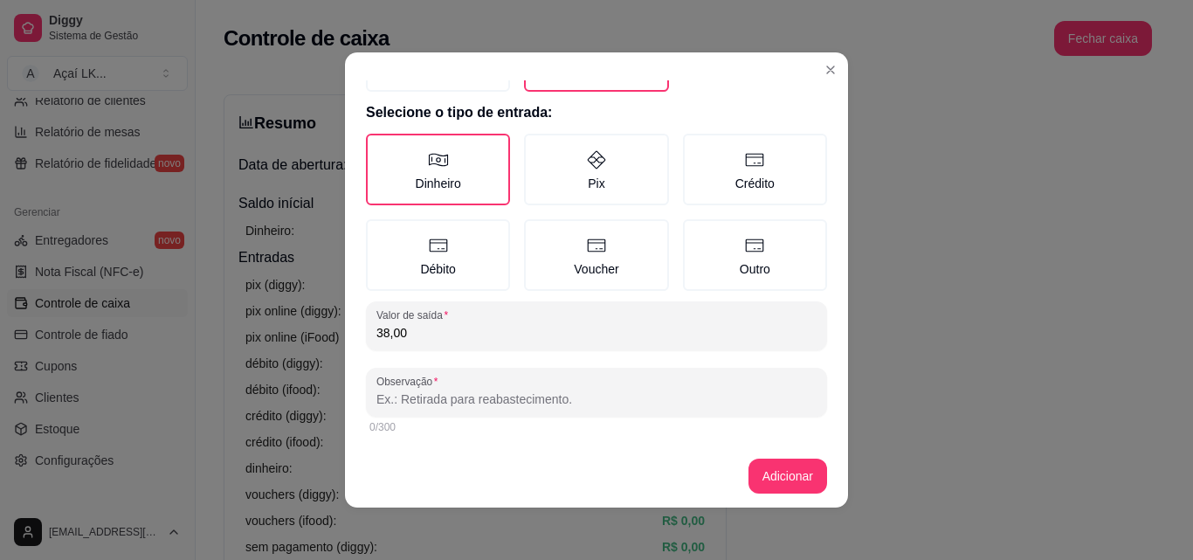
click at [571, 407] on input "Observação" at bounding box center [596, 398] width 440 height 17
type input "PAGAMENTO MOTOBOY"
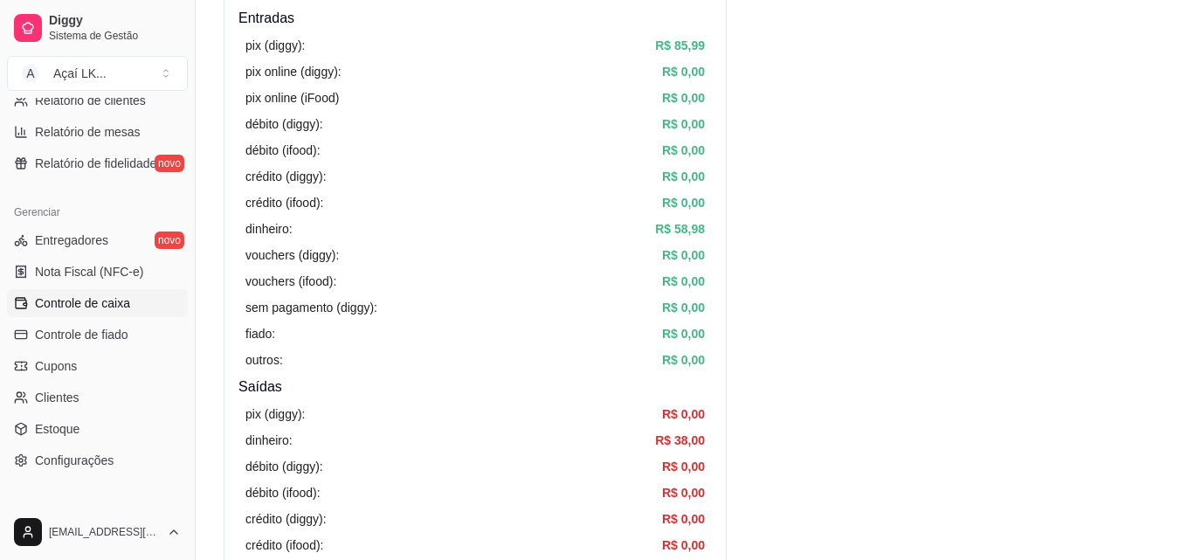
scroll to position [0, 0]
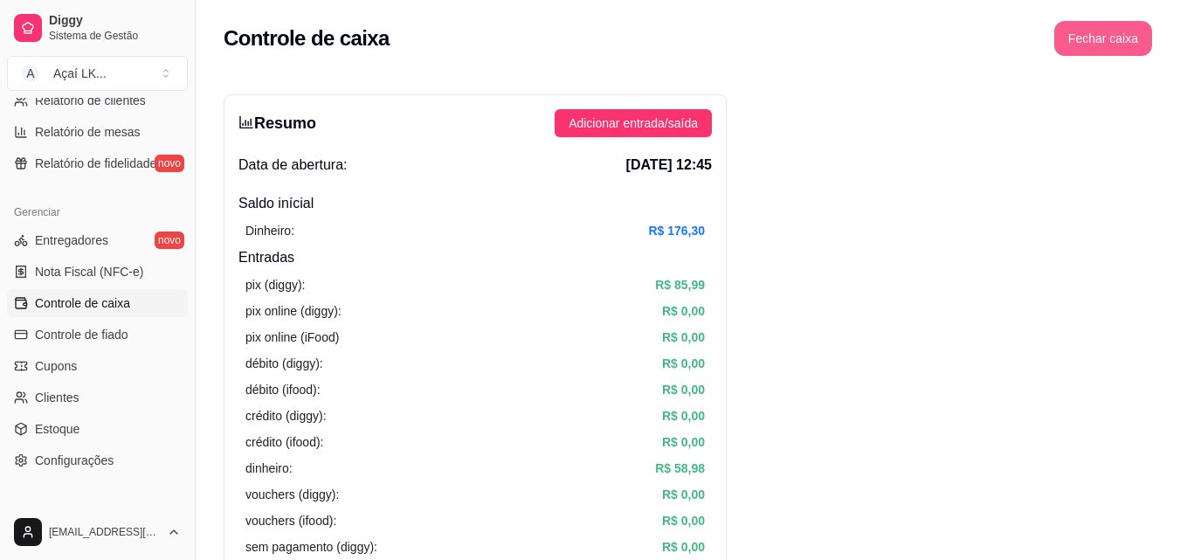
click at [1084, 38] on button "Fechar caixa" at bounding box center [1103, 38] width 98 height 35
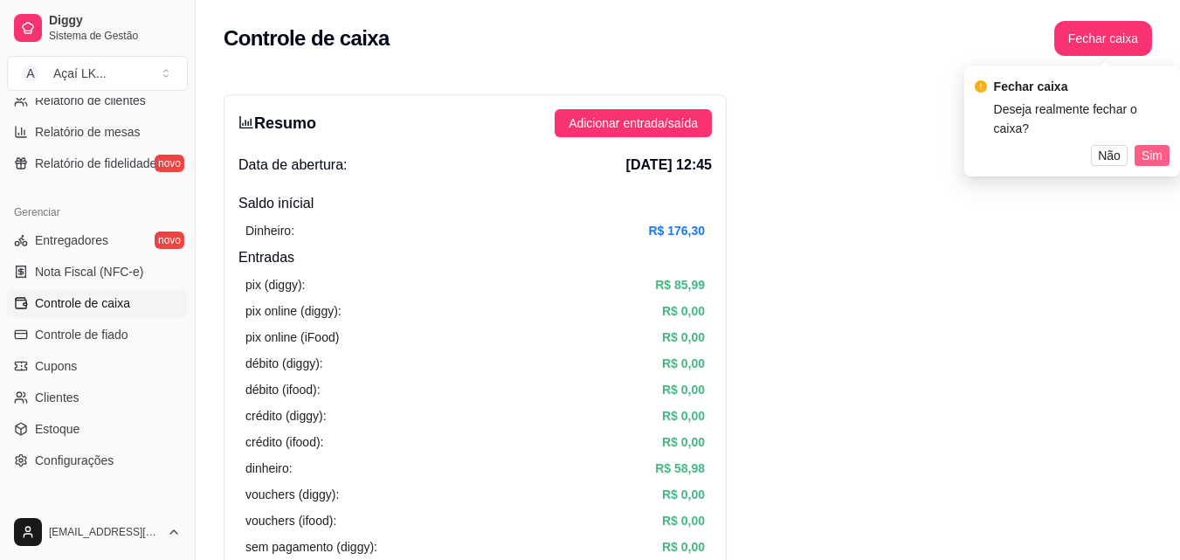
click at [1152, 146] on span "Sim" at bounding box center [1151, 155] width 21 height 19
